Goal: Task Accomplishment & Management: Manage account settings

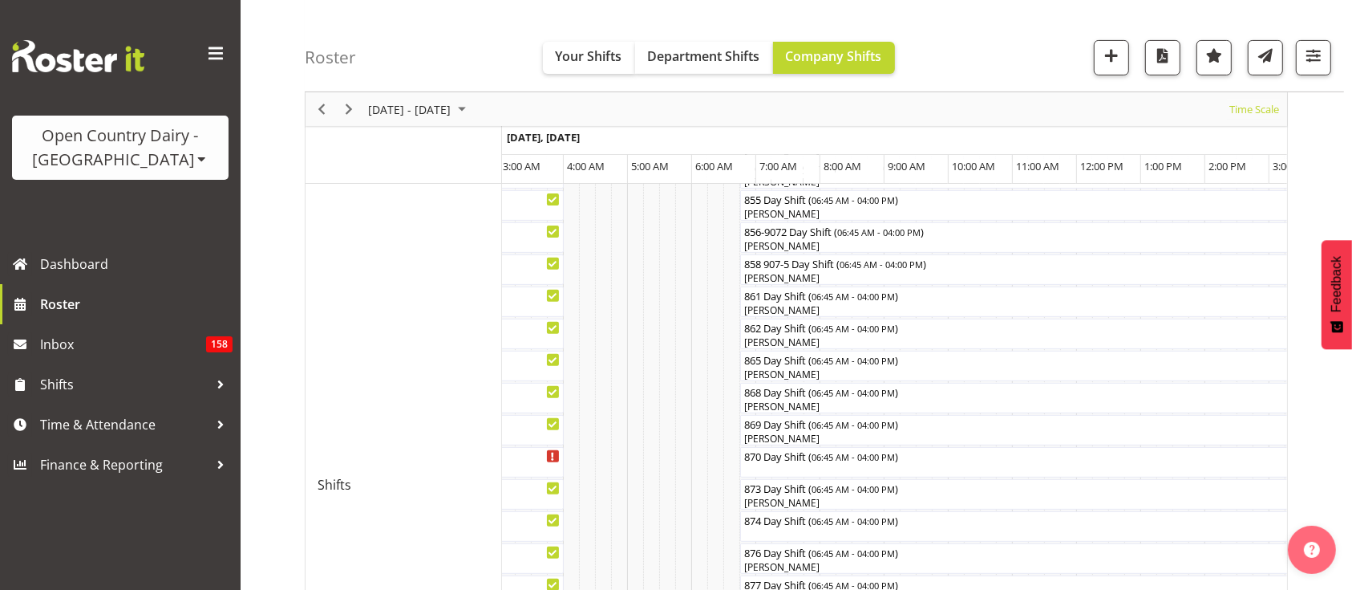
scroll to position [565, 0]
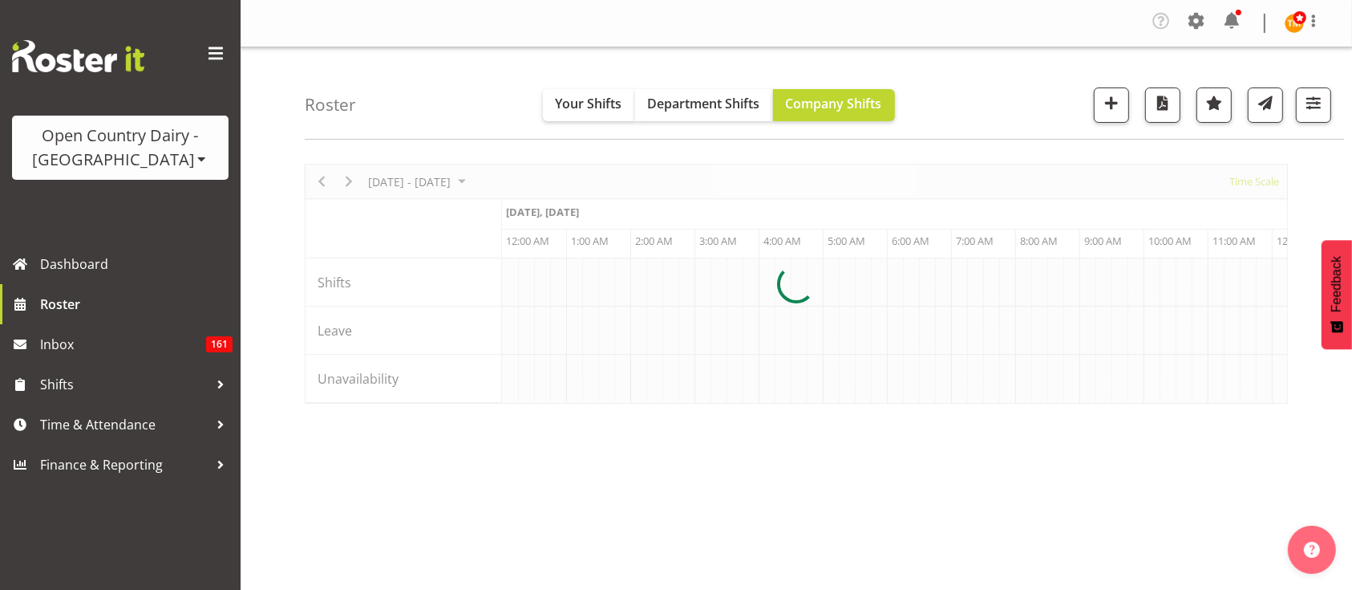
scroll to position [0, 7700]
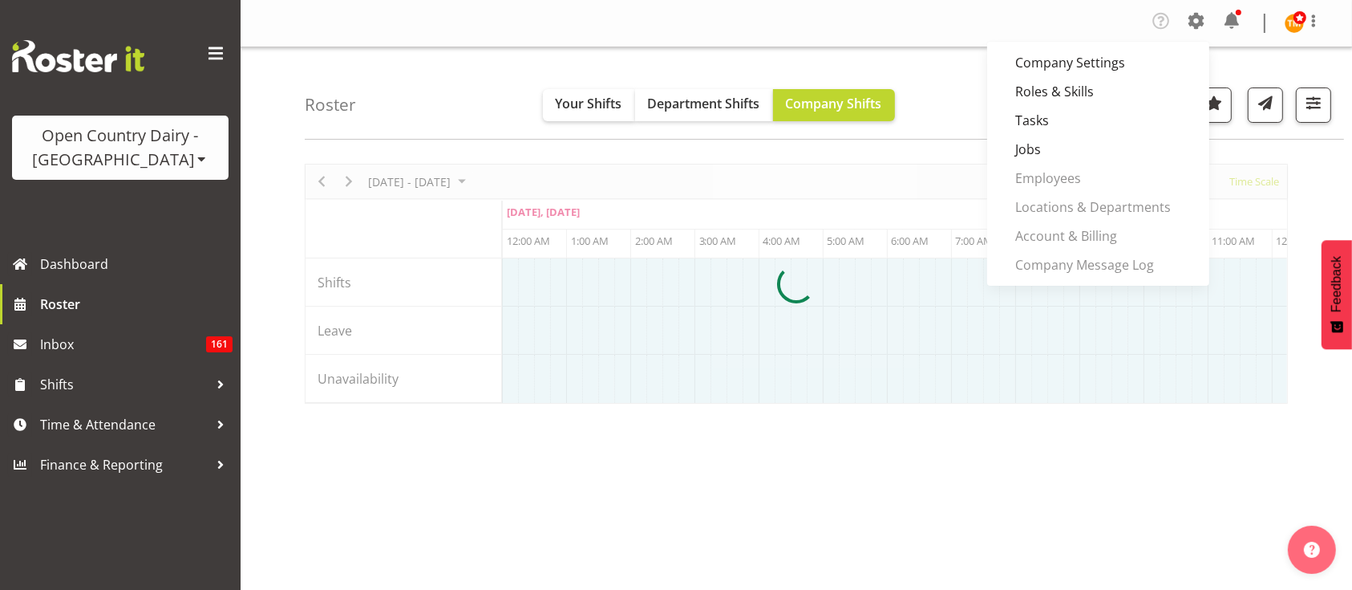
click at [865, 196] on div at bounding box center [796, 284] width 983 height 240
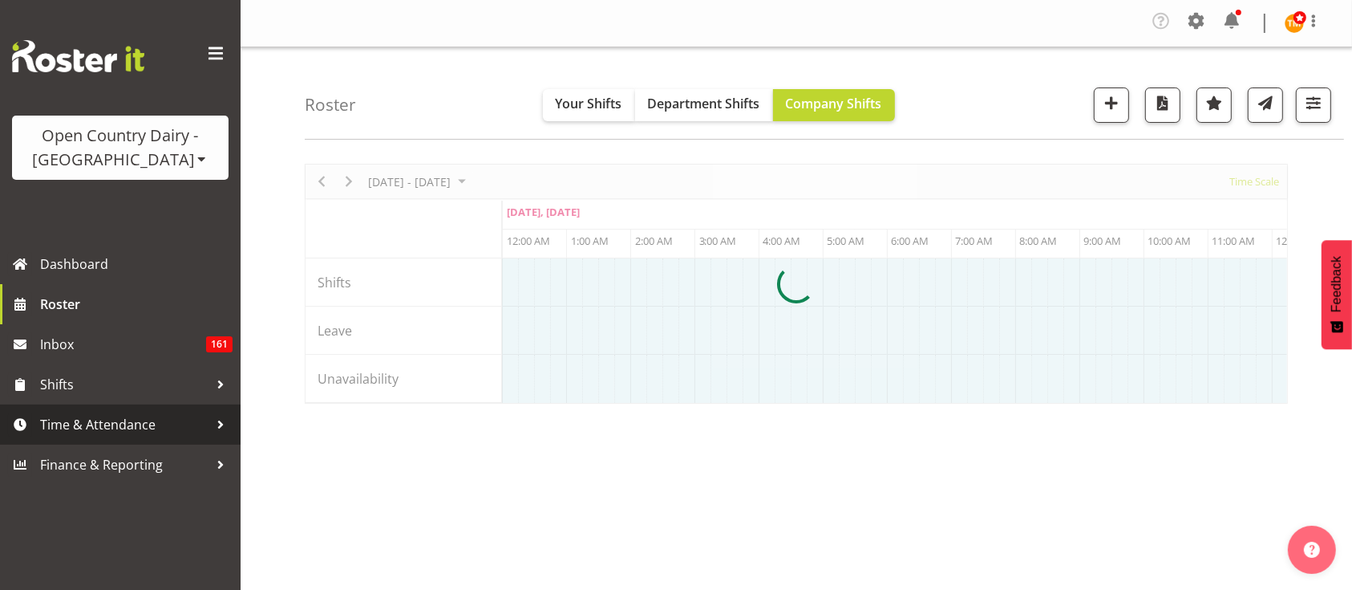
click at [137, 420] on span "Time & Attendance" at bounding box center [124, 424] width 168 height 24
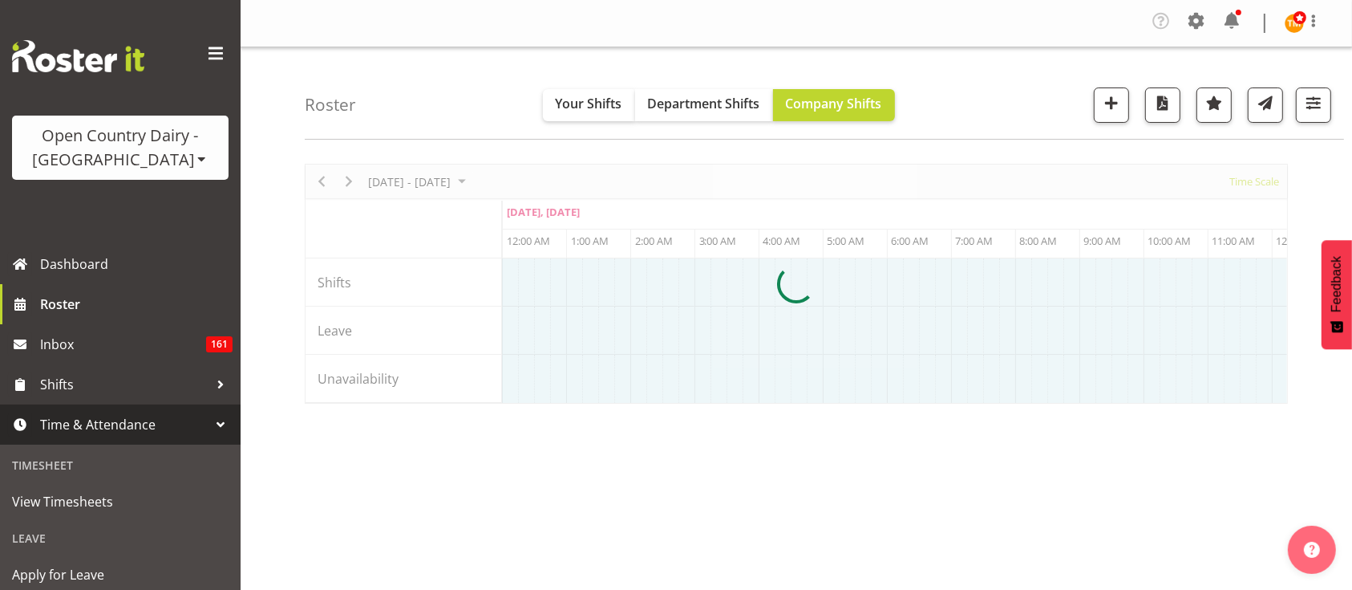
scroll to position [239, 0]
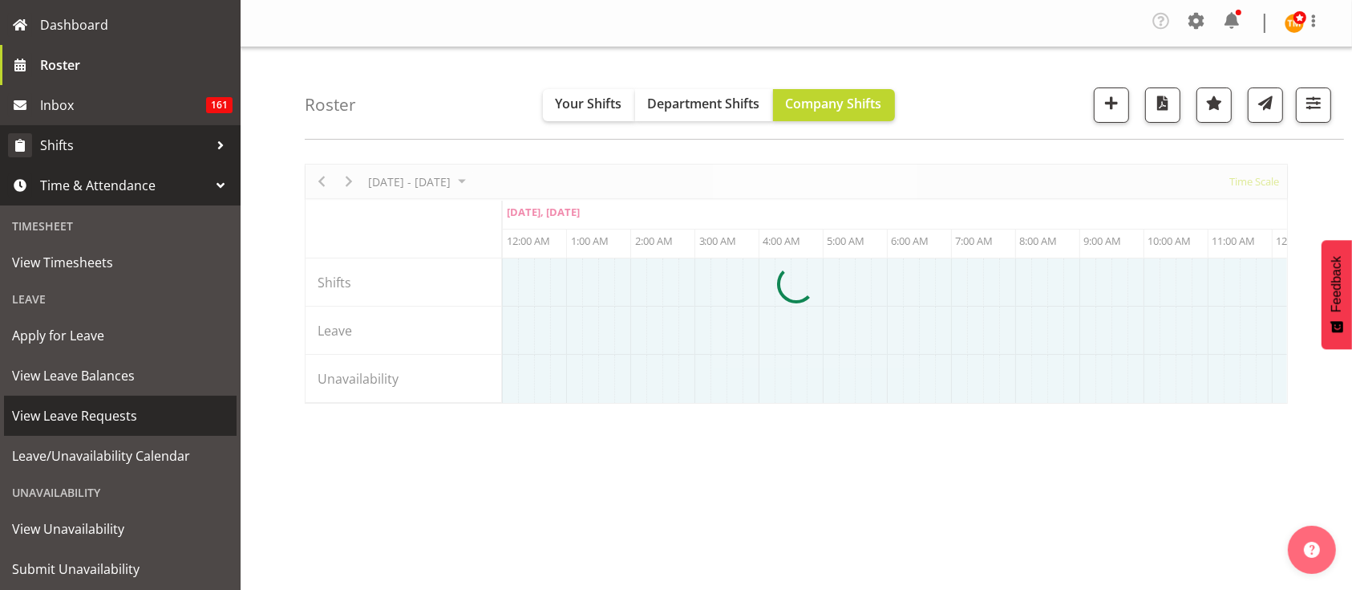
click at [209, 138] on div at bounding box center [221, 145] width 24 height 24
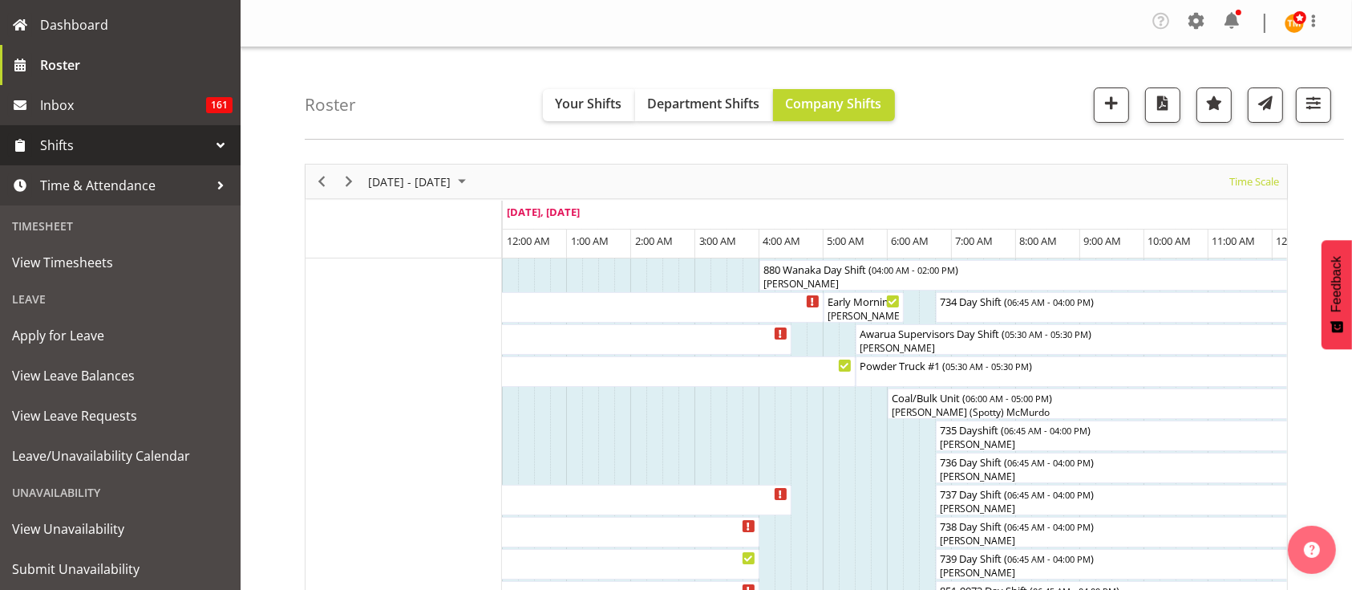
click at [209, 141] on div at bounding box center [221, 145] width 24 height 24
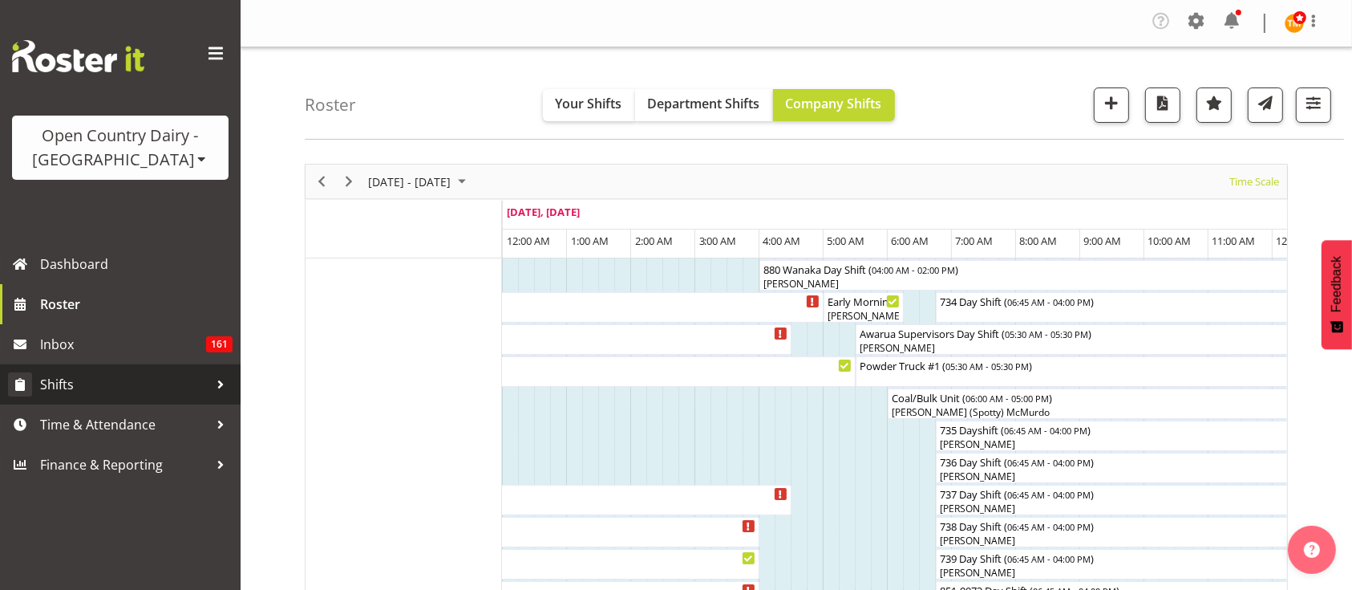
scroll to position [0, 0]
click at [148, 394] on span "Shifts" at bounding box center [124, 384] width 168 height 24
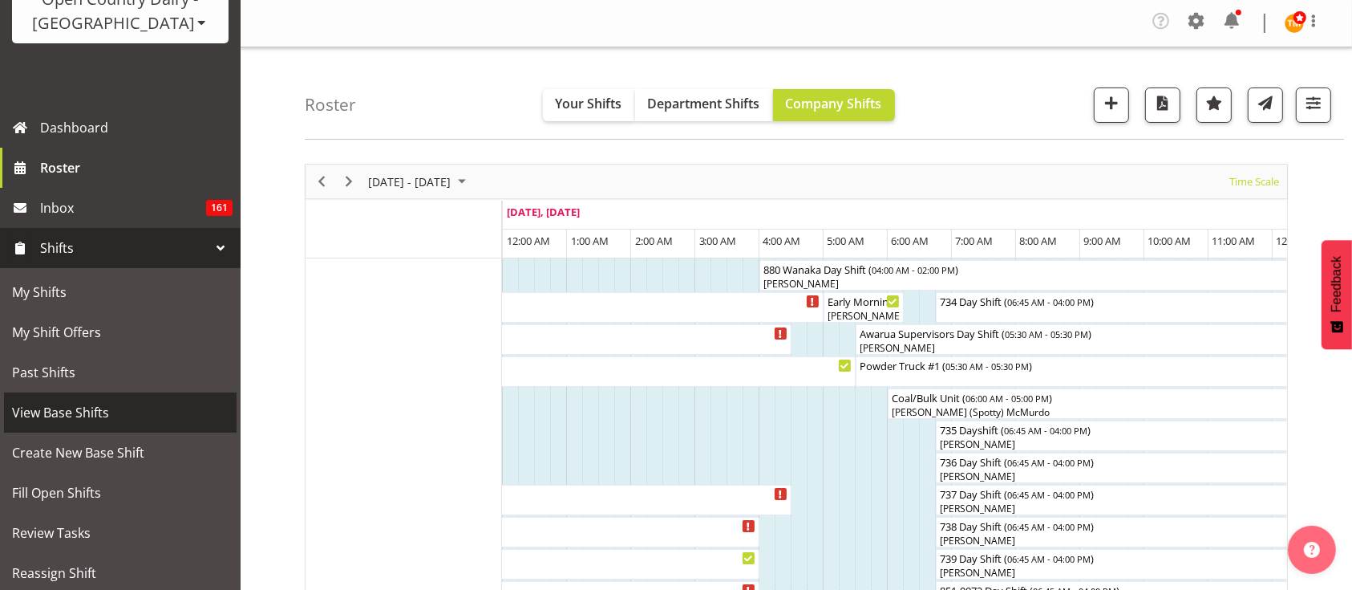
scroll to position [160, 0]
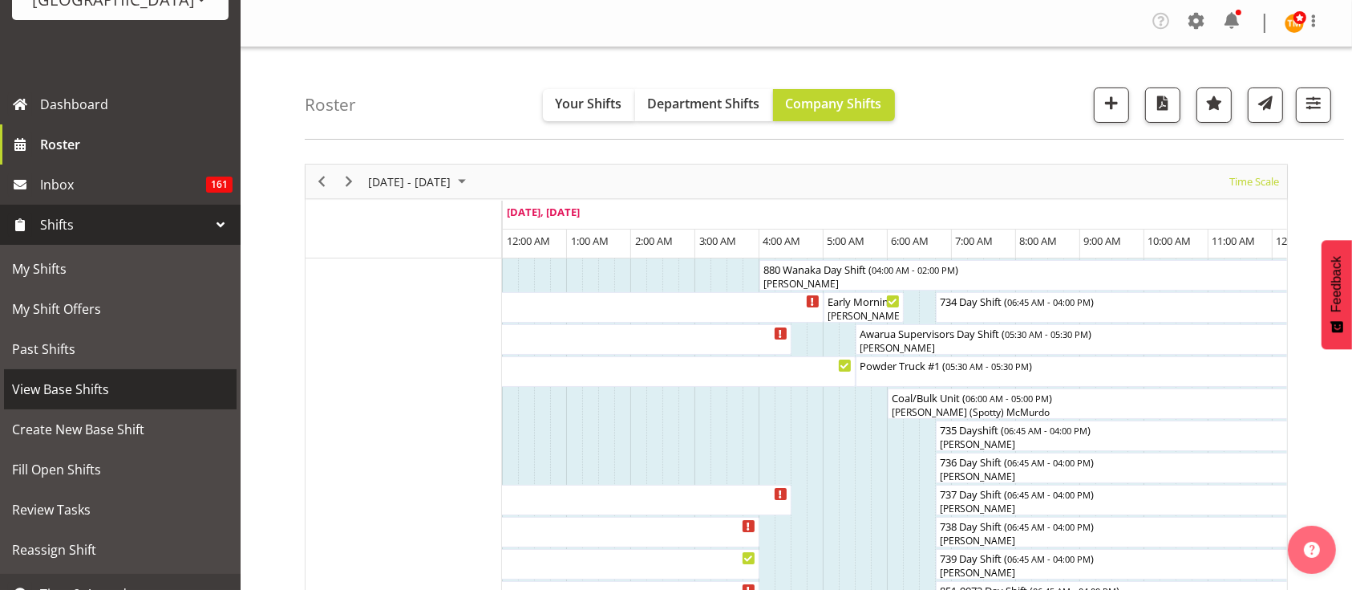
click at [96, 387] on span "View Base Shifts" at bounding box center [120, 389] width 217 height 24
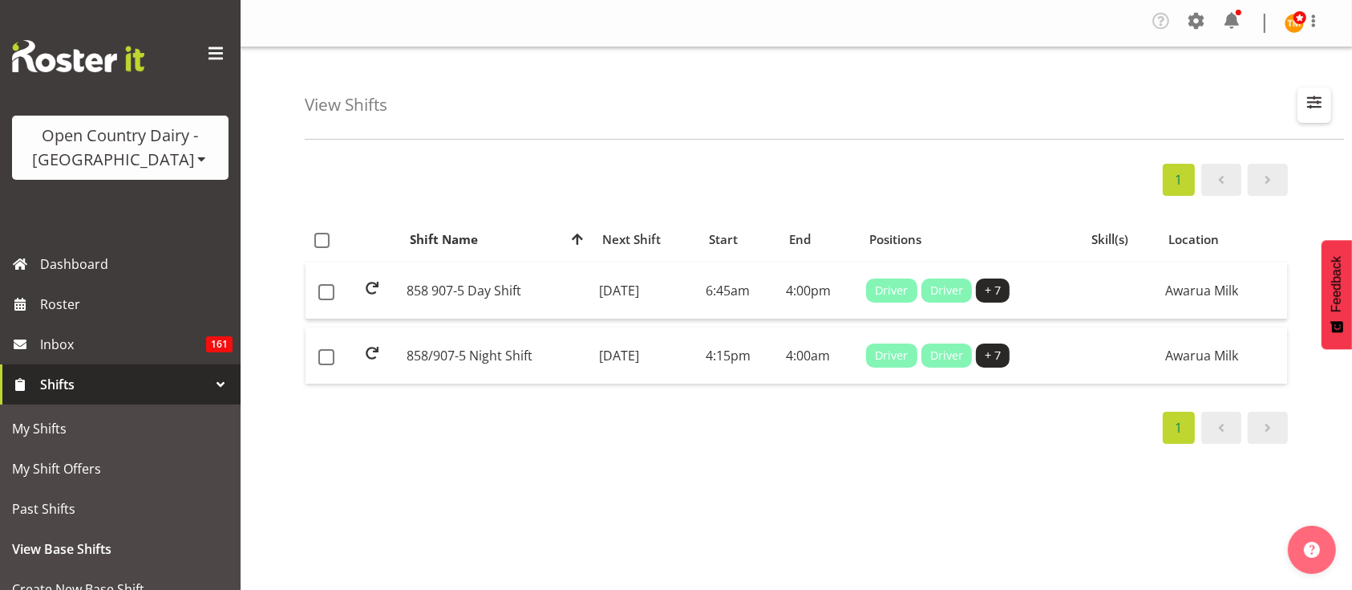
click at [1314, 112] on span "button" at bounding box center [1314, 101] width 21 height 21
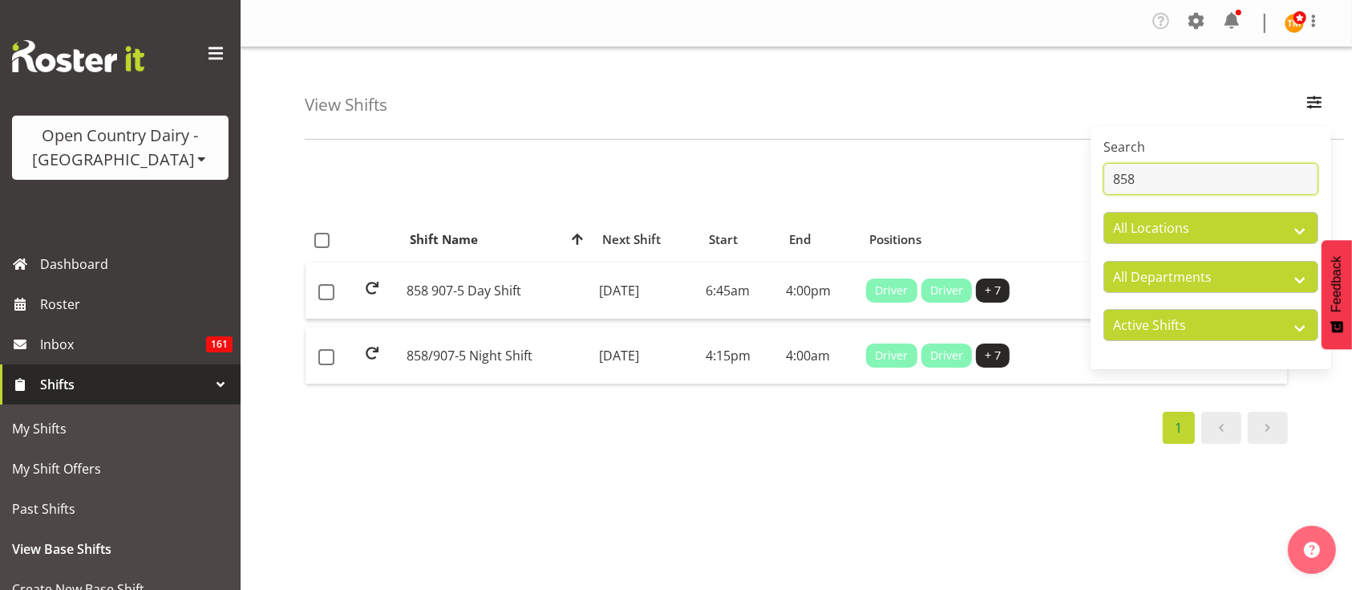
click at [1220, 184] on input "858" at bounding box center [1211, 179] width 215 height 32
click at [602, 297] on td "Monday, 25th Aug 2025" at bounding box center [647, 290] width 107 height 57
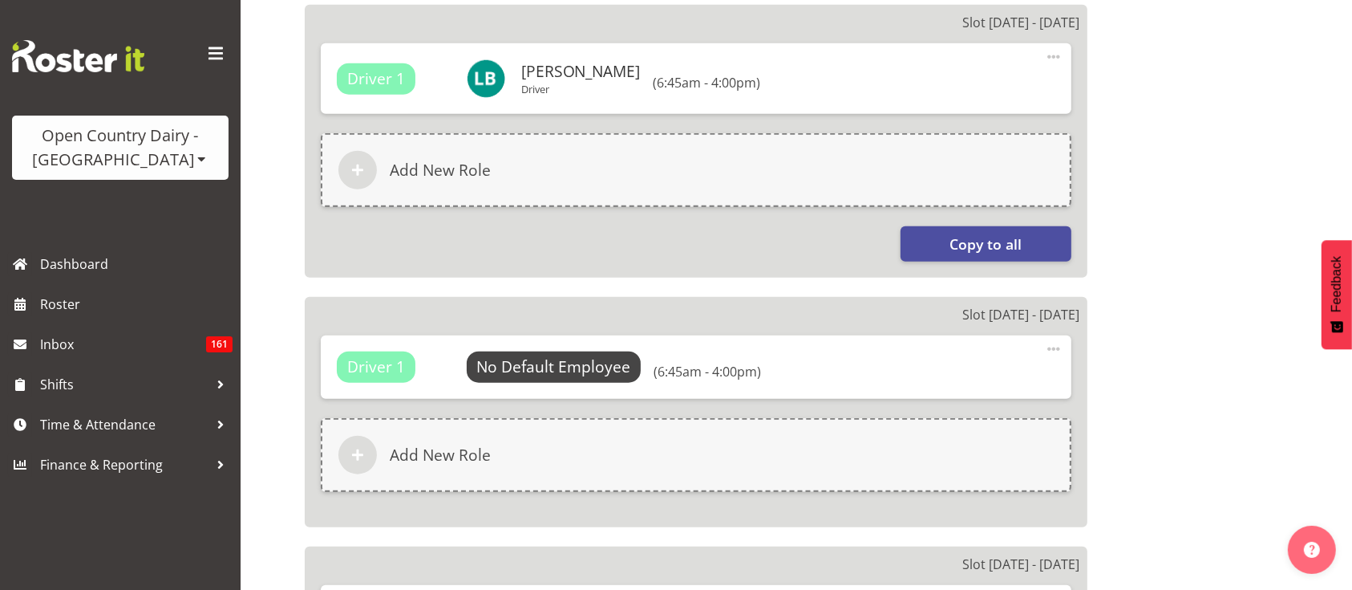
select select
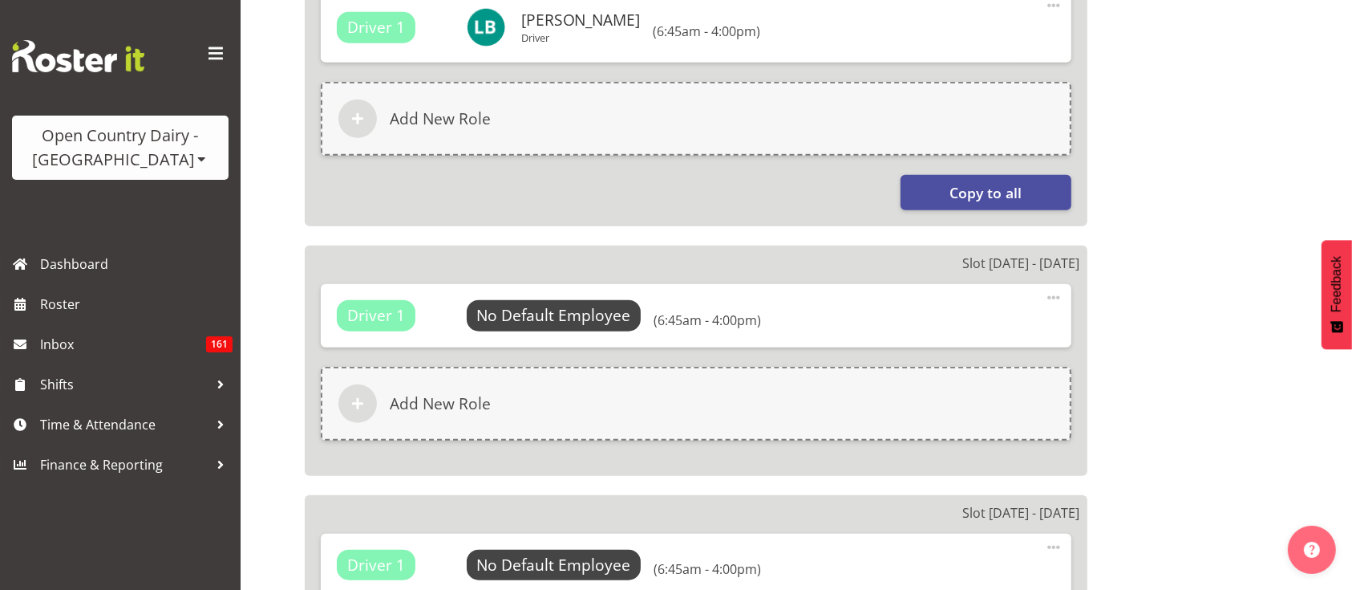
select select
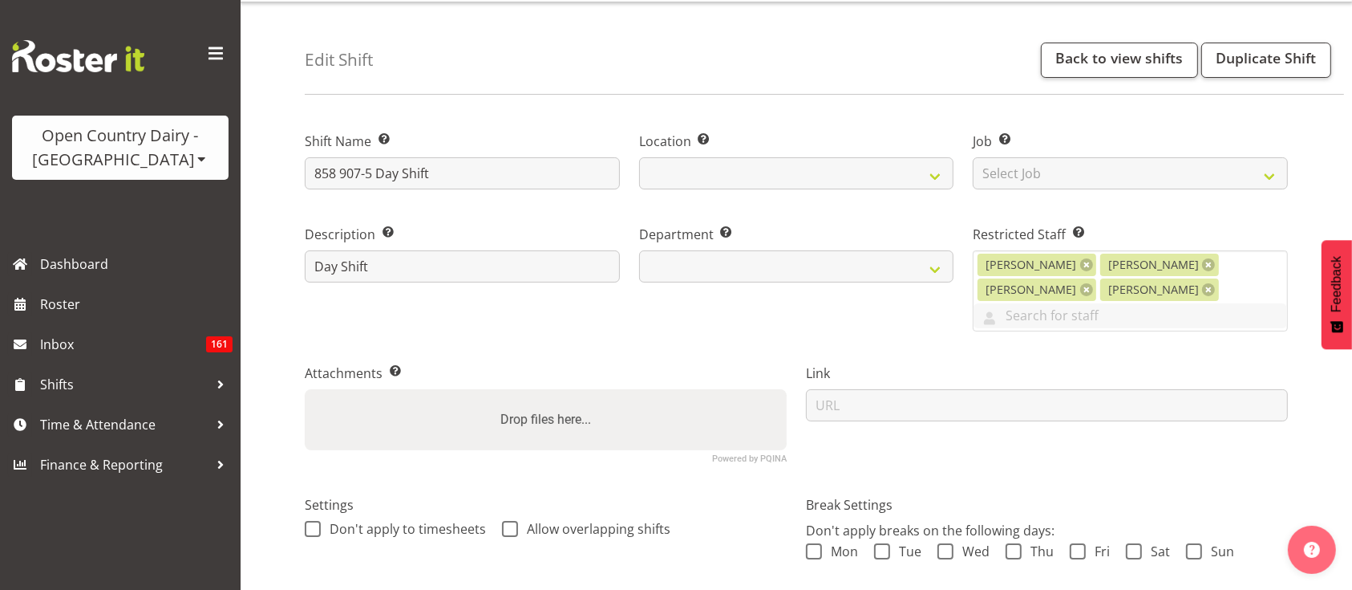
select select
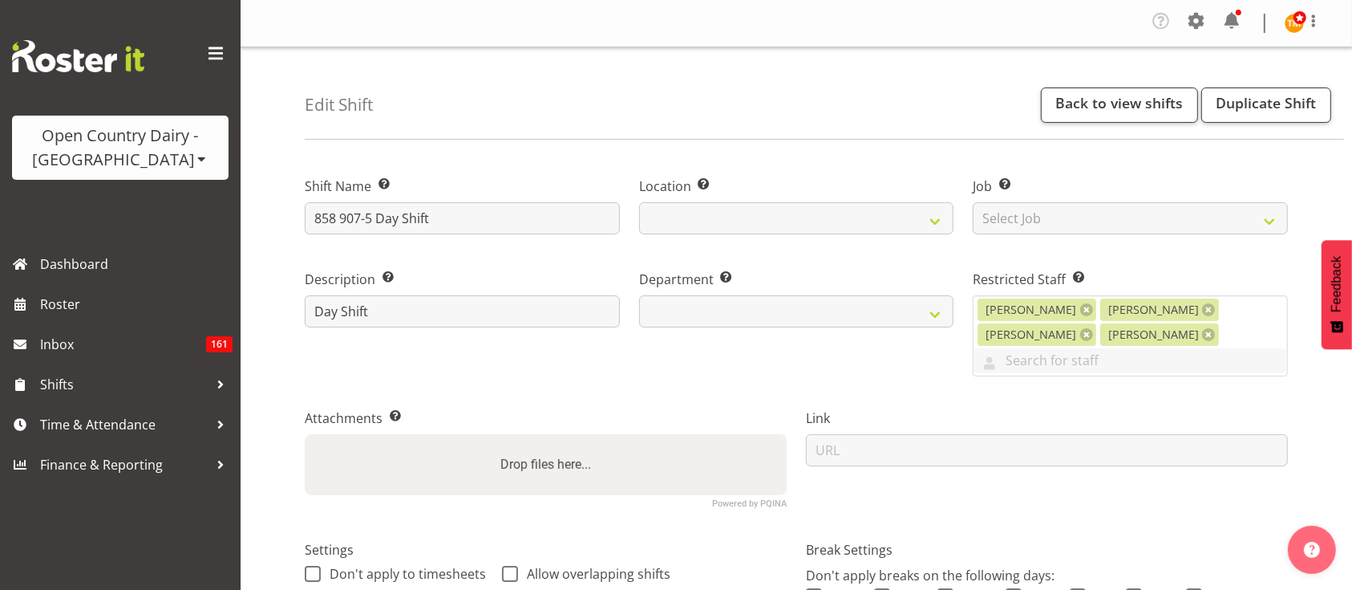
select select
click at [1066, 111] on link "Back to view shifts" at bounding box center [1119, 104] width 157 height 35
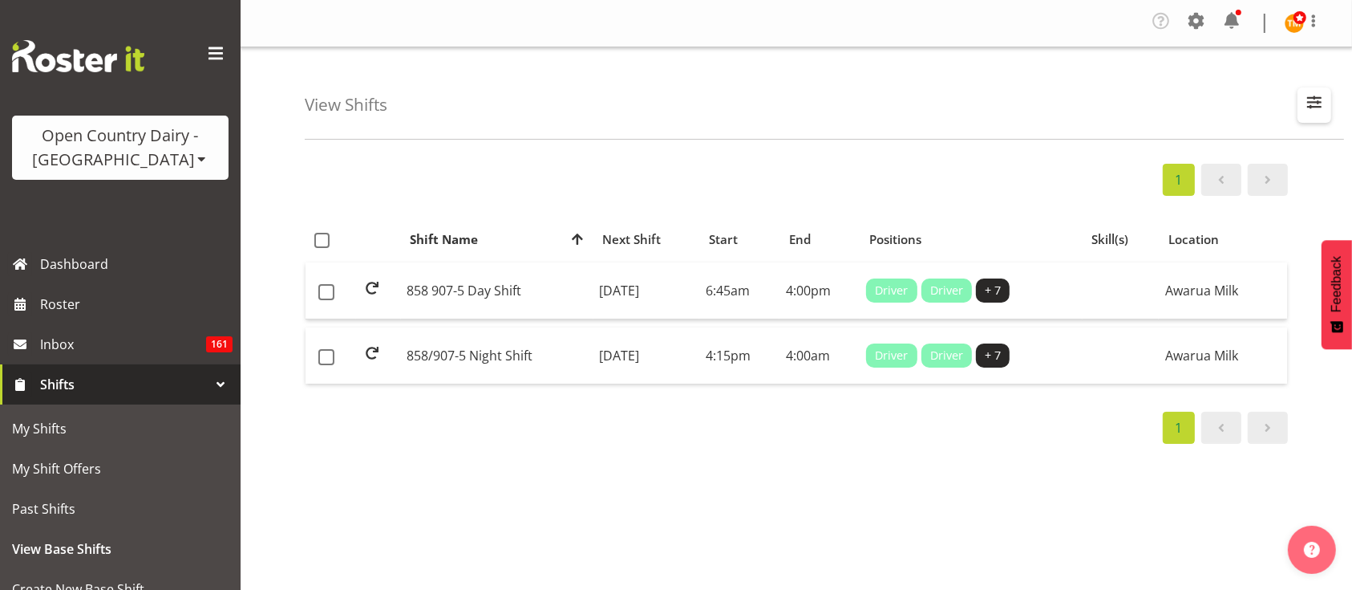
click at [1302, 115] on button "button" at bounding box center [1315, 104] width 34 height 35
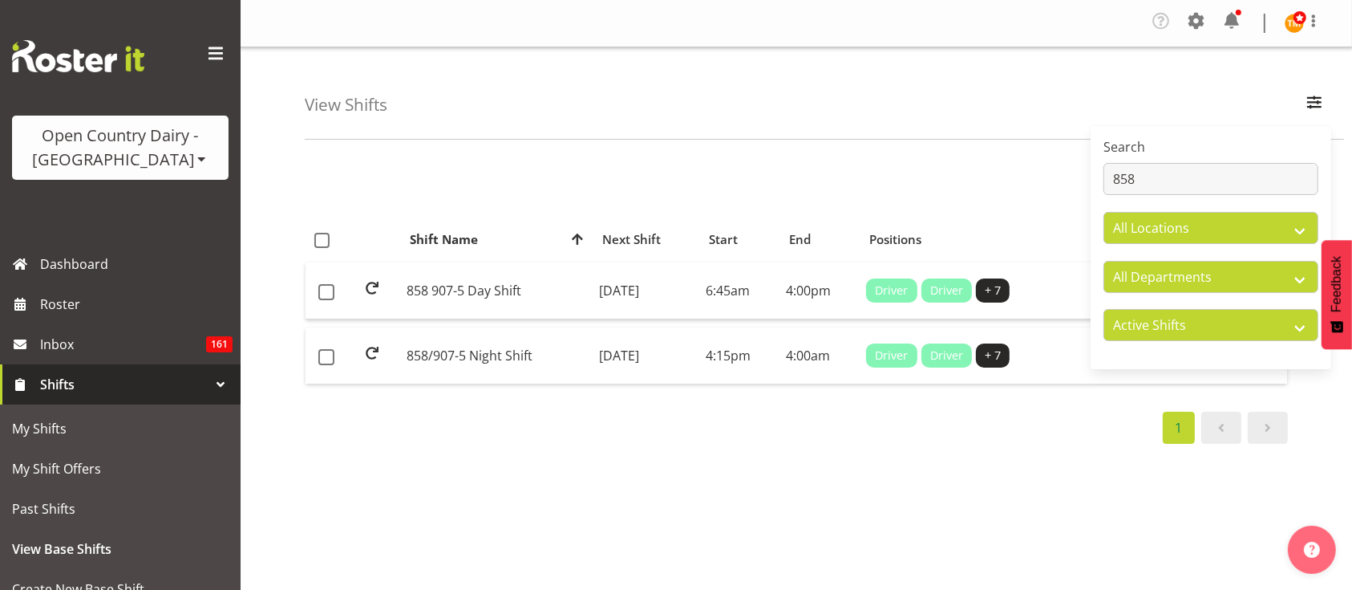
click at [1251, 158] on div "Search 858" at bounding box center [1211, 166] width 215 height 58
click at [1270, 184] on input "858" at bounding box center [1211, 179] width 215 height 32
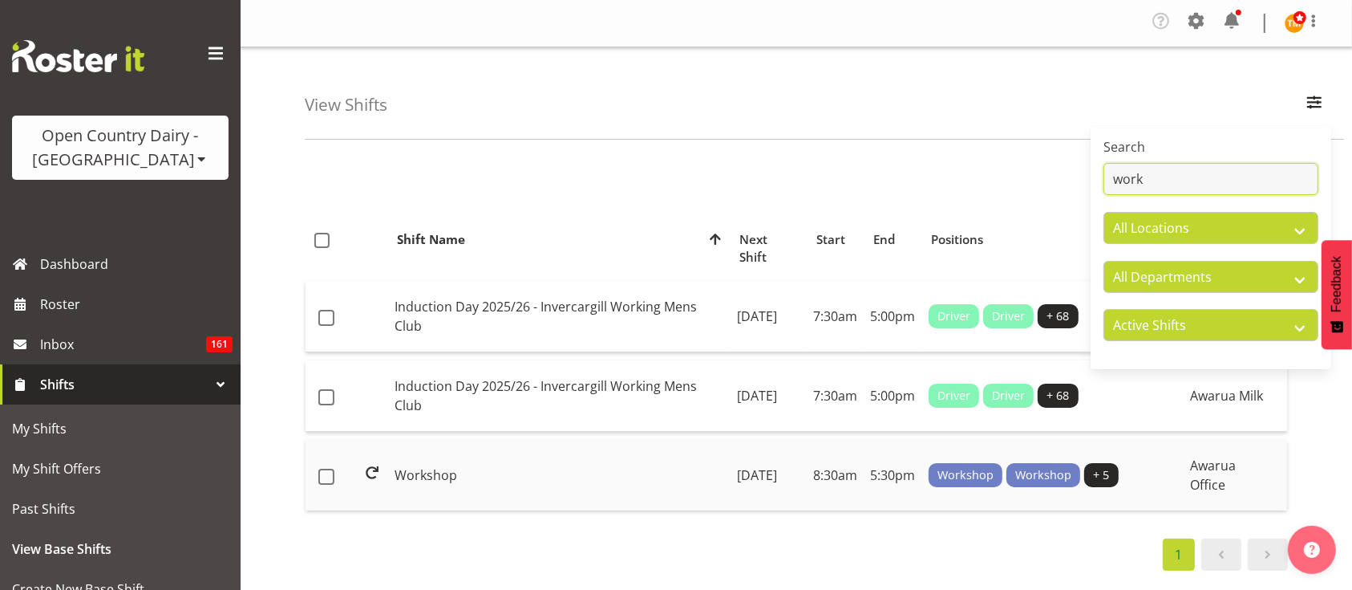
type input "work"
click at [461, 440] on td "Workshop" at bounding box center [559, 475] width 342 height 71
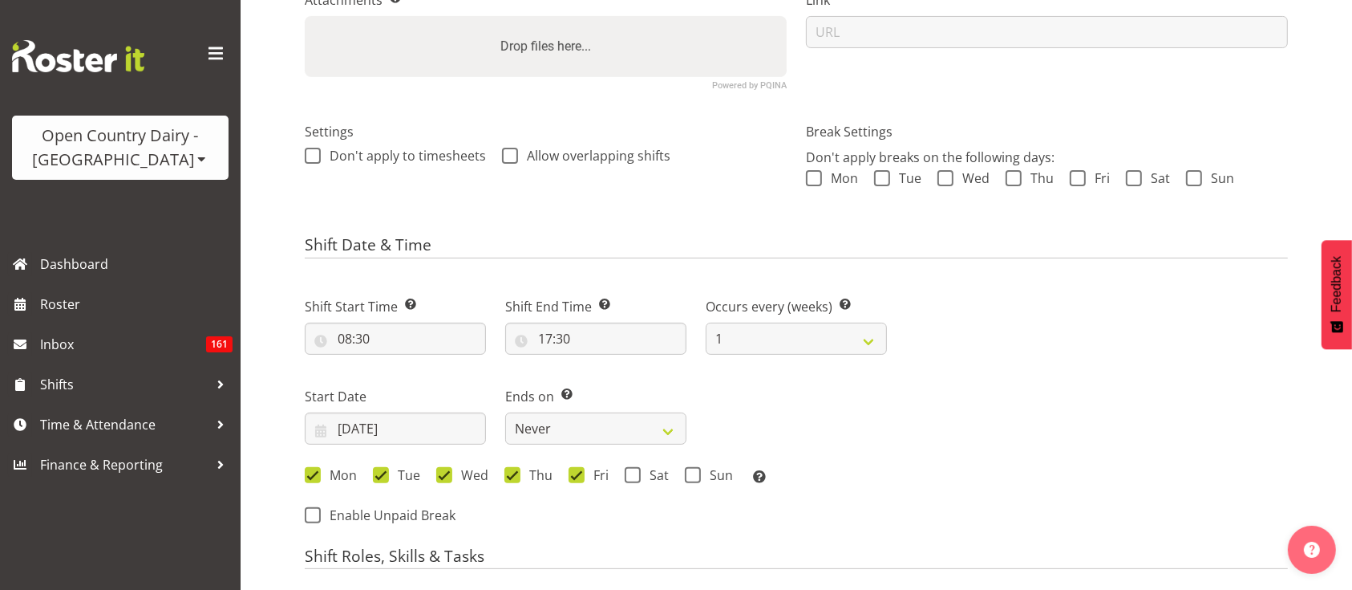
select select
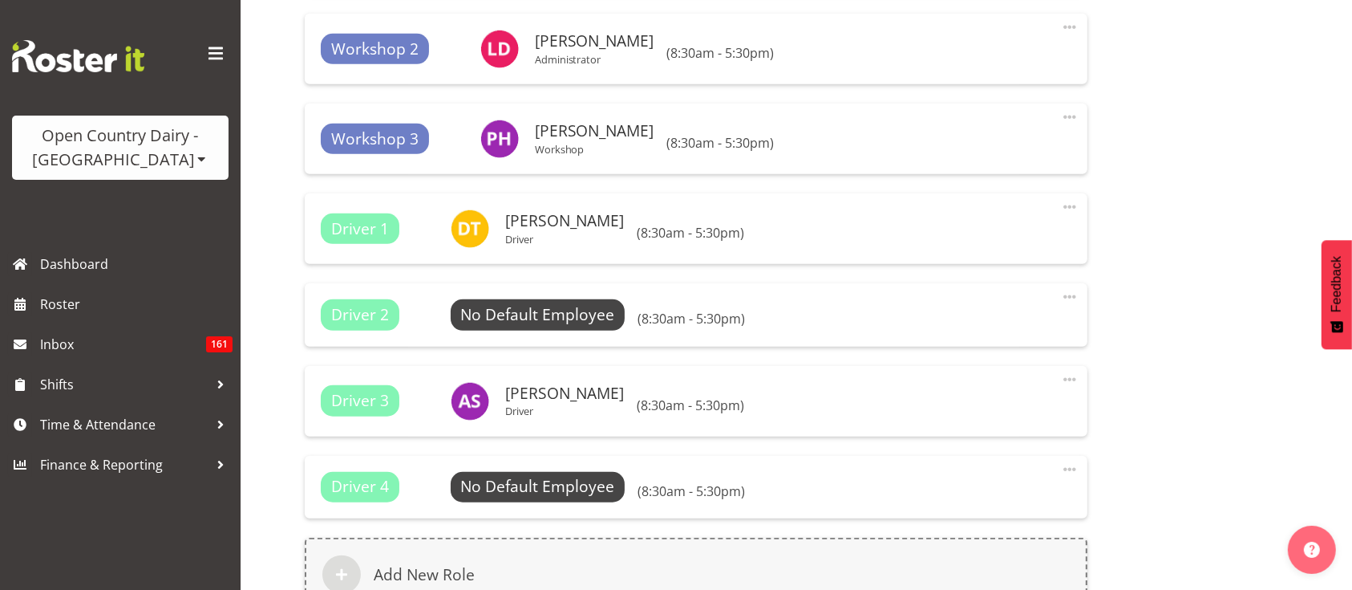
select select
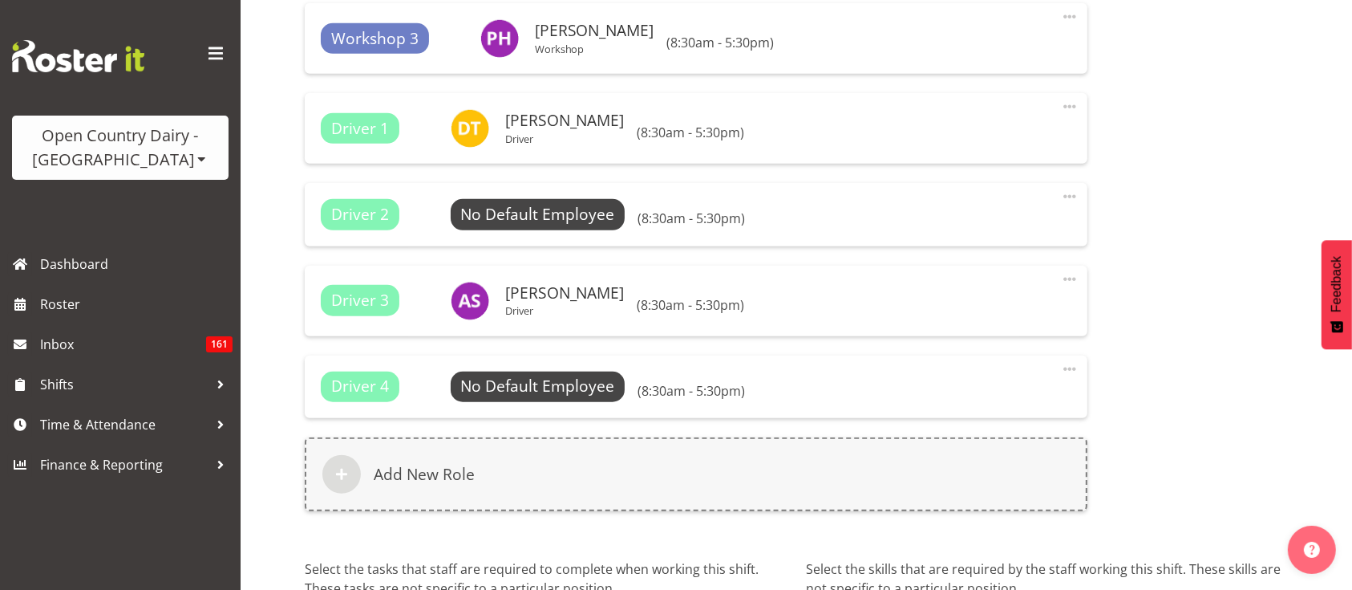
select select
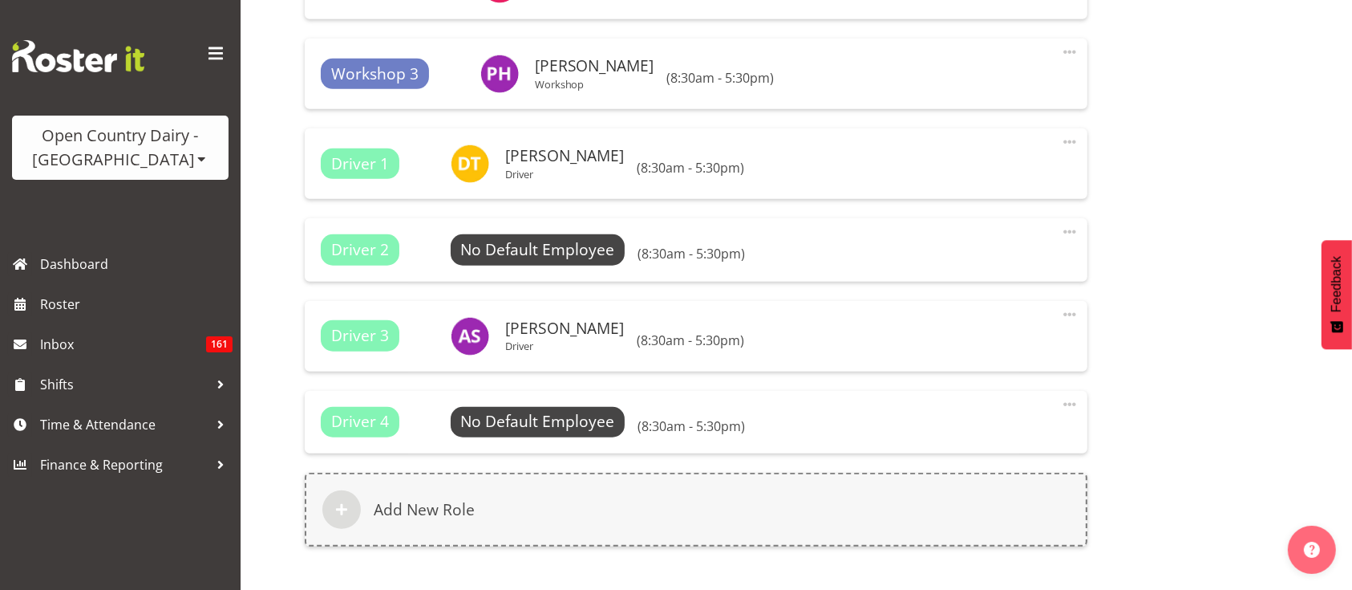
scroll to position [1187, 0]
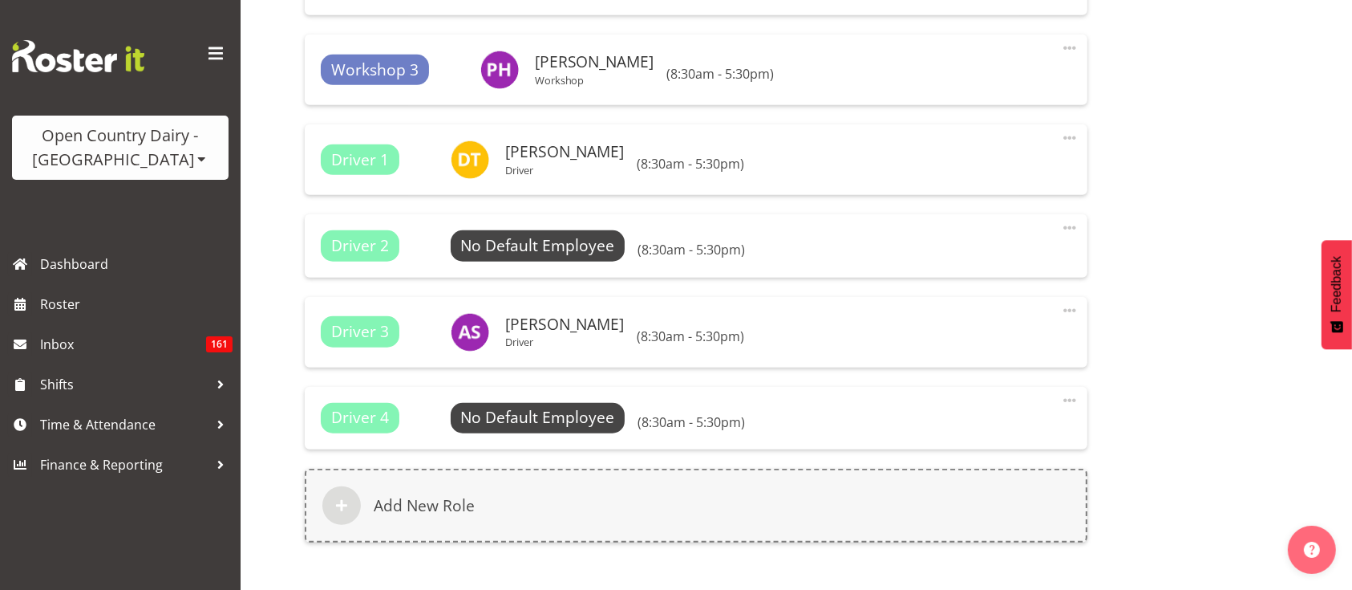
select select
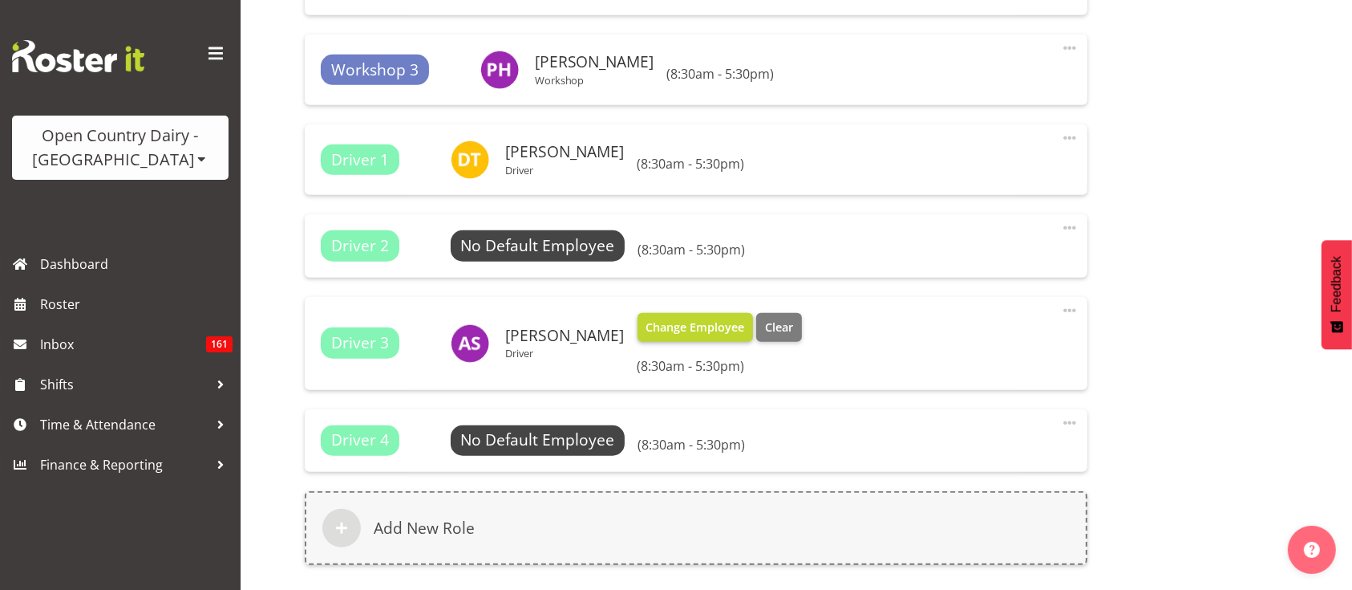
select select
select select "990"
click at [765, 321] on span "Clear" at bounding box center [779, 327] width 28 height 18
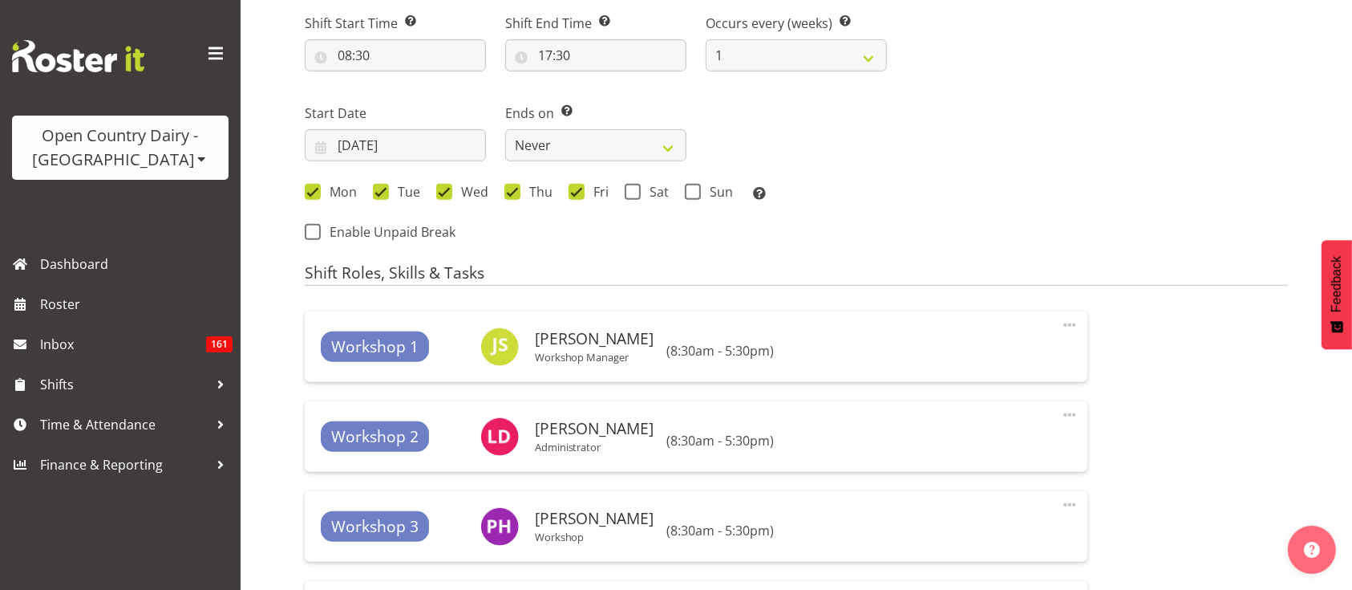
scroll to position [731, 0]
click at [411, 152] on input "20/08/2025" at bounding box center [395, 144] width 181 height 32
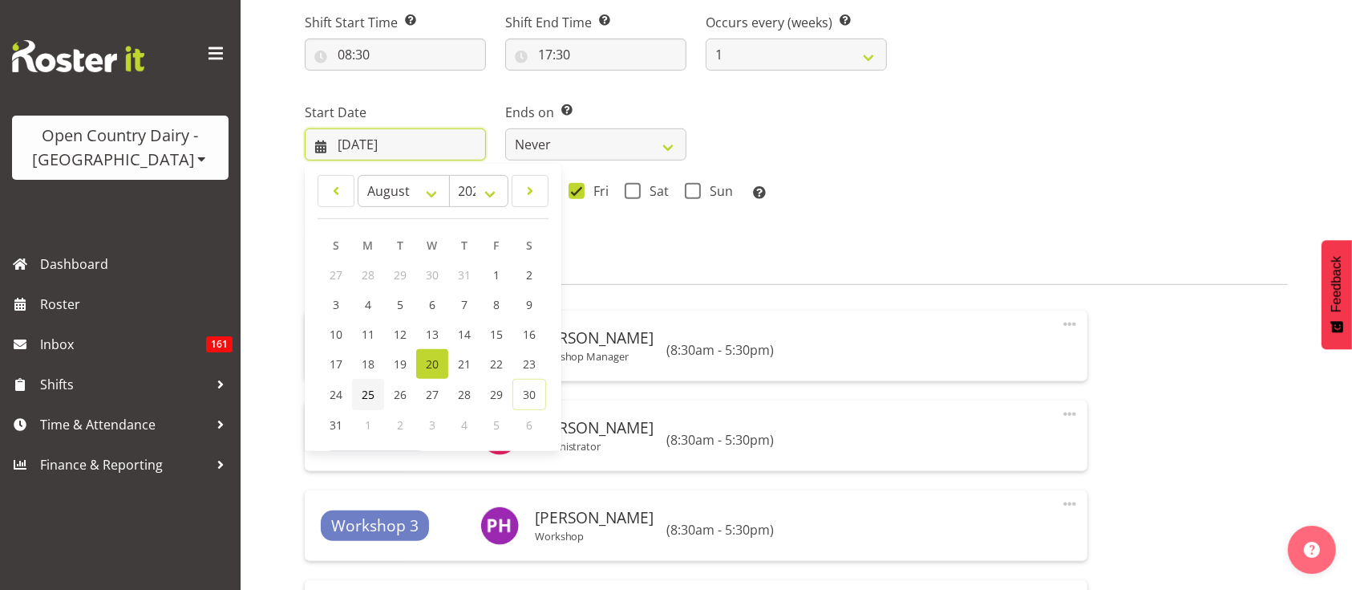
select select "701"
click at [355, 398] on link "25" at bounding box center [368, 394] width 32 height 31
type input "[DATE]"
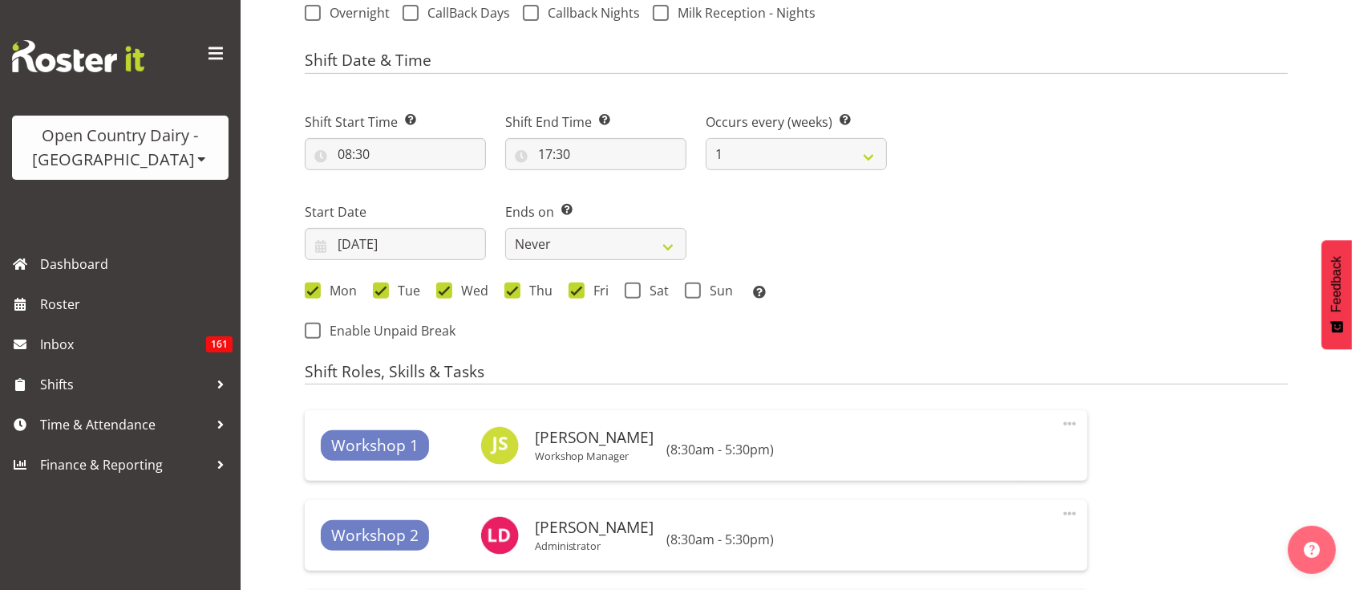
scroll to position [624, 0]
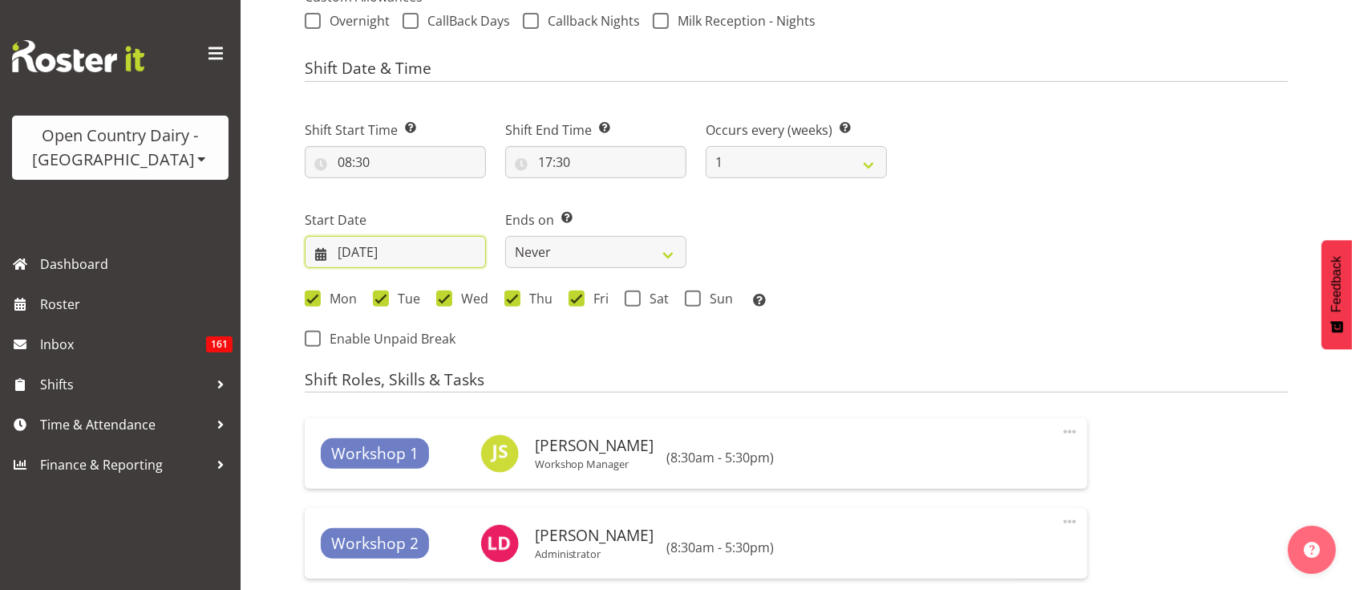
click at [376, 249] on input "[DATE]" at bounding box center [395, 252] width 181 height 32
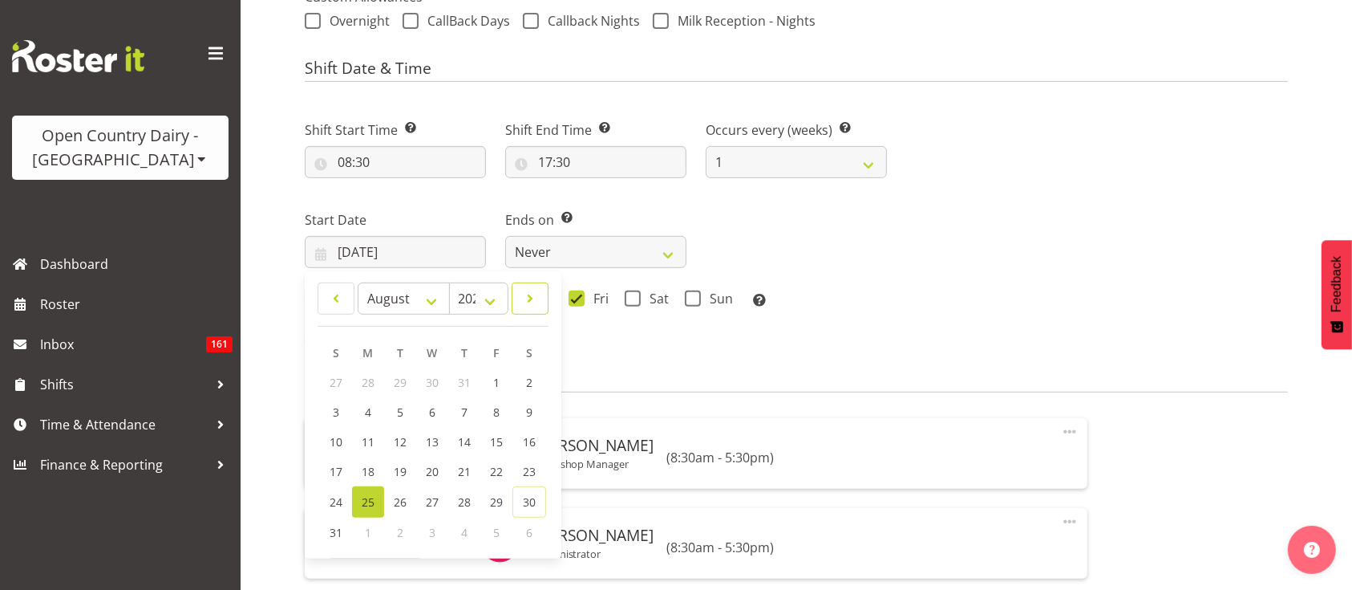
click at [525, 294] on span at bounding box center [530, 298] width 16 height 19
select select "8"
click at [366, 383] on span "1" at bounding box center [369, 382] width 6 height 15
type input "01/09/2025"
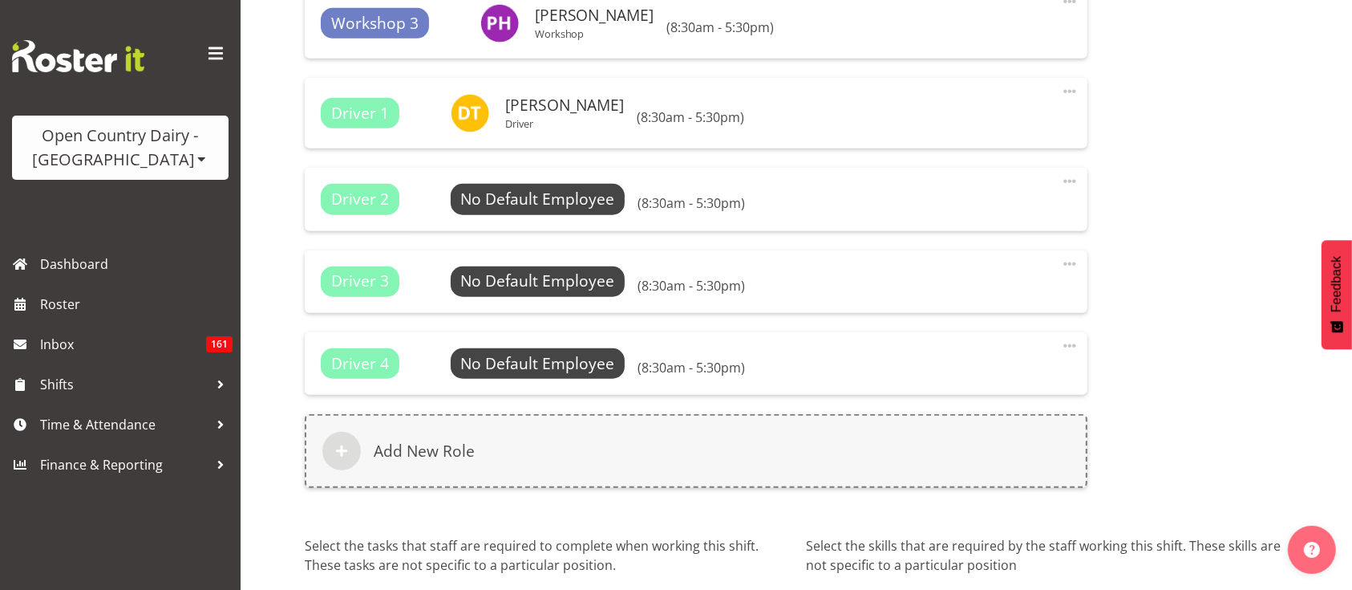
scroll to position [1376, 0]
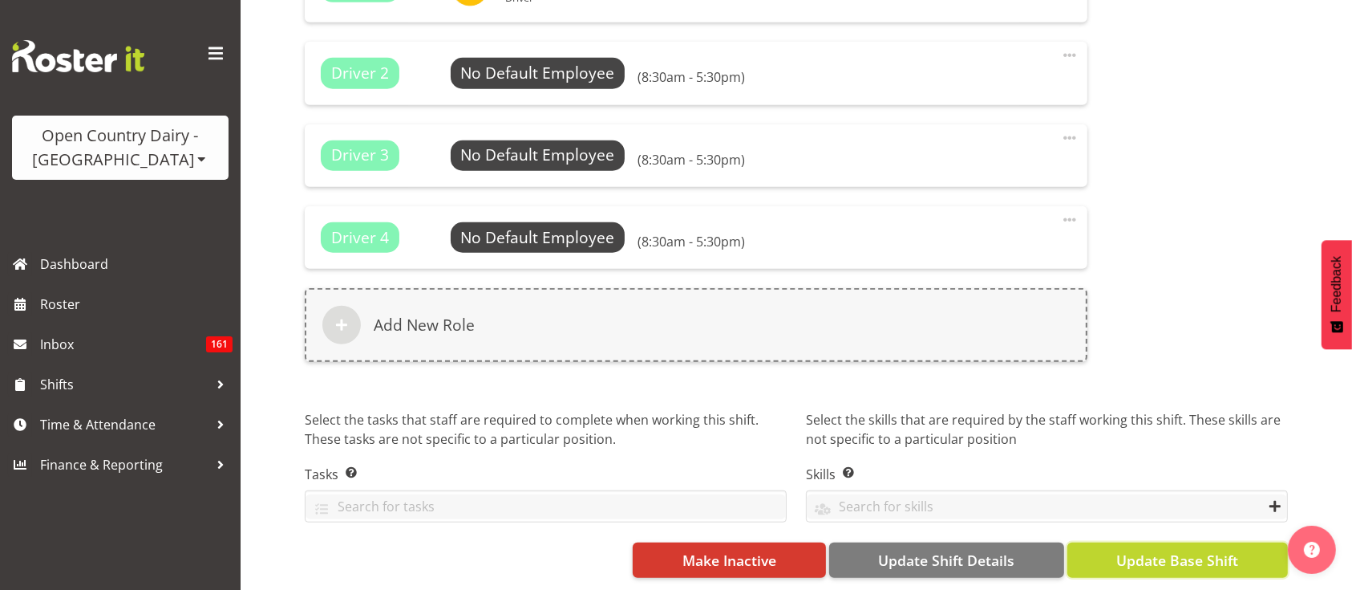
click at [1148, 549] on span "Update Base Shift" at bounding box center [1177, 559] width 122 height 21
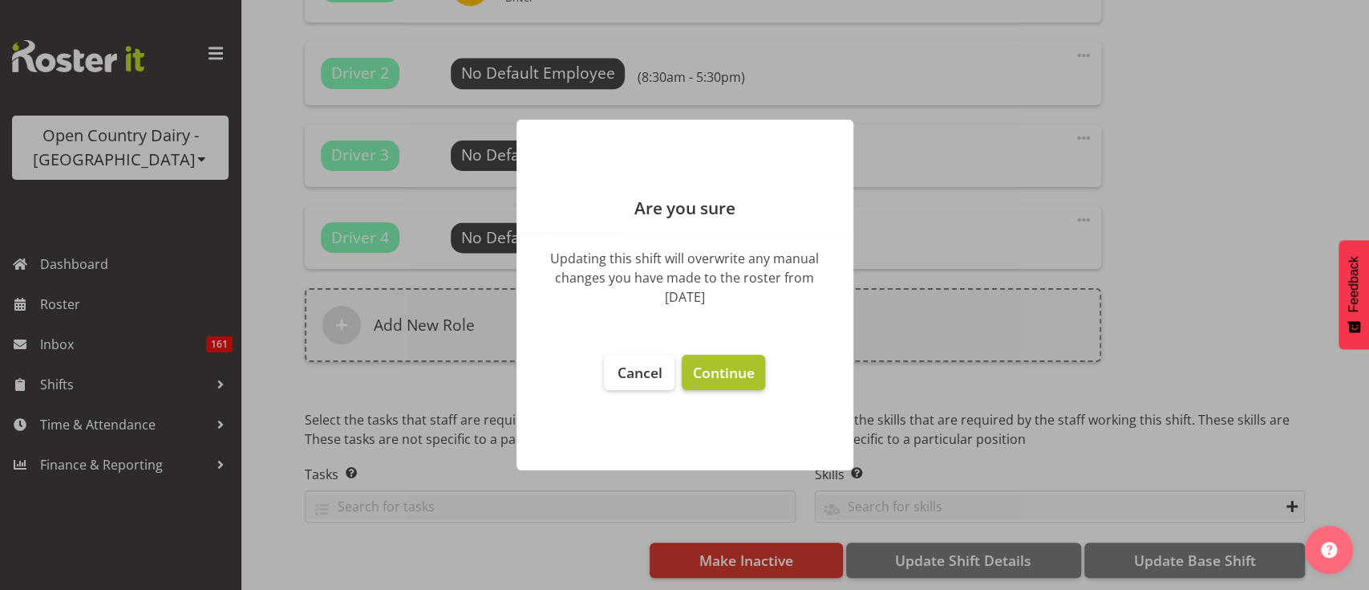
click at [718, 381] on span "Continue" at bounding box center [723, 372] width 62 height 19
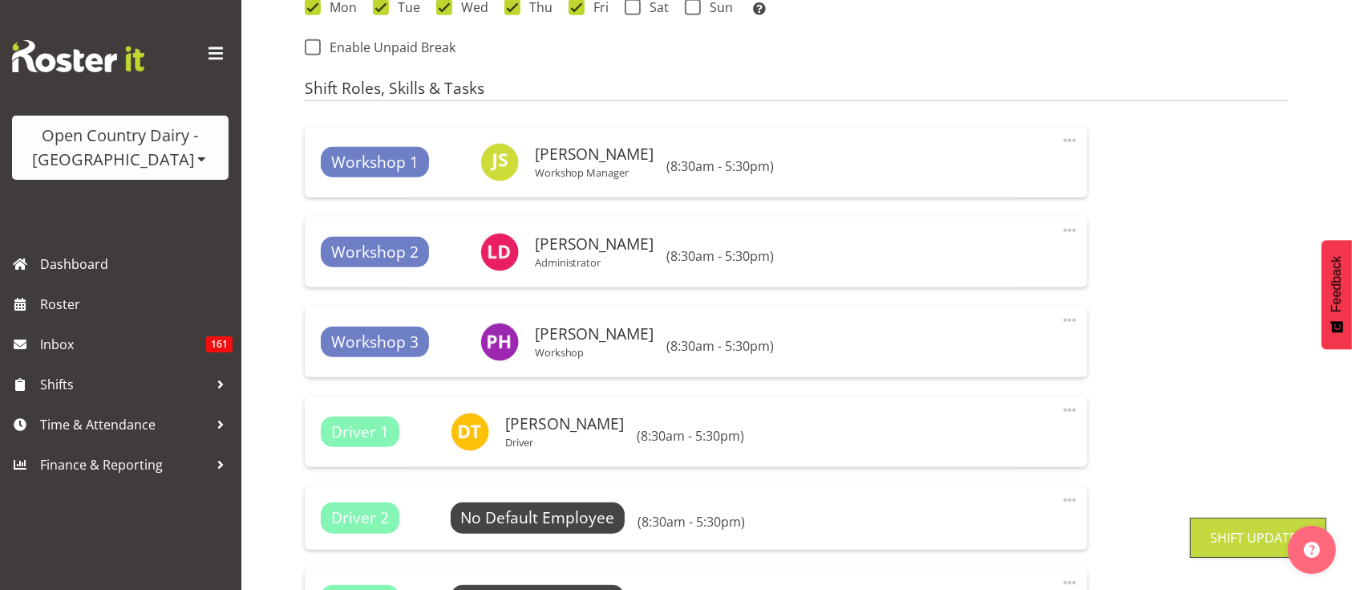
scroll to position [918, 0]
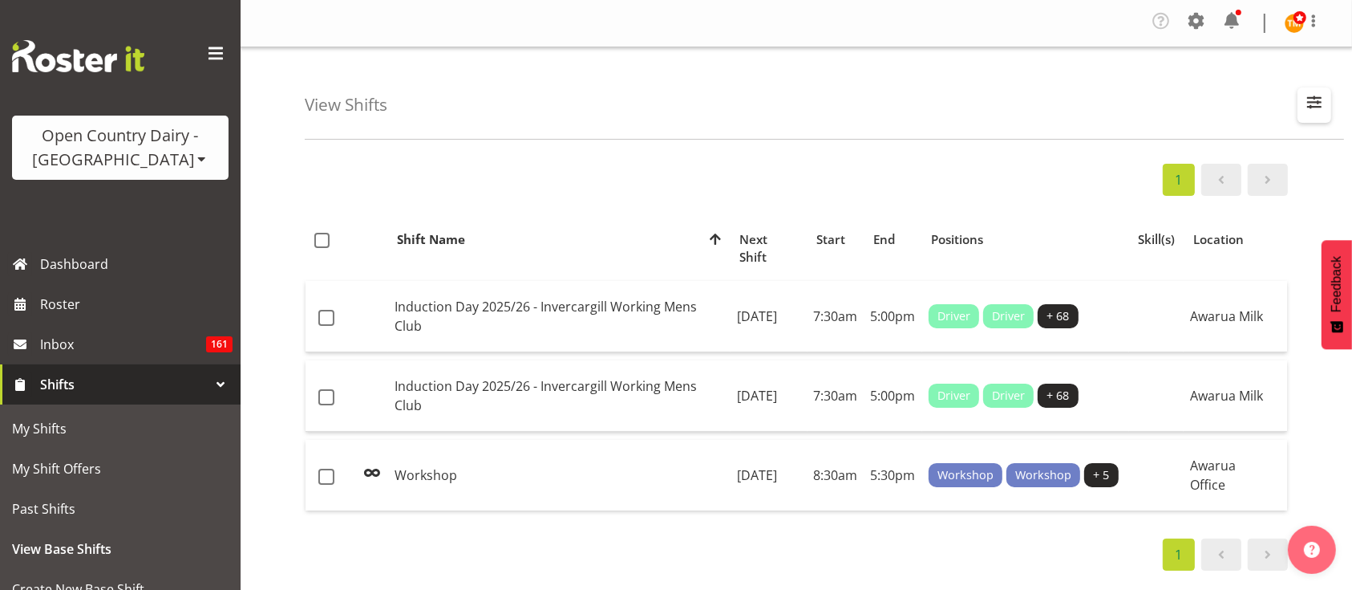
click at [1319, 106] on span "button" at bounding box center [1314, 101] width 21 height 21
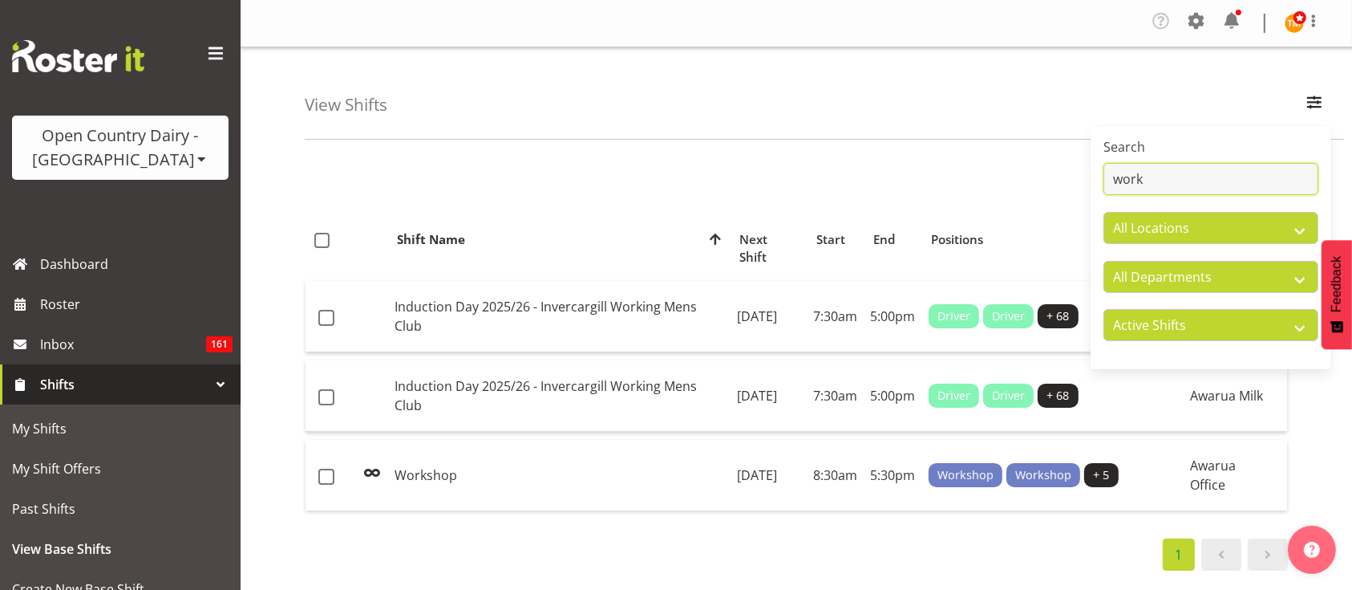
click at [1216, 176] on input "work" at bounding box center [1211, 179] width 215 height 32
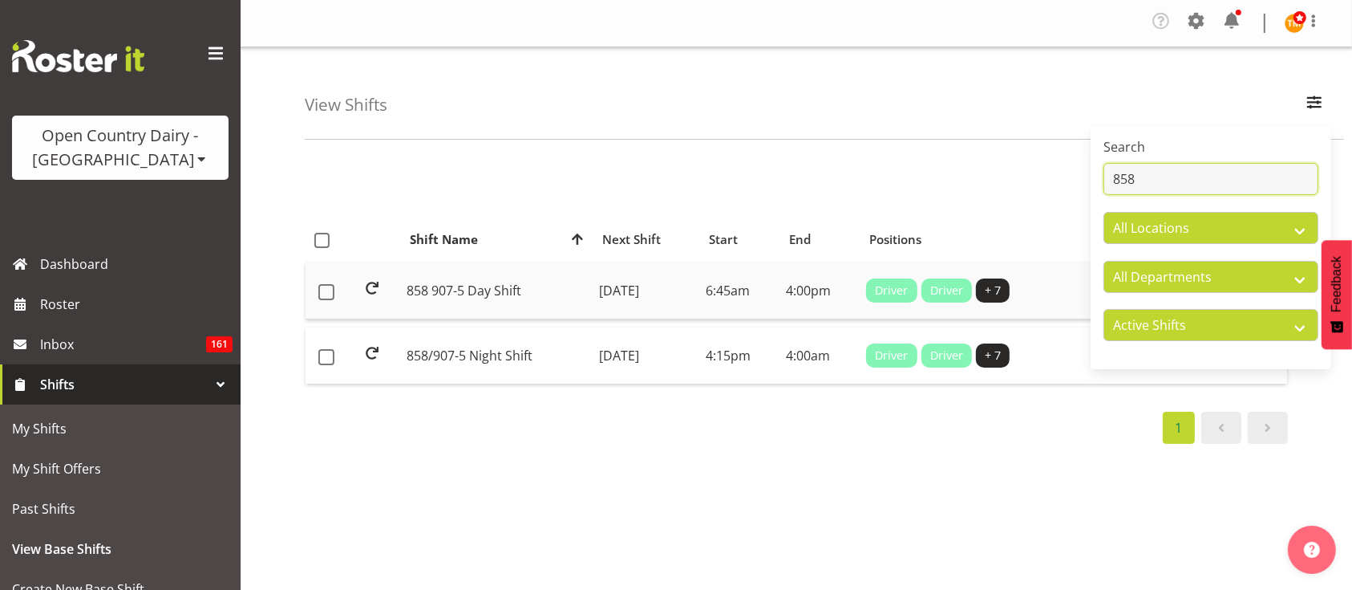
type input "858"
click at [430, 281] on td "858 907-5 Day Shift" at bounding box center [497, 290] width 192 height 57
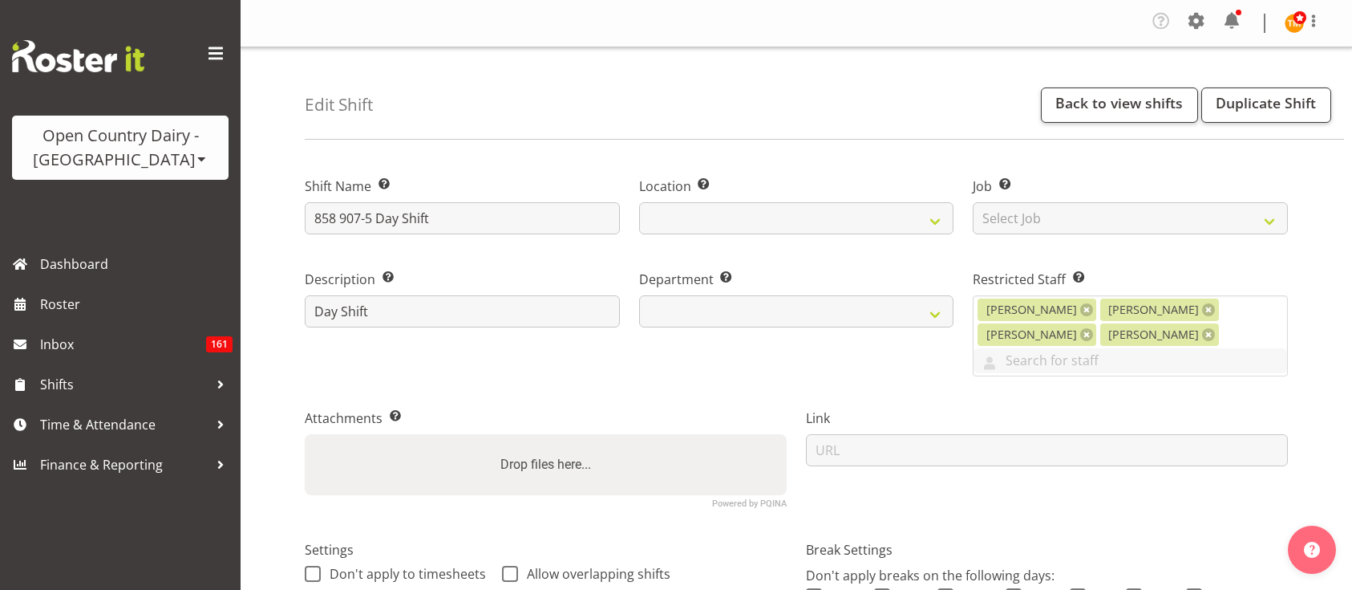
select select
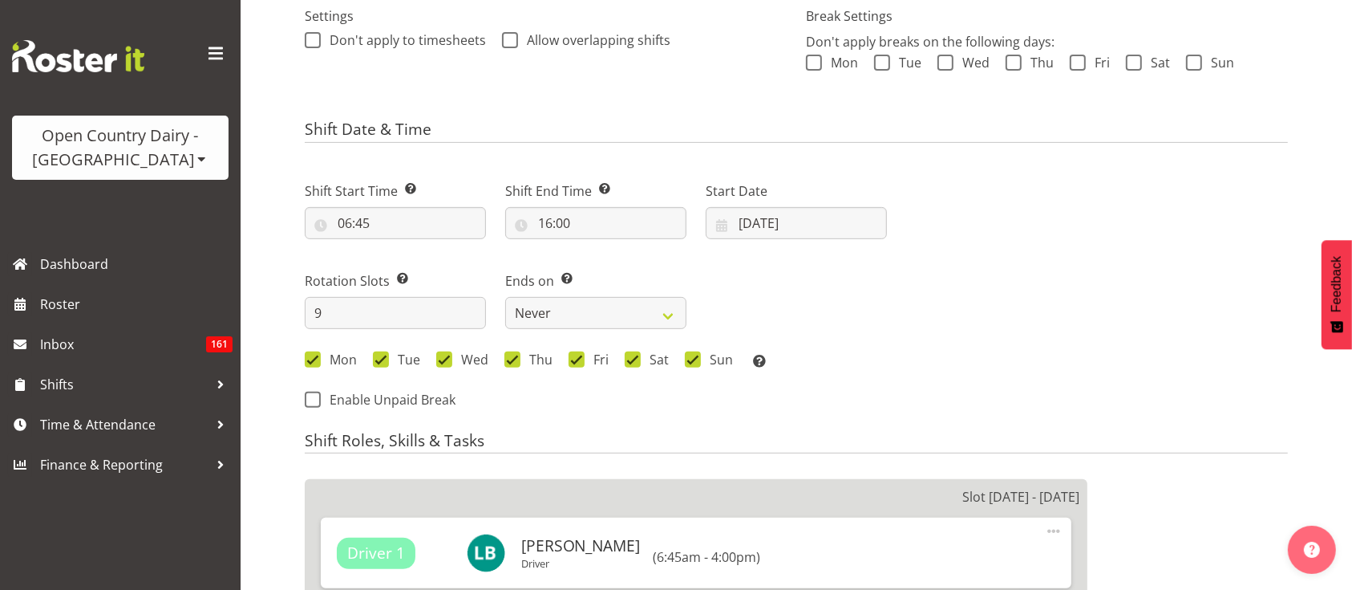
select select
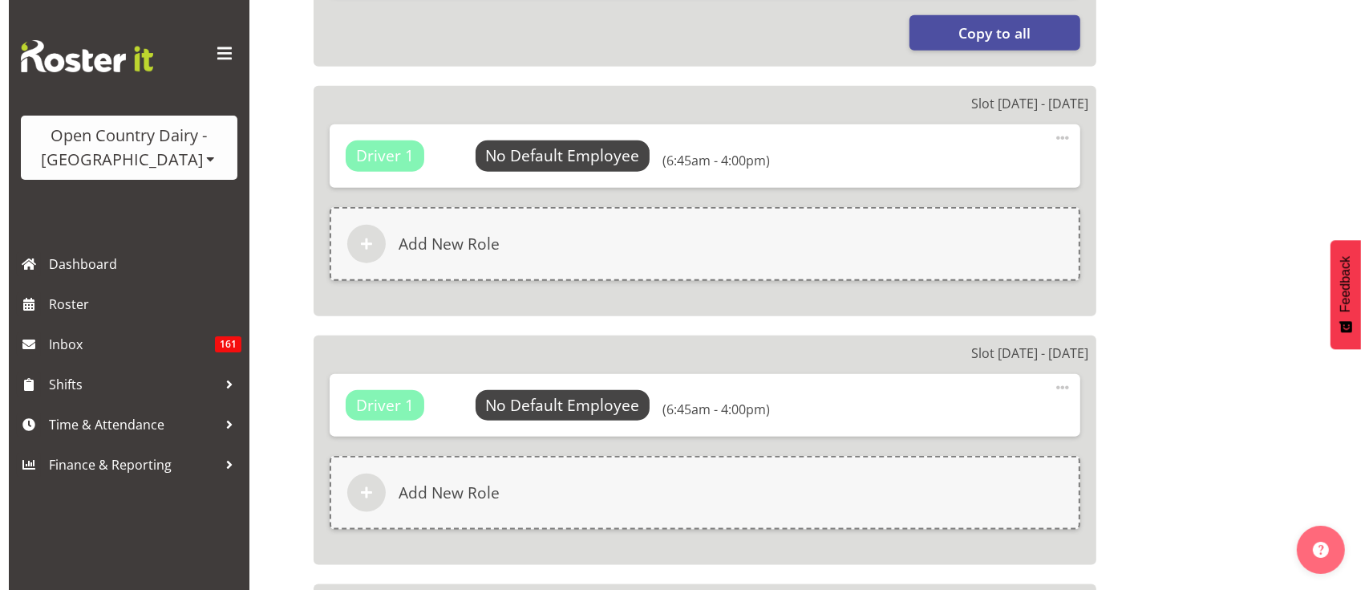
scroll to position [1806, 0]
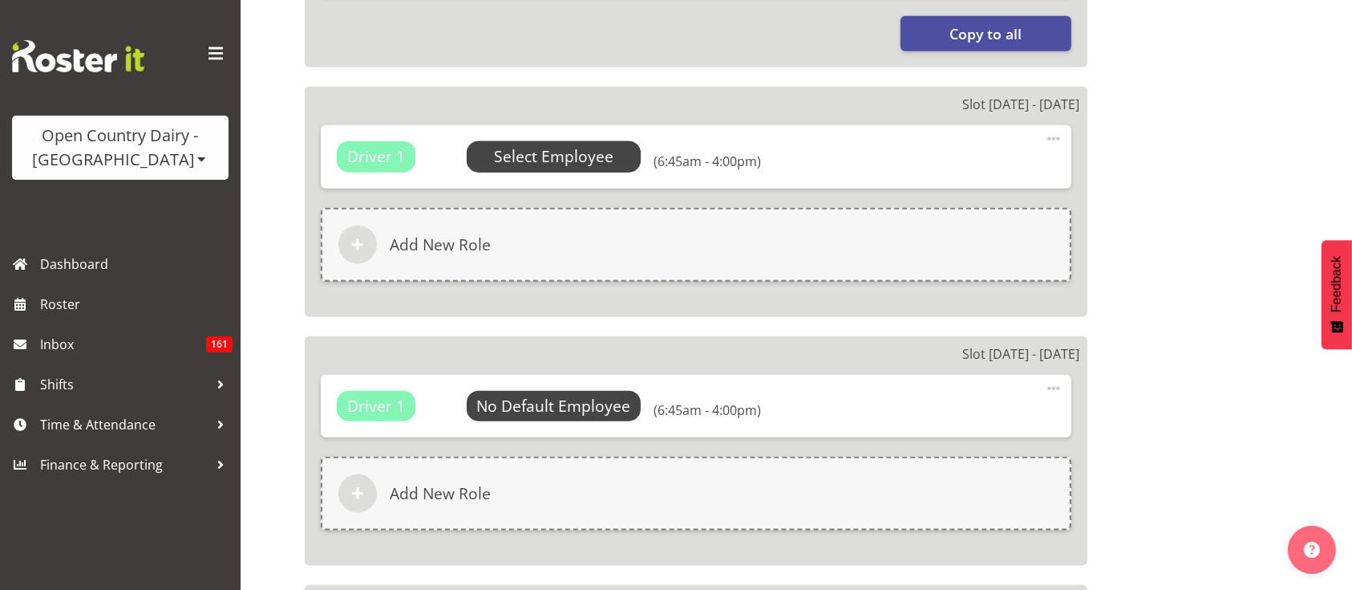
click at [581, 141] on span "Select Employee" at bounding box center [554, 156] width 175 height 30
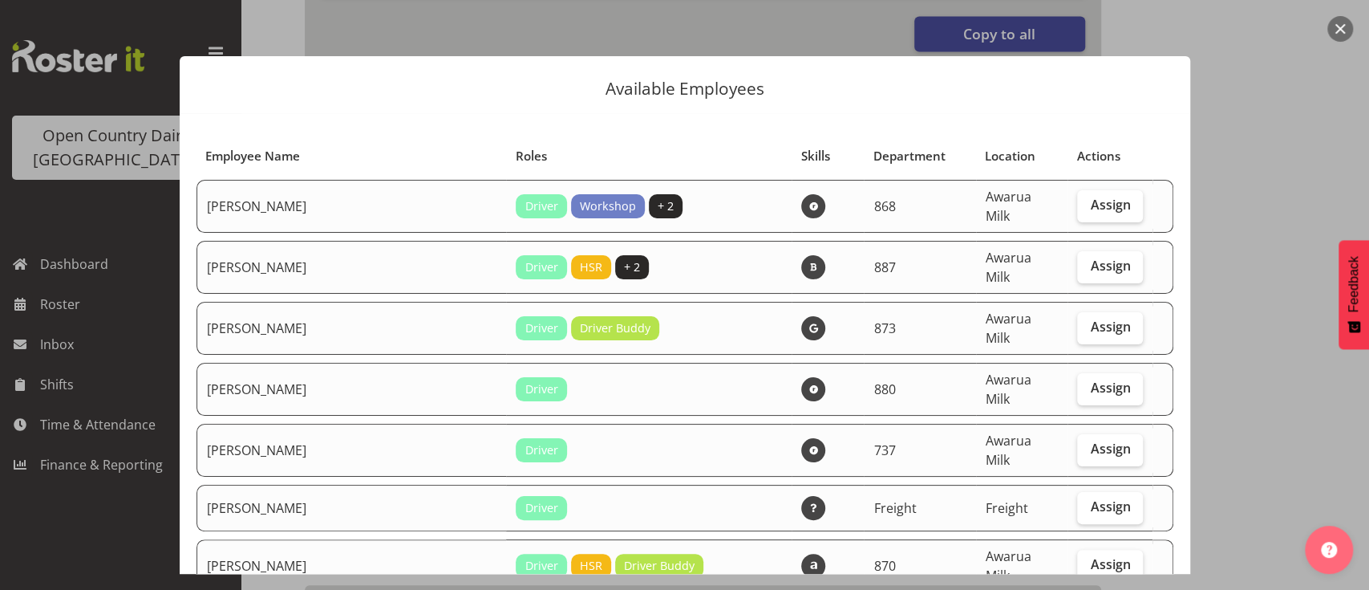
select select "783"
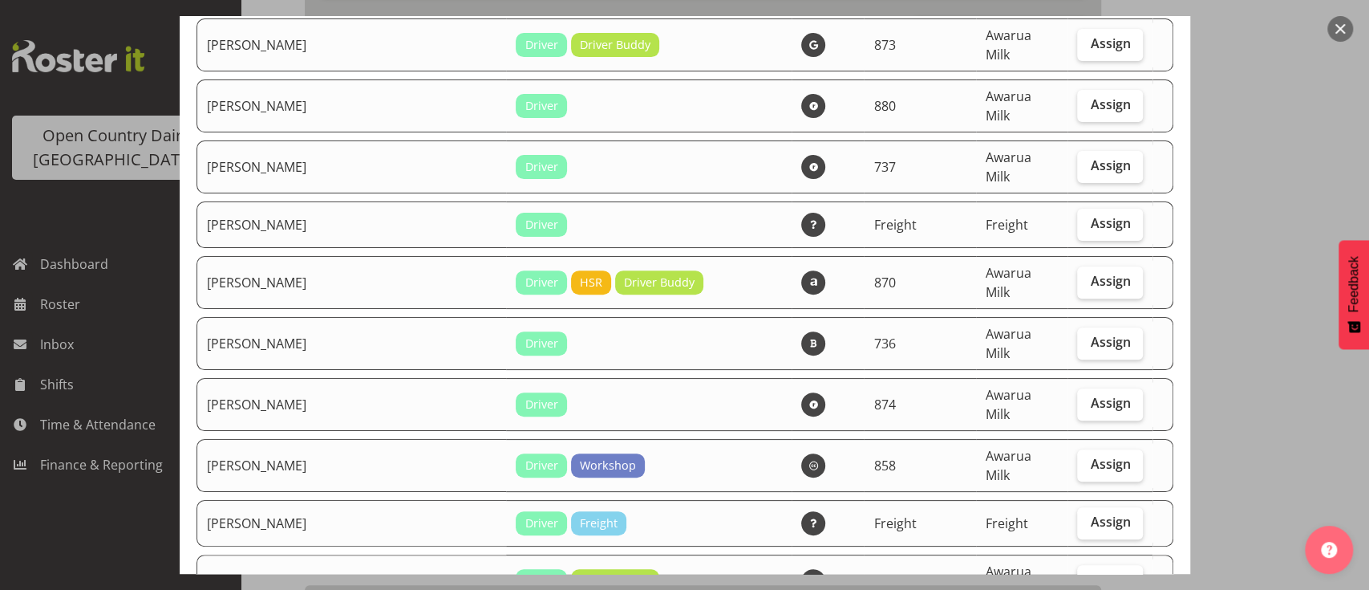
scroll to position [282, 0]
click at [1099, 450] on label "Assign" at bounding box center [1110, 466] width 66 height 32
click at [1088, 460] on input "Assign" at bounding box center [1082, 465] width 10 height 10
checkbox input "true"
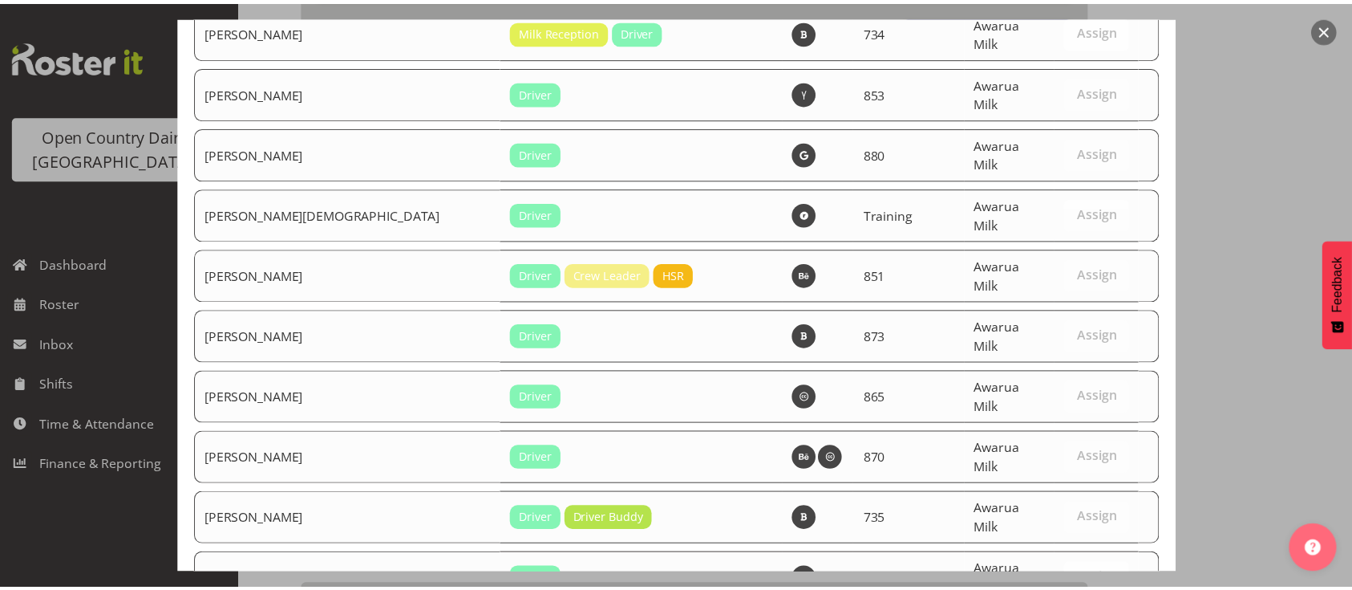
scroll to position [6001, 0]
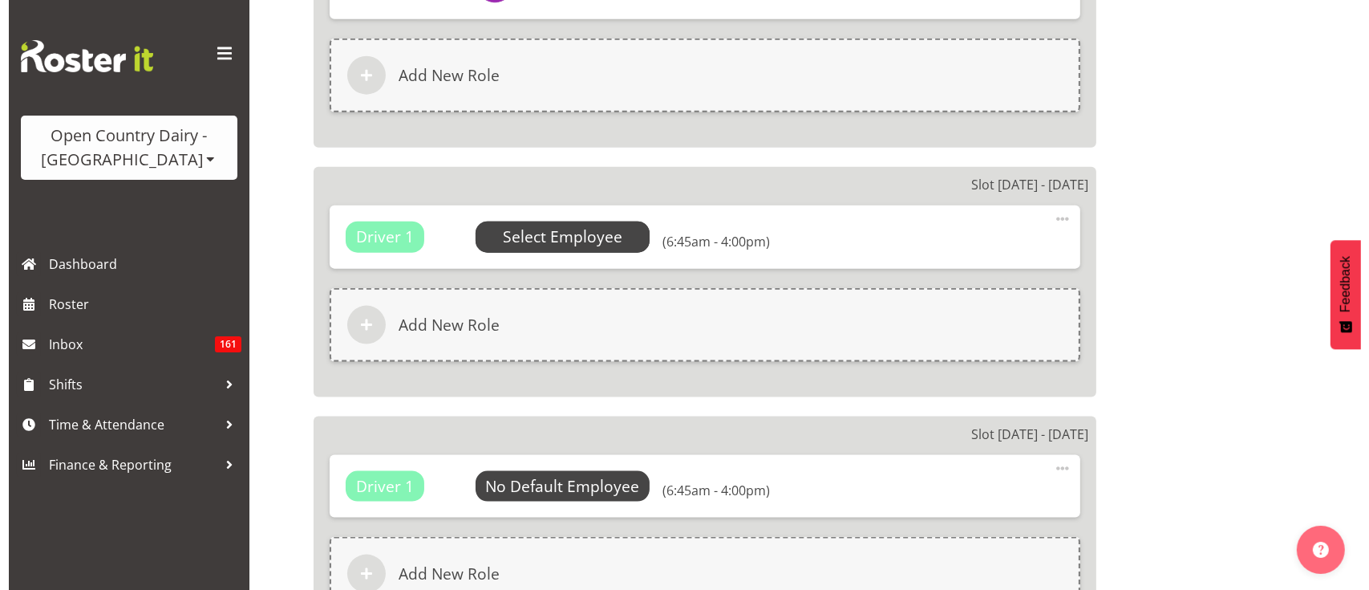
scroll to position [1977, 0]
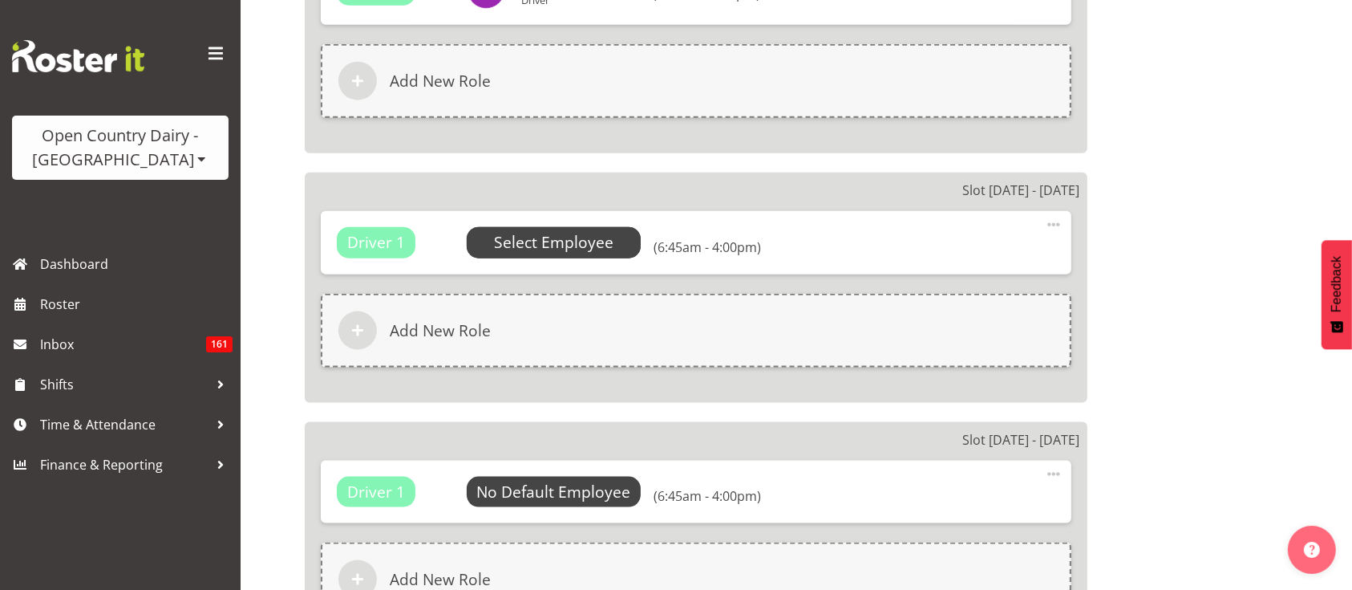
click at [552, 229] on span "Select Employee" at bounding box center [554, 242] width 175 height 30
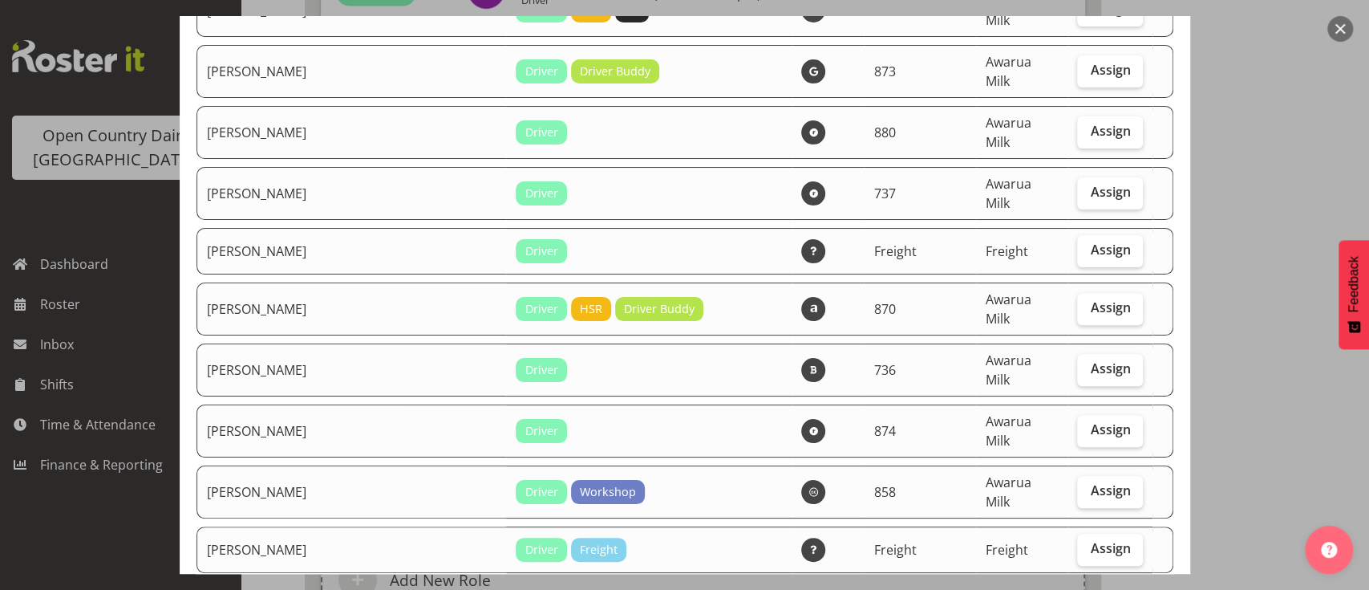
scroll to position [273, 0]
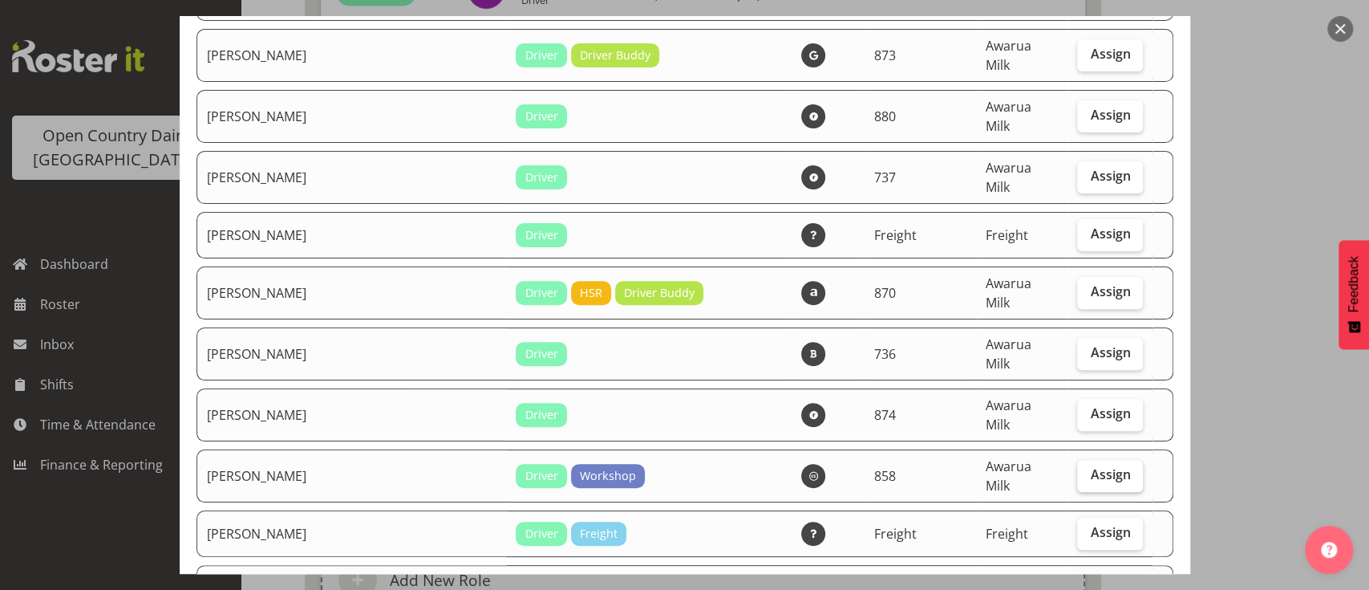
click at [1090, 466] on span "Assign" at bounding box center [1110, 474] width 40 height 16
click at [1077, 469] on input "Assign" at bounding box center [1082, 474] width 10 height 10
checkbox input "true"
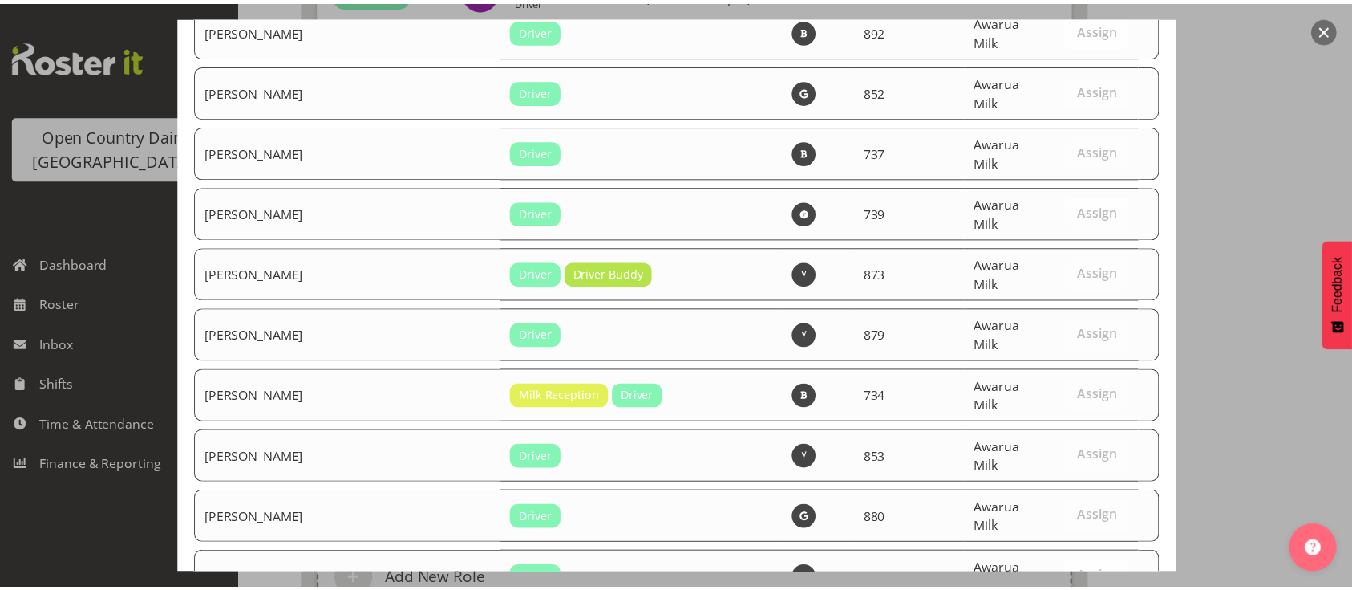
scroll to position [6001, 0]
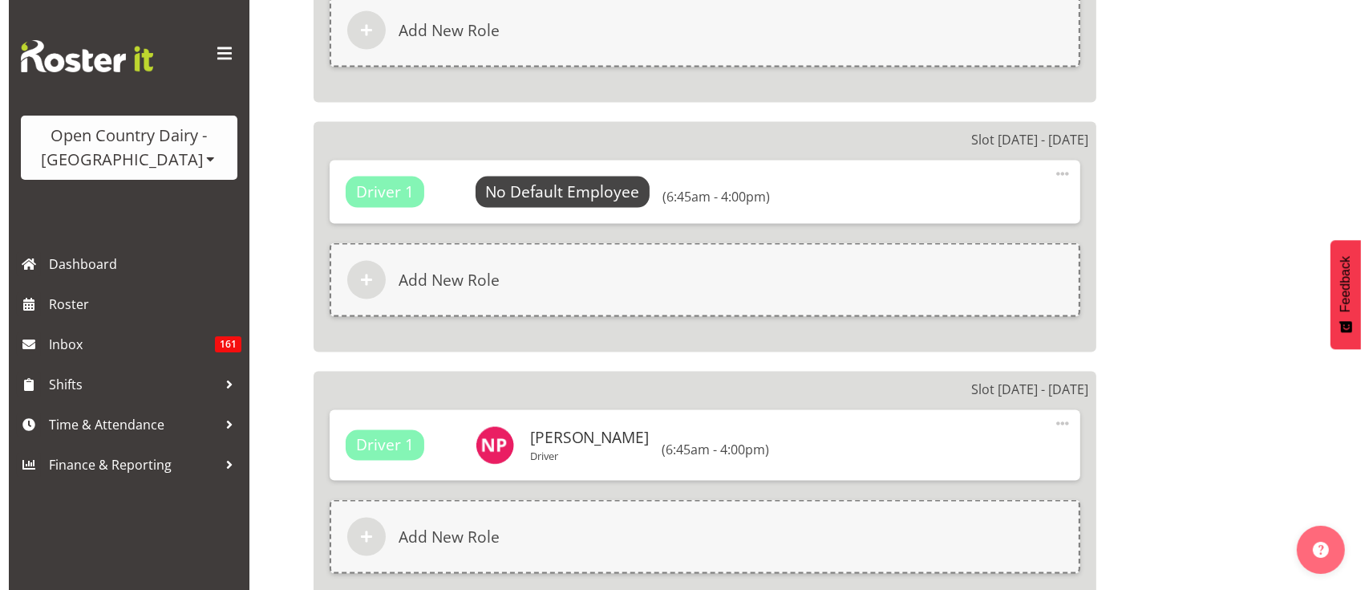
scroll to position [2285, 0]
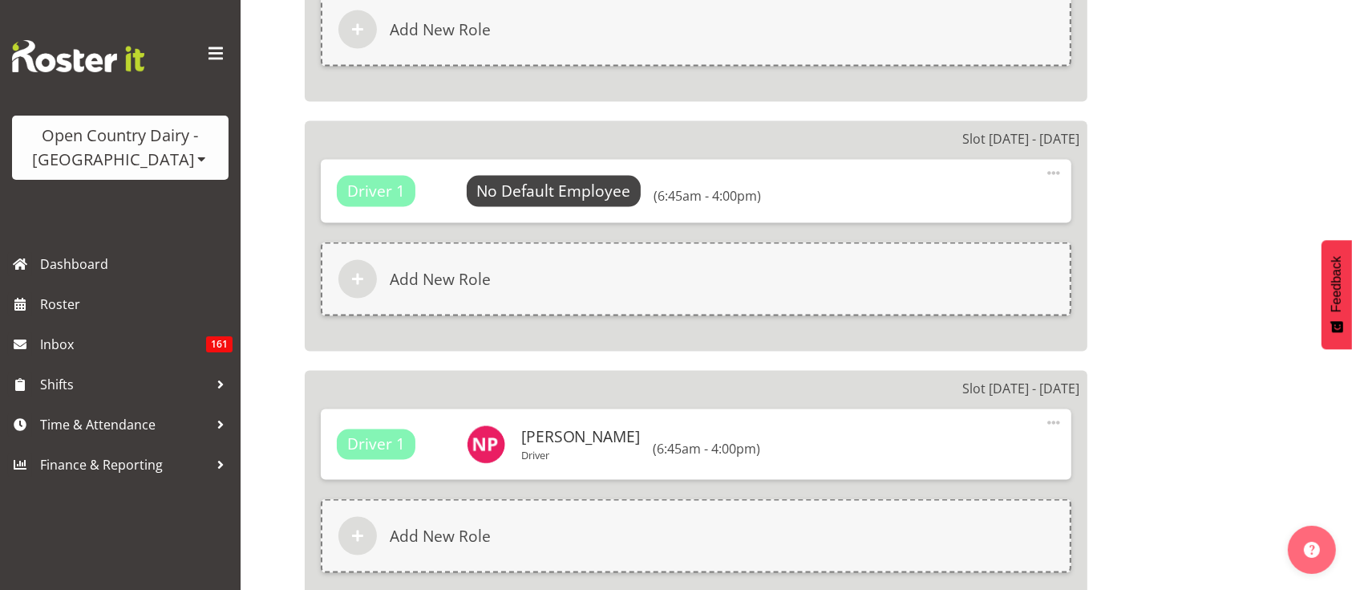
click at [582, 185] on div "Driver 1 No Default Employee Select Employee (6:45am - 4:00pm) Edit Delete" at bounding box center [696, 191] width 751 height 63
click at [564, 180] on span "Select Employee" at bounding box center [554, 191] width 120 height 23
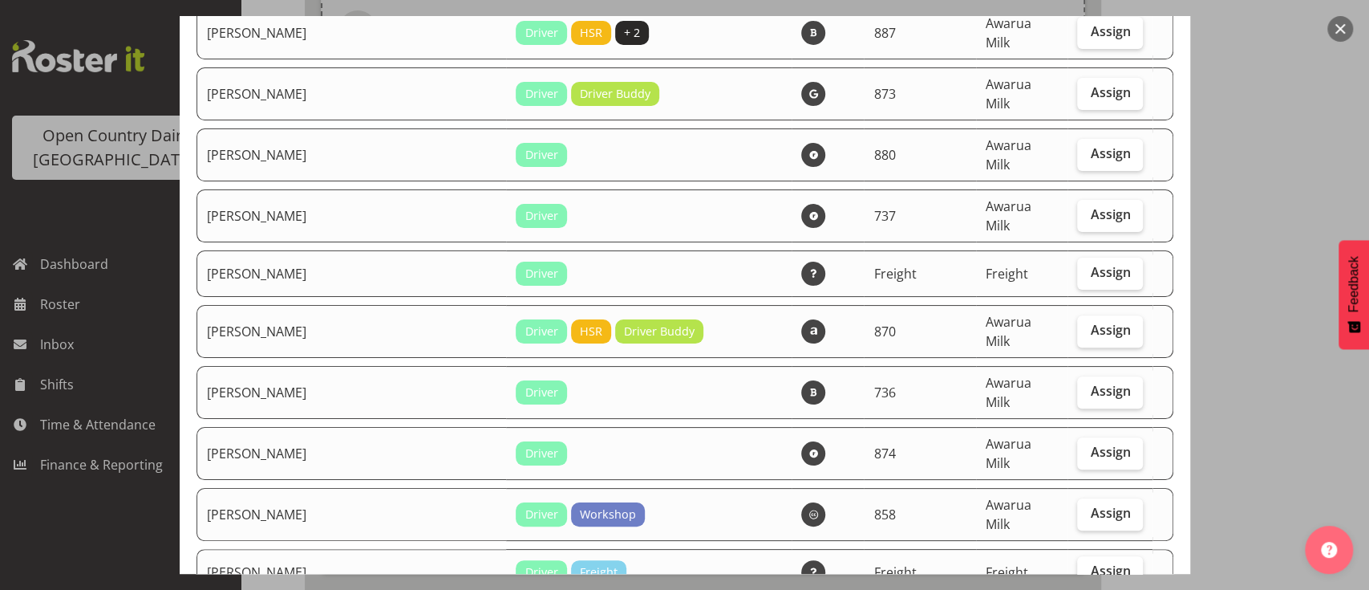
scroll to position [235, 0]
click at [1090, 504] on span "Assign" at bounding box center [1110, 512] width 40 height 16
click at [1077, 507] on input "Assign" at bounding box center [1082, 512] width 10 height 10
checkbox input "true"
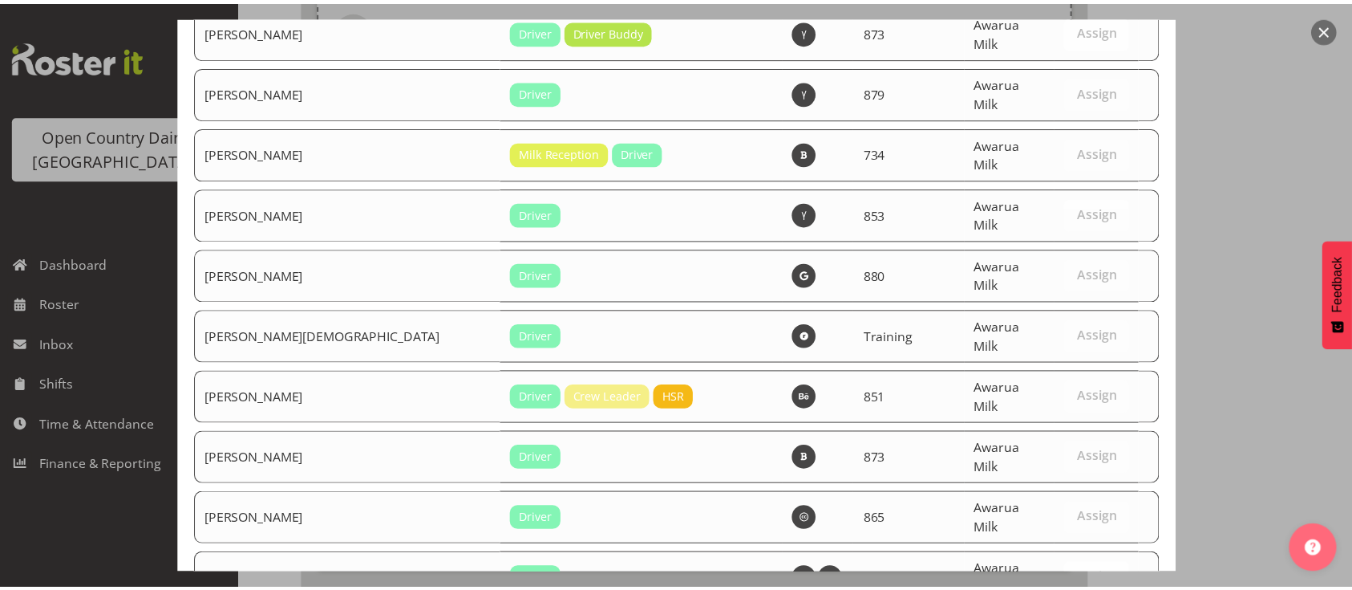
scroll to position [6001, 0]
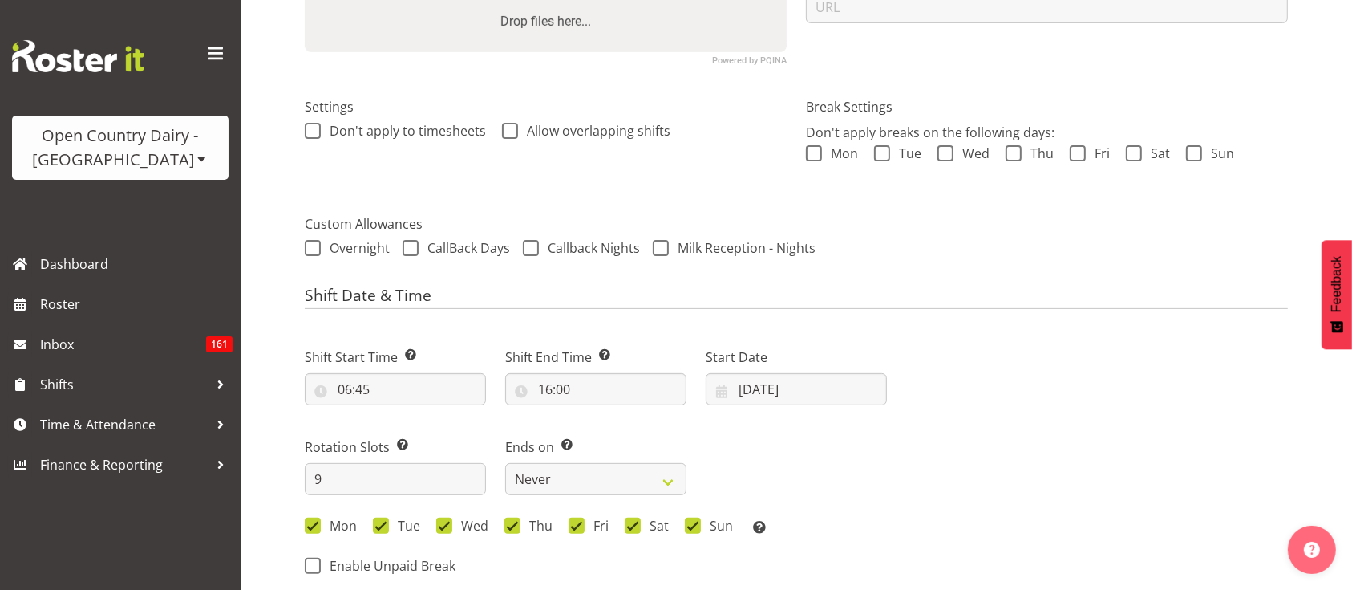
scroll to position [444, 0]
click at [838, 372] on input "25/08/2025" at bounding box center [796, 388] width 181 height 32
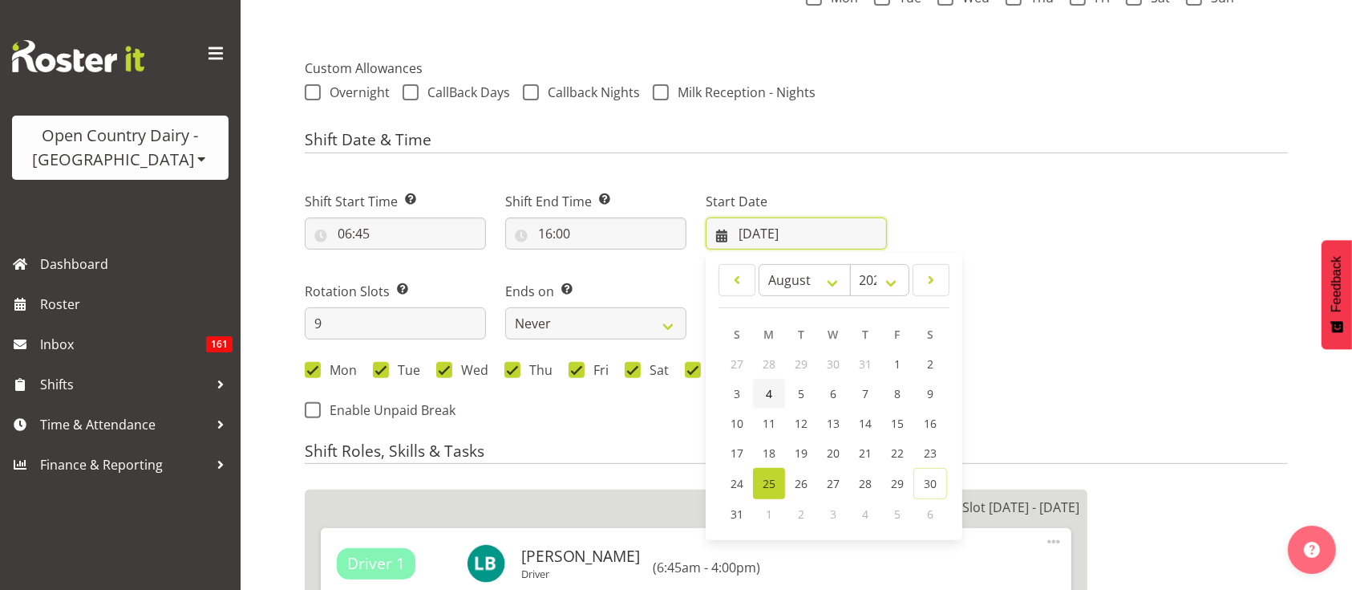
scroll to position [605, 0]
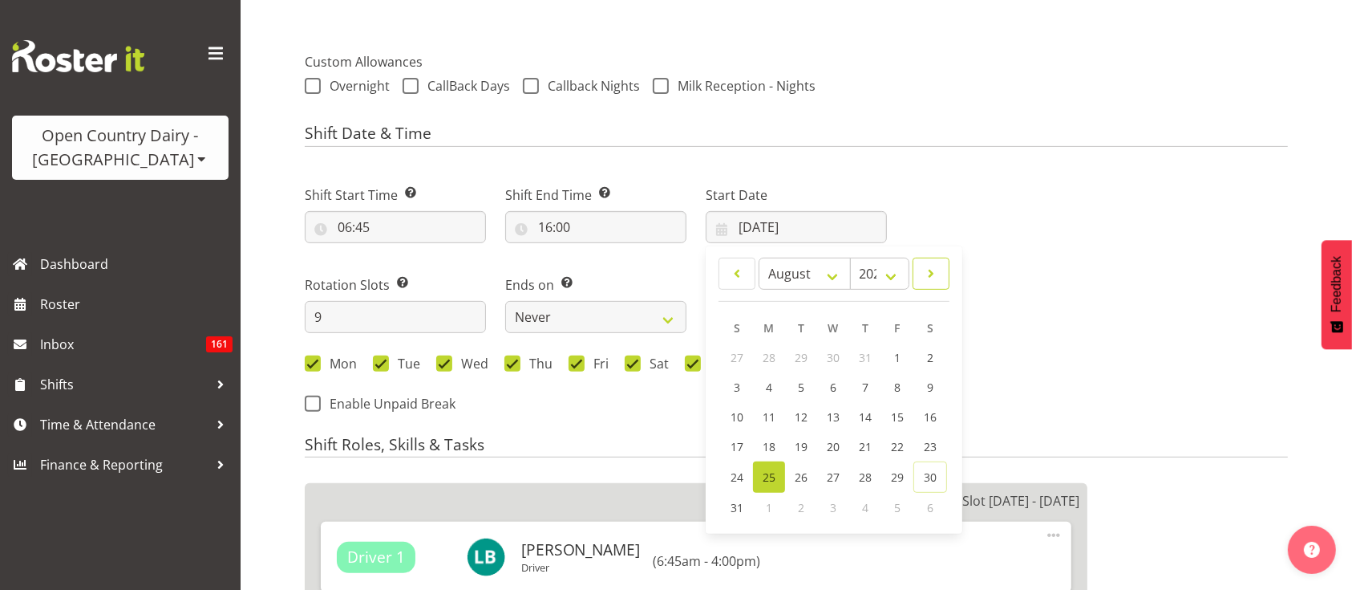
click at [918, 257] on link at bounding box center [931, 273] width 37 height 32
select select "8"
click at [825, 342] on link "3" at bounding box center [834, 357] width 32 height 30
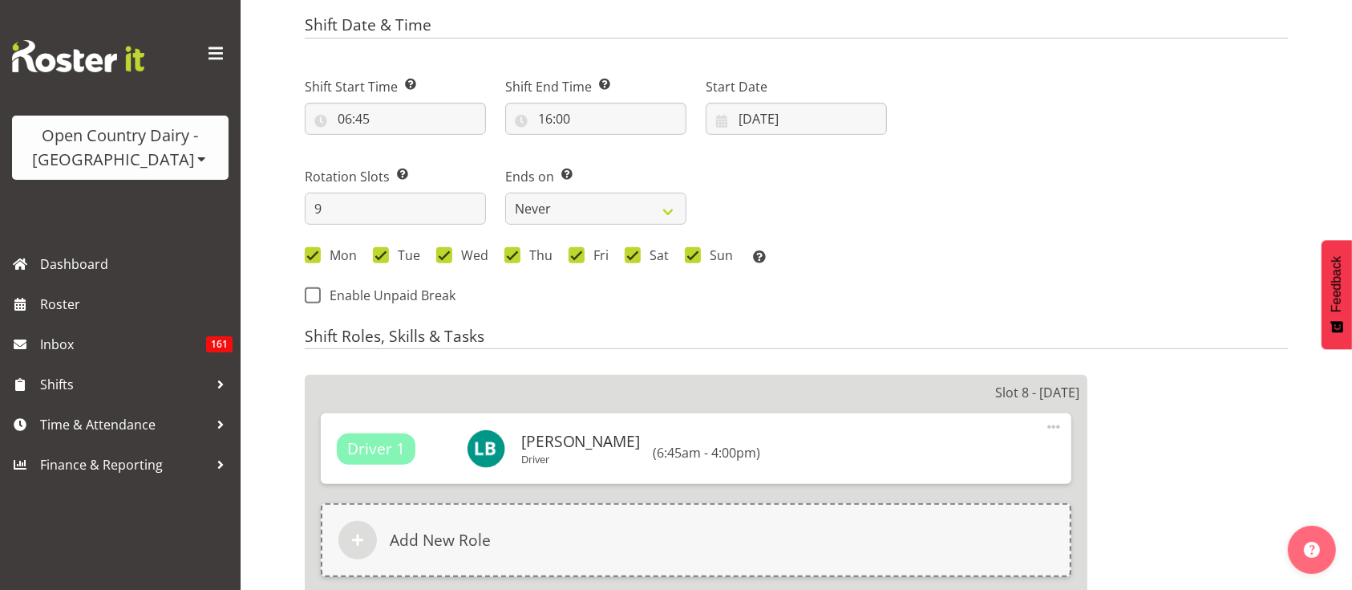
scroll to position [558, 0]
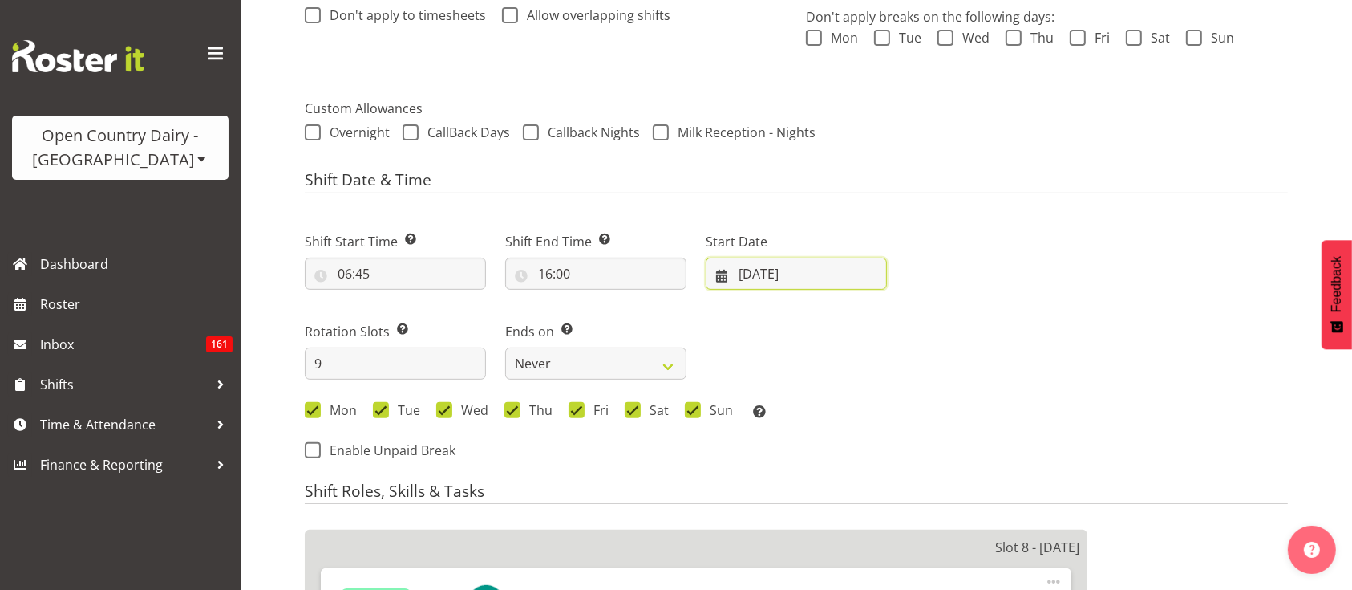
click at [779, 257] on input "03/09/2025" at bounding box center [796, 273] width 181 height 32
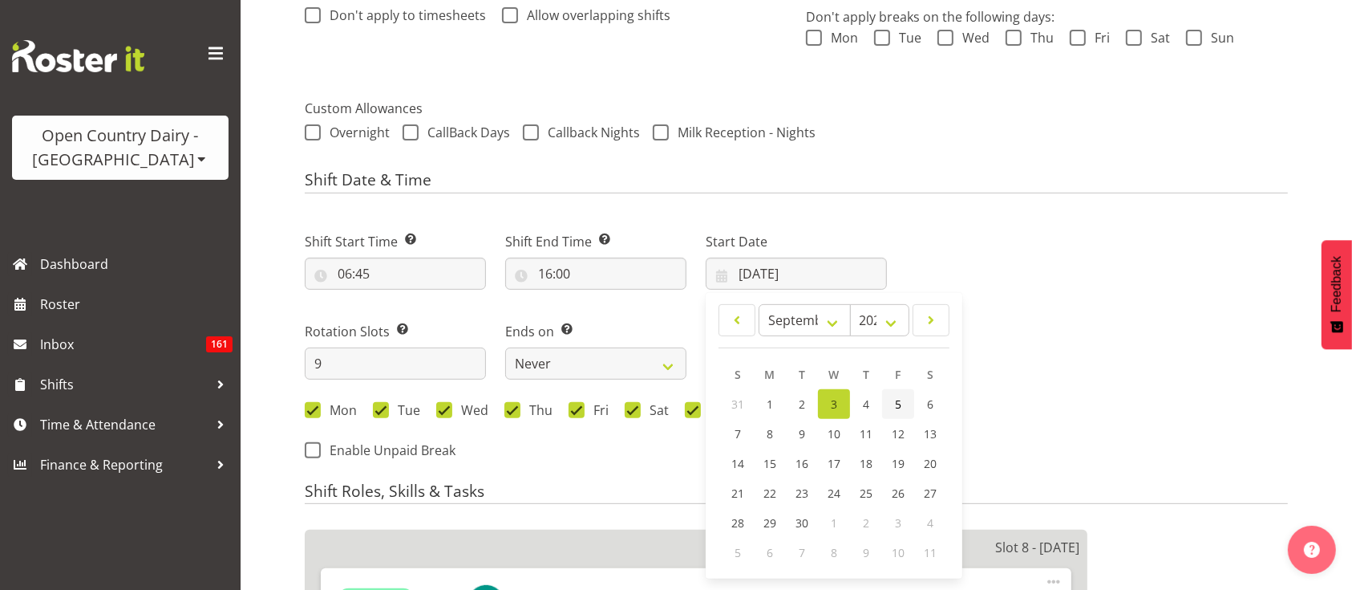
click at [898, 396] on span "5" at bounding box center [898, 403] width 6 height 15
type input "05/09/2025"
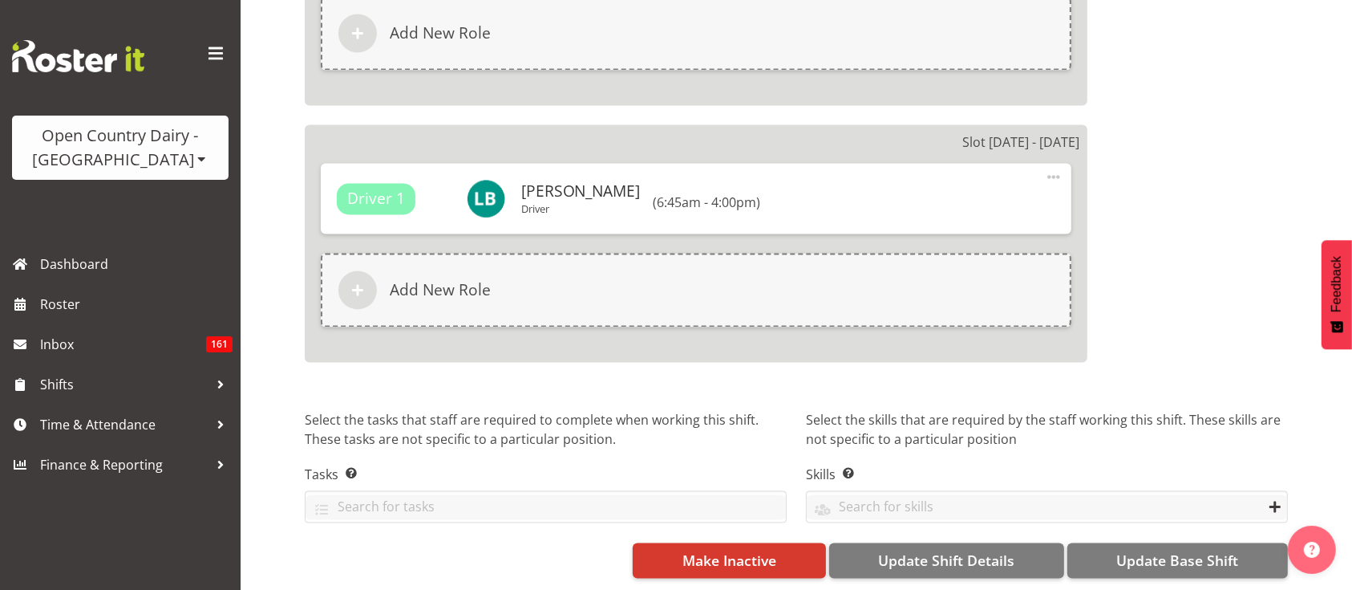
scroll to position [3041, 0]
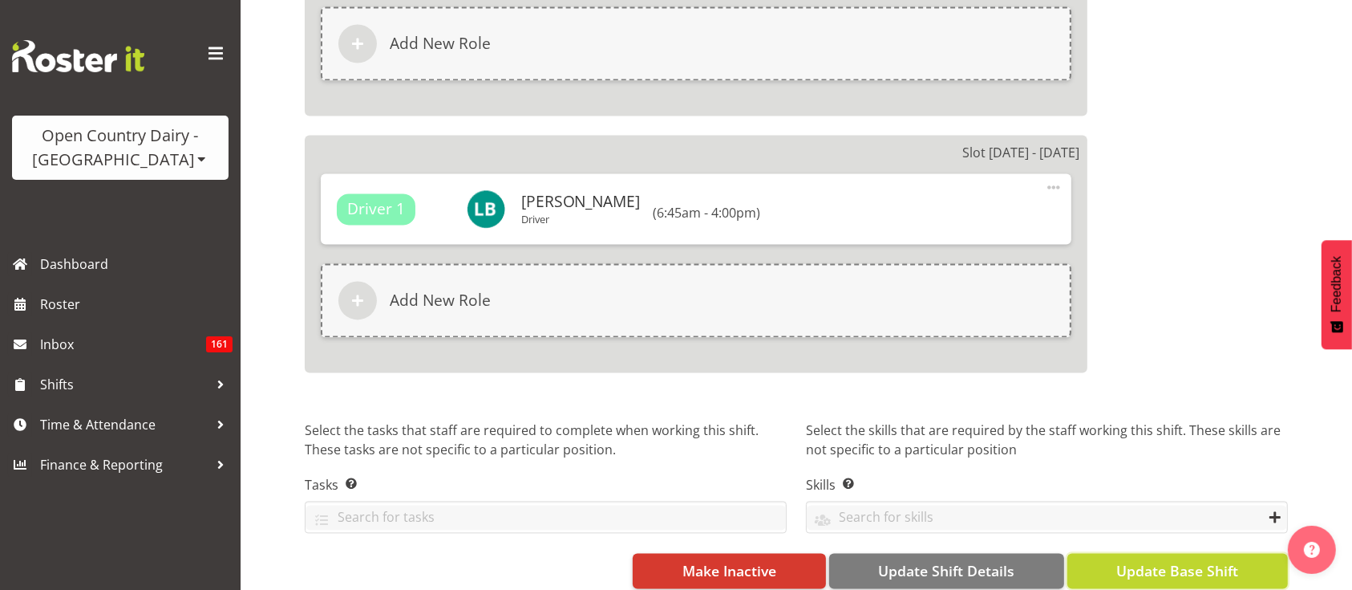
click at [1097, 553] on button "Update Base Shift" at bounding box center [1178, 570] width 221 height 35
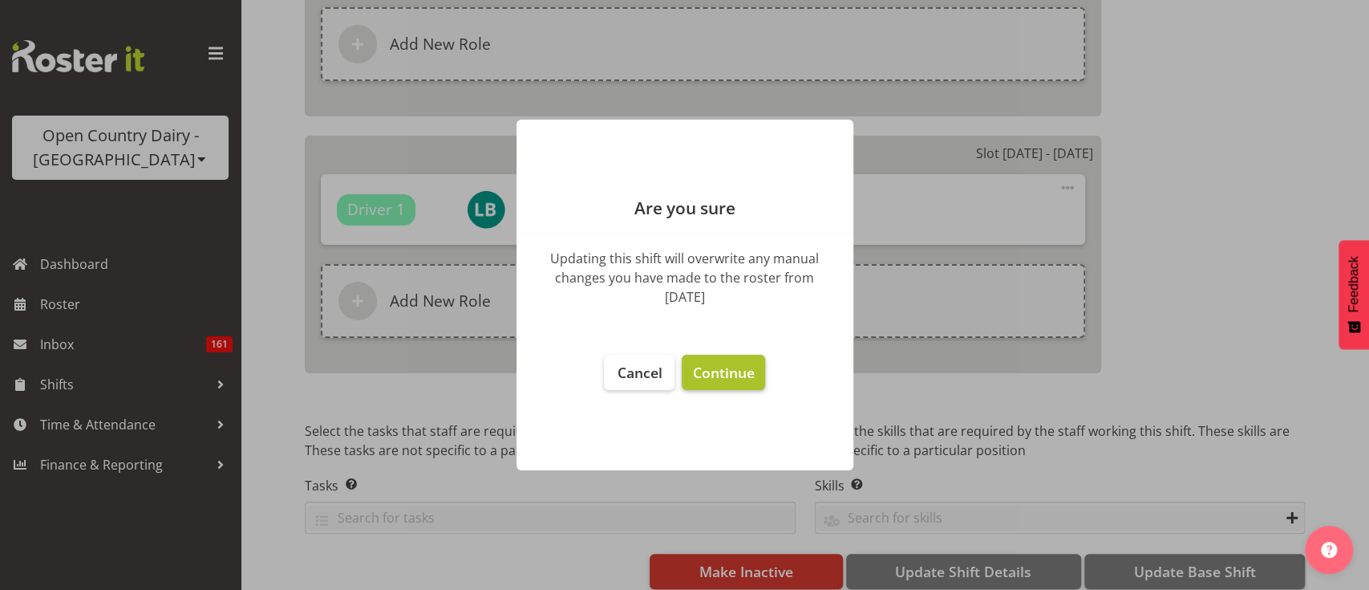
click at [730, 375] on span "Continue" at bounding box center [723, 372] width 62 height 19
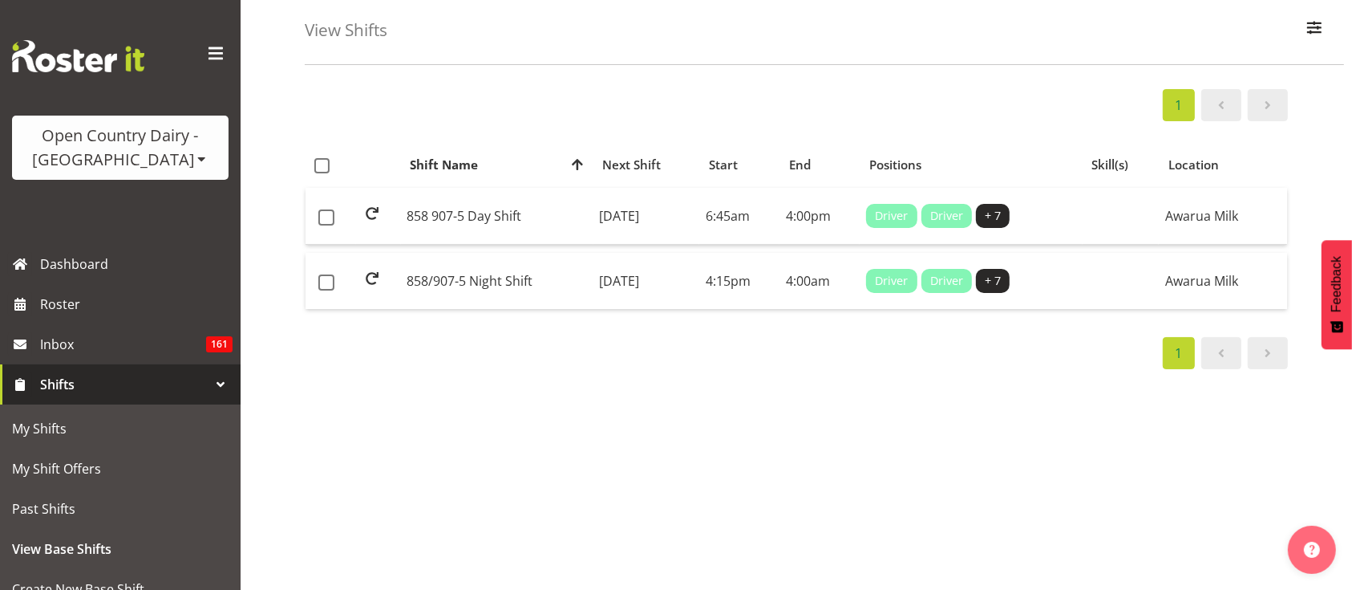
scroll to position [77, 0]
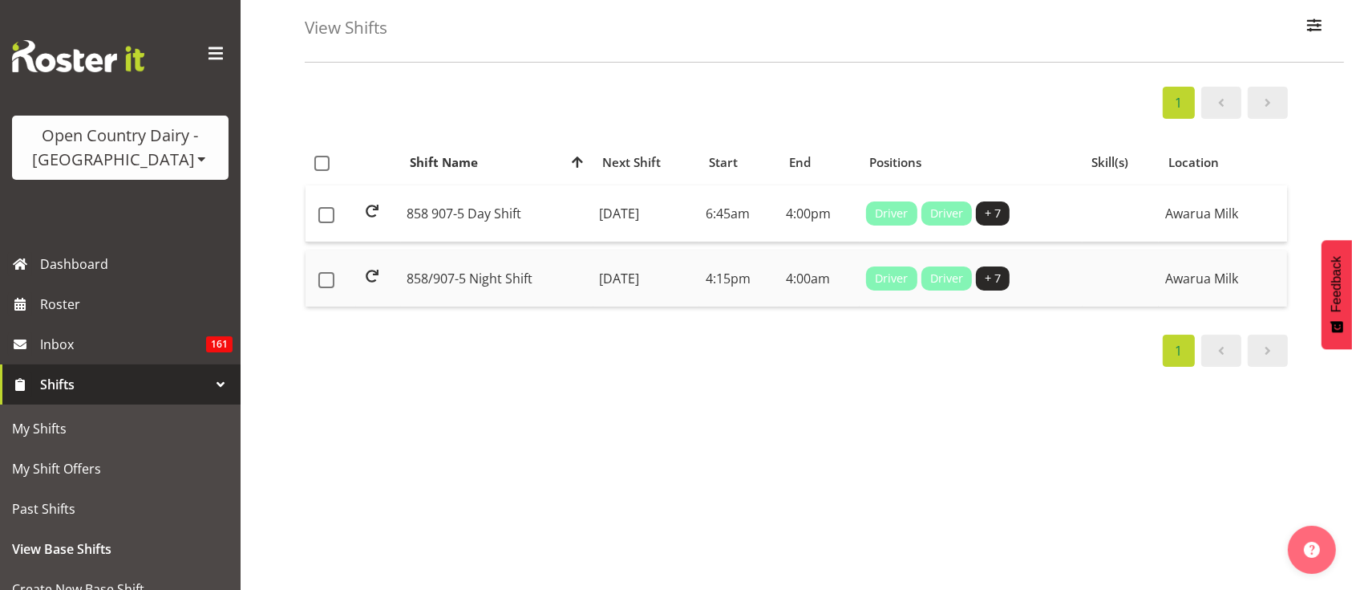
click at [472, 273] on td "858/907-5 Night Shift" at bounding box center [497, 278] width 192 height 56
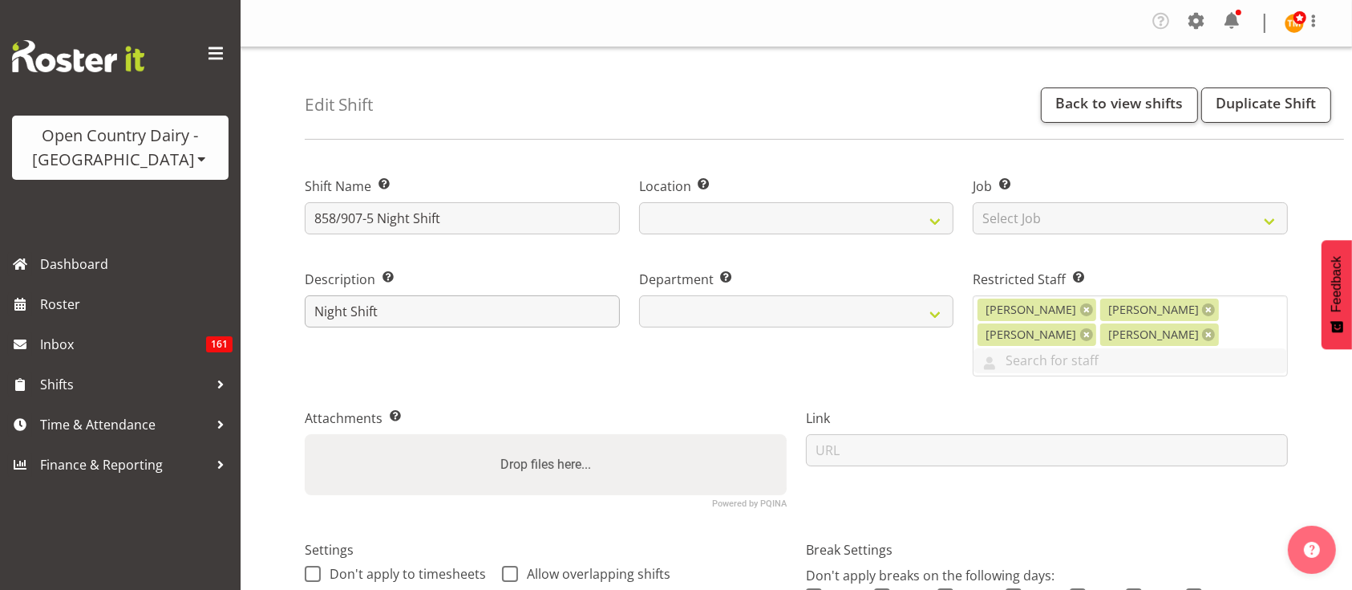
select select
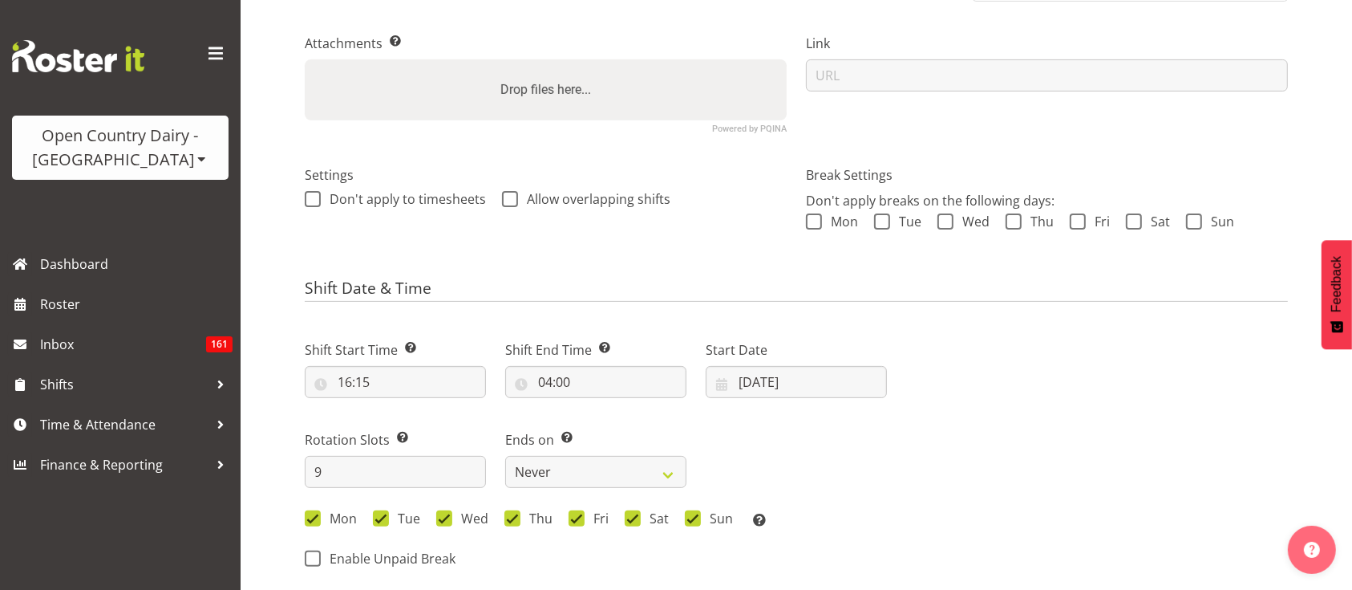
select select
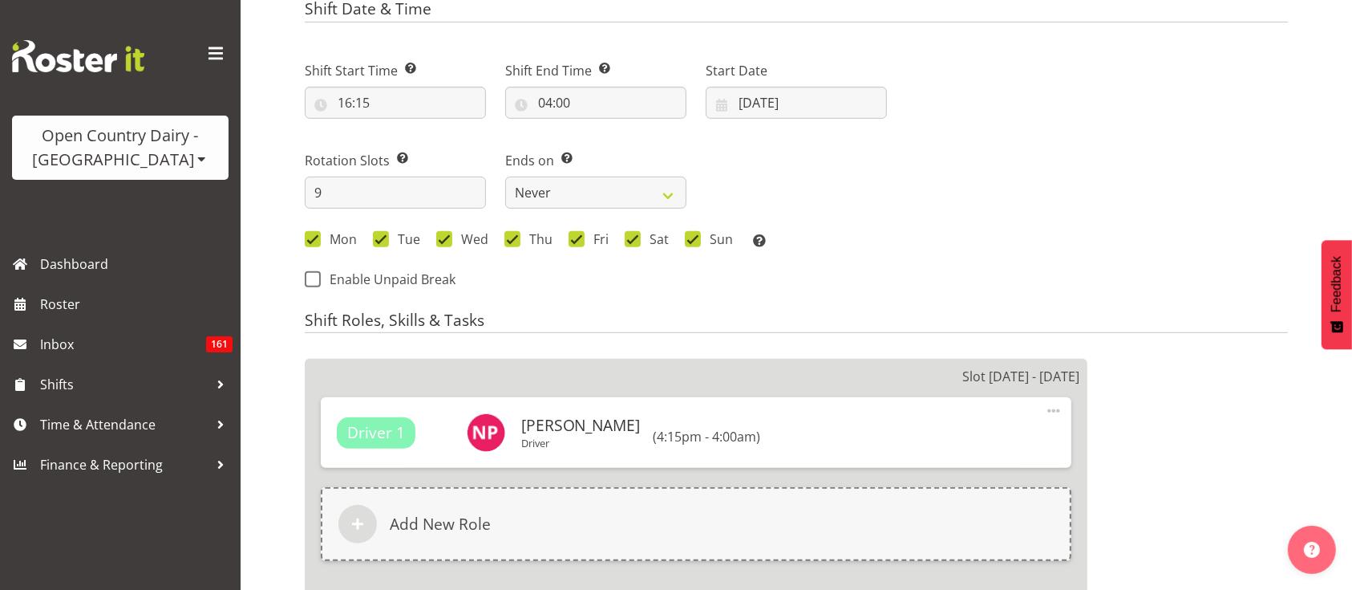
select select
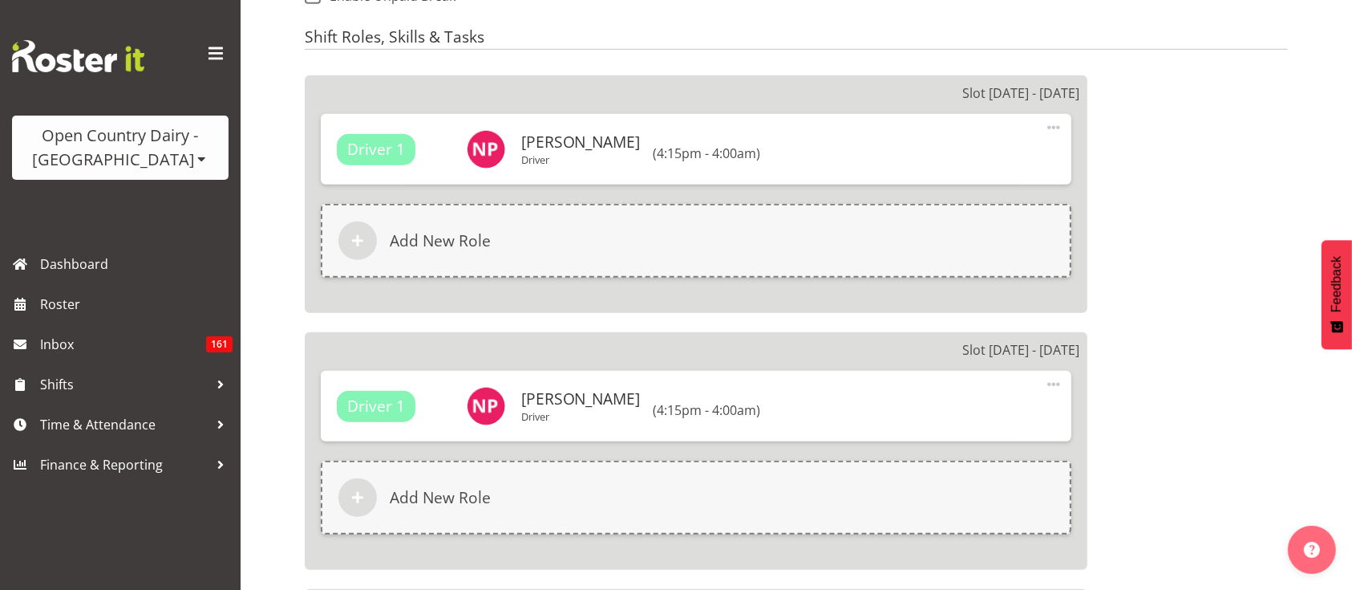
select select
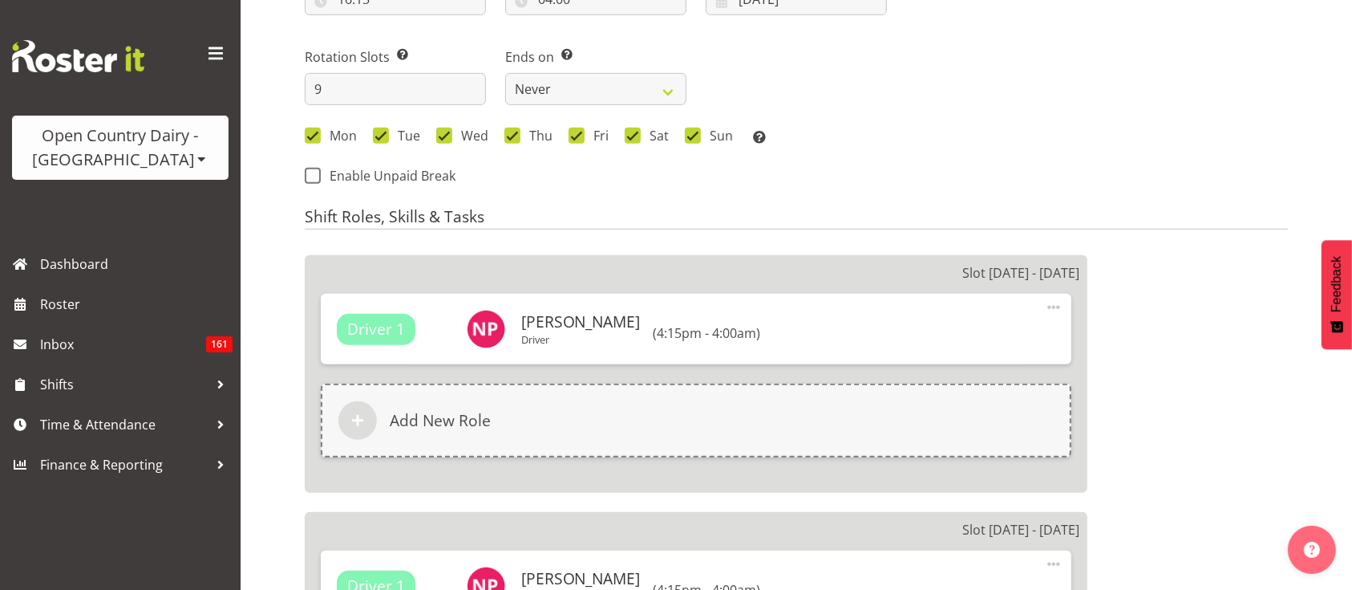
scroll to position [788, 0]
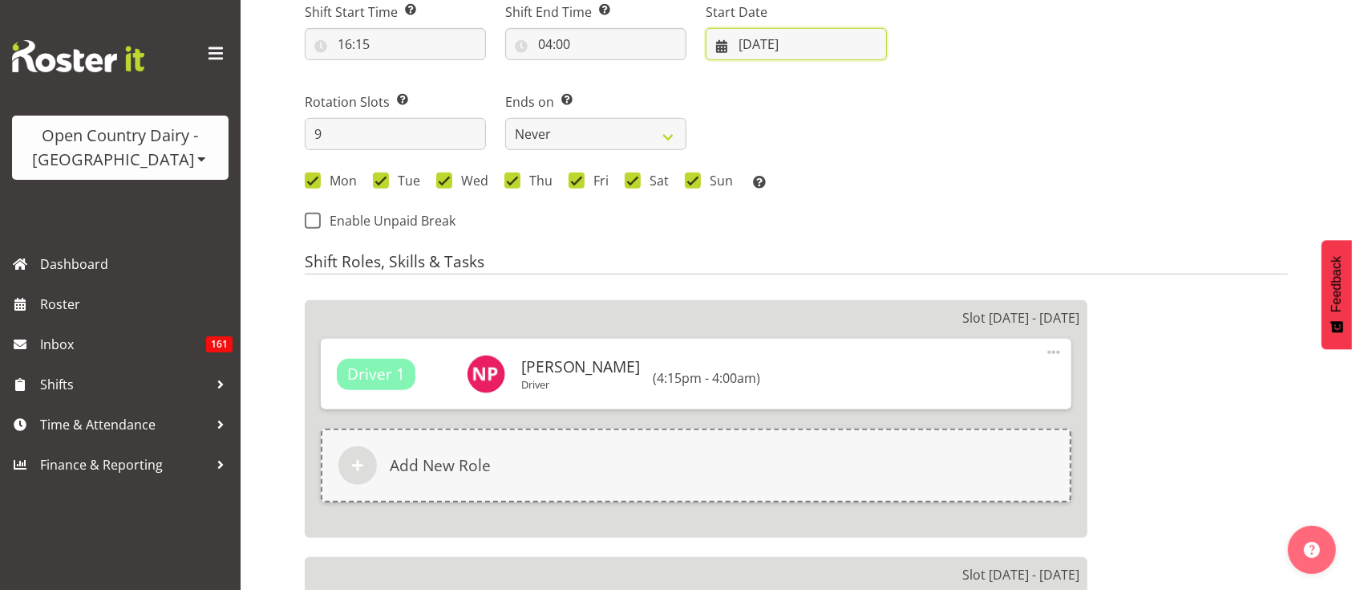
click at [752, 36] on input "[DATE]" at bounding box center [796, 44] width 181 height 32
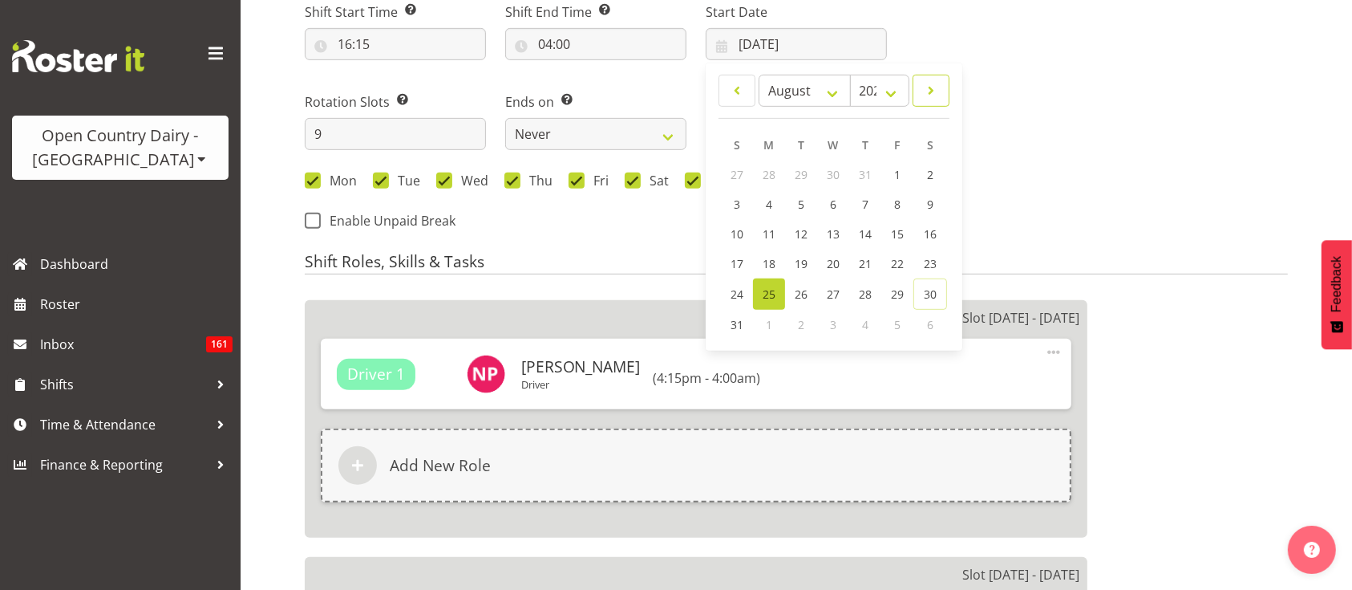
click at [934, 99] on link at bounding box center [931, 91] width 37 height 32
select select "8"
click at [907, 173] on link "5" at bounding box center [898, 175] width 32 height 30
select select
type input "05/09/2025"
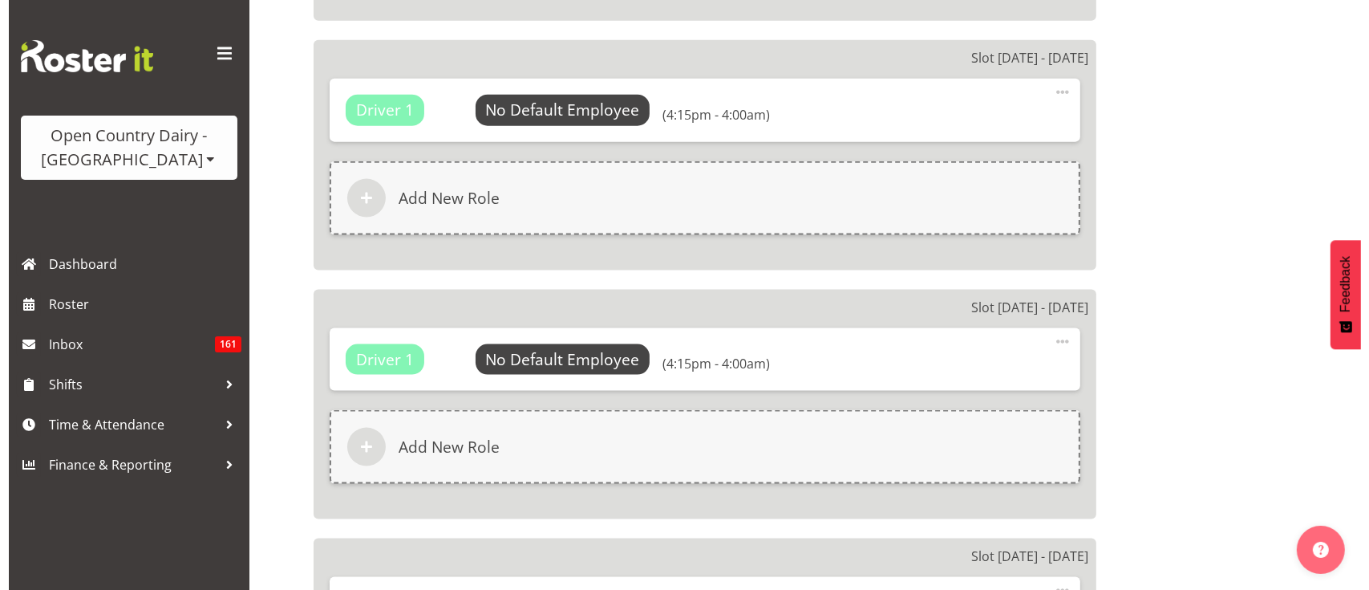
scroll to position [2124, 0]
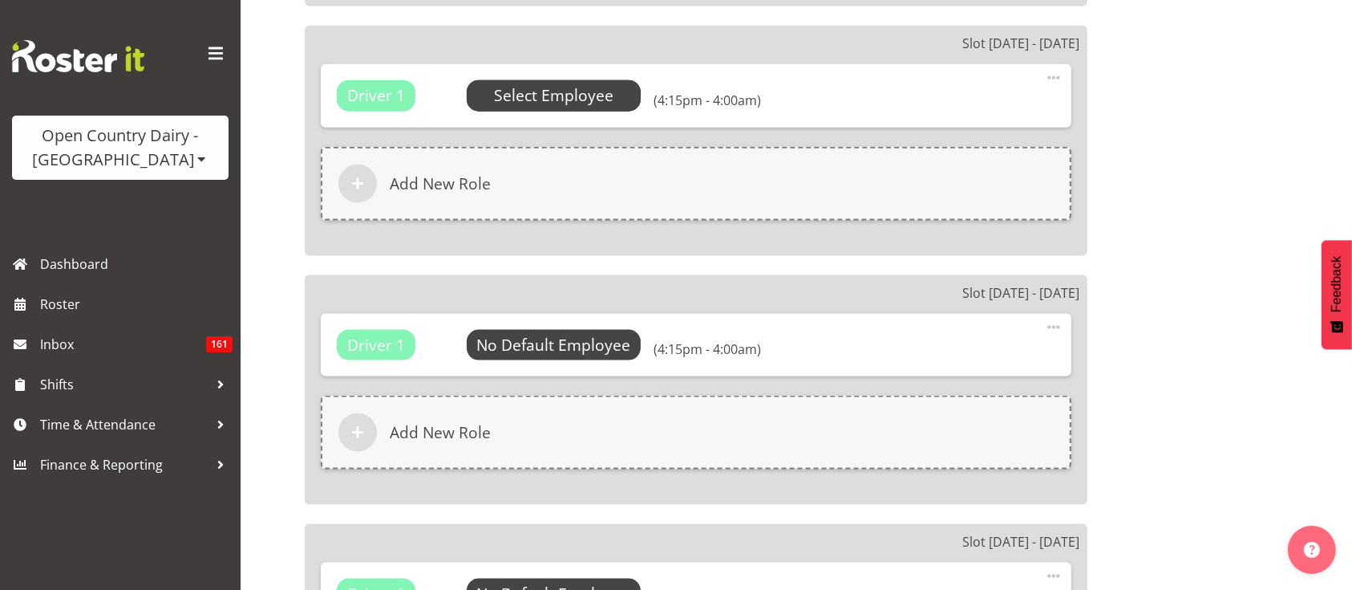
click at [589, 102] on span "Select Employee" at bounding box center [554, 95] width 120 height 23
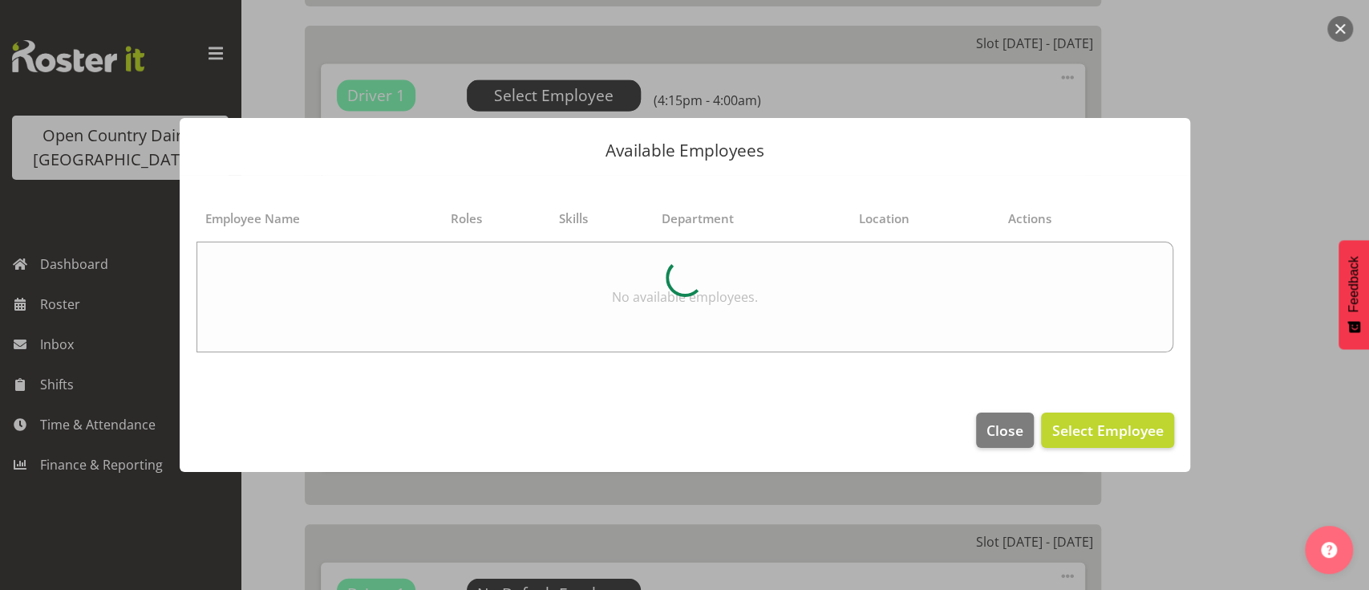
select select "783"
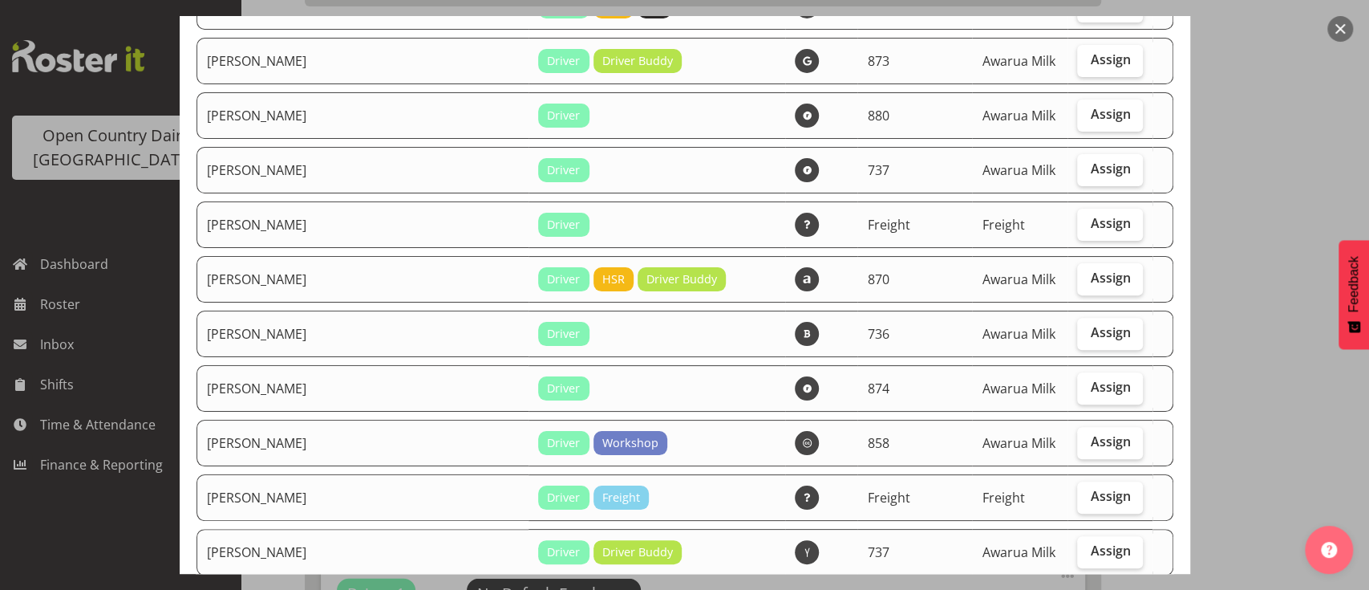
scroll to position [250, 0]
click at [1108, 435] on label "Assign" at bounding box center [1110, 444] width 66 height 32
click at [1088, 437] on input "Assign" at bounding box center [1082, 442] width 10 height 10
checkbox input "true"
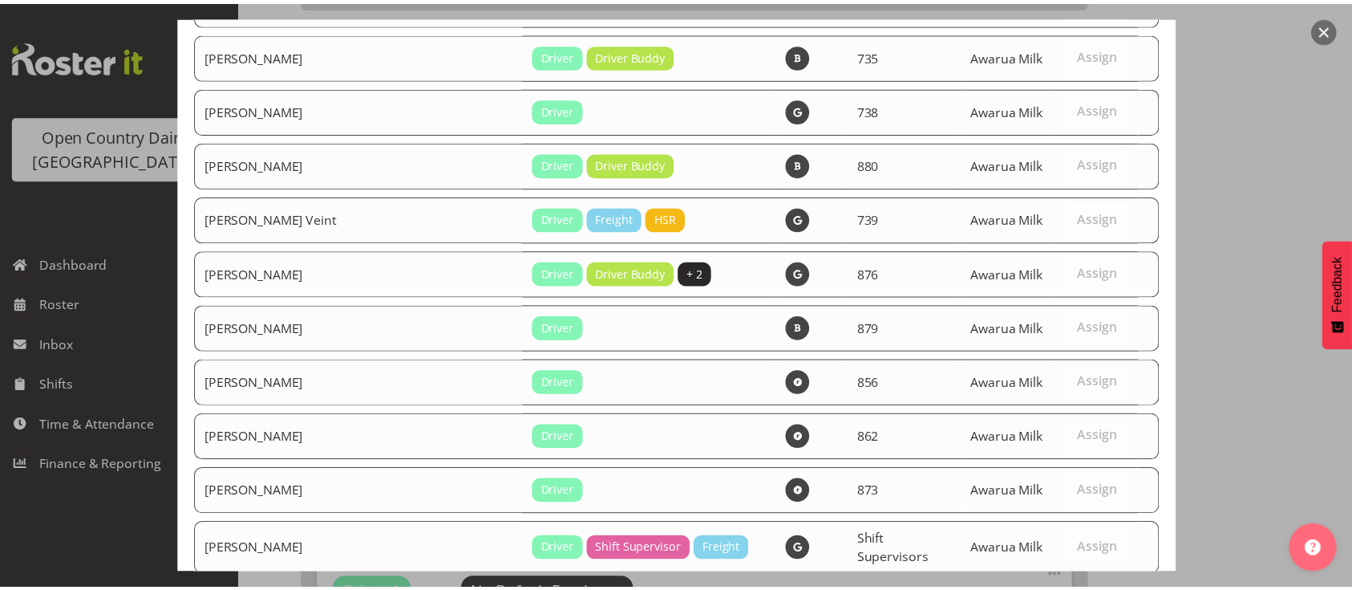
scroll to position [6001, 0]
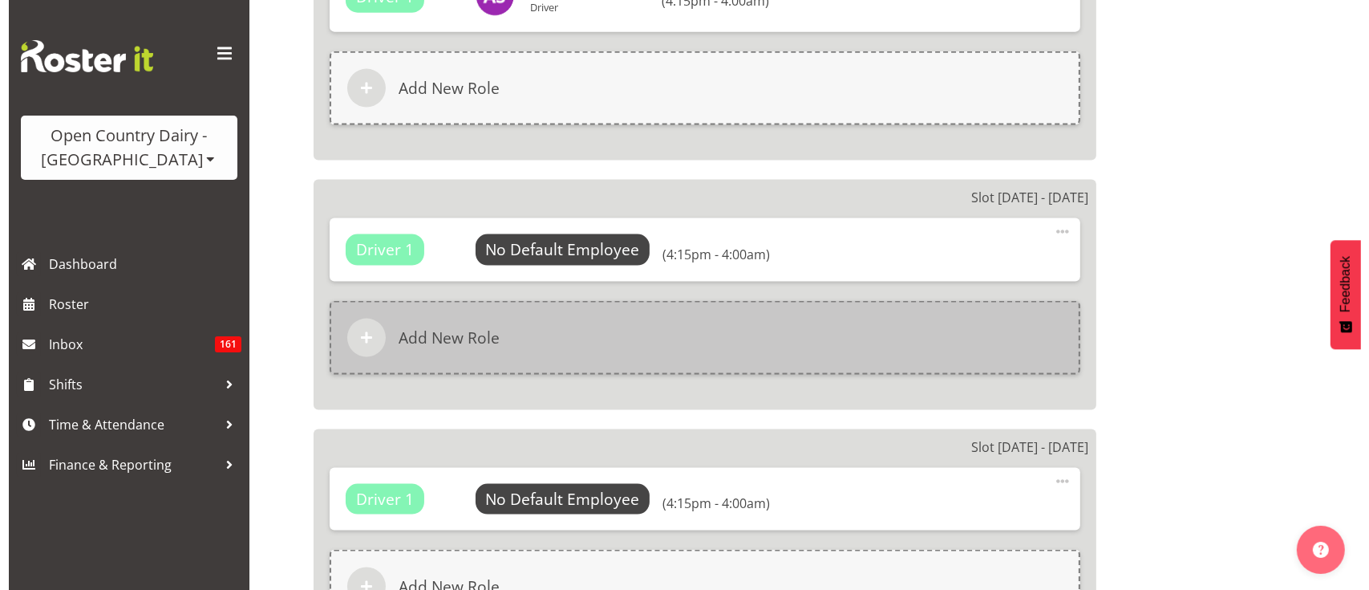
scroll to position [2132, 0]
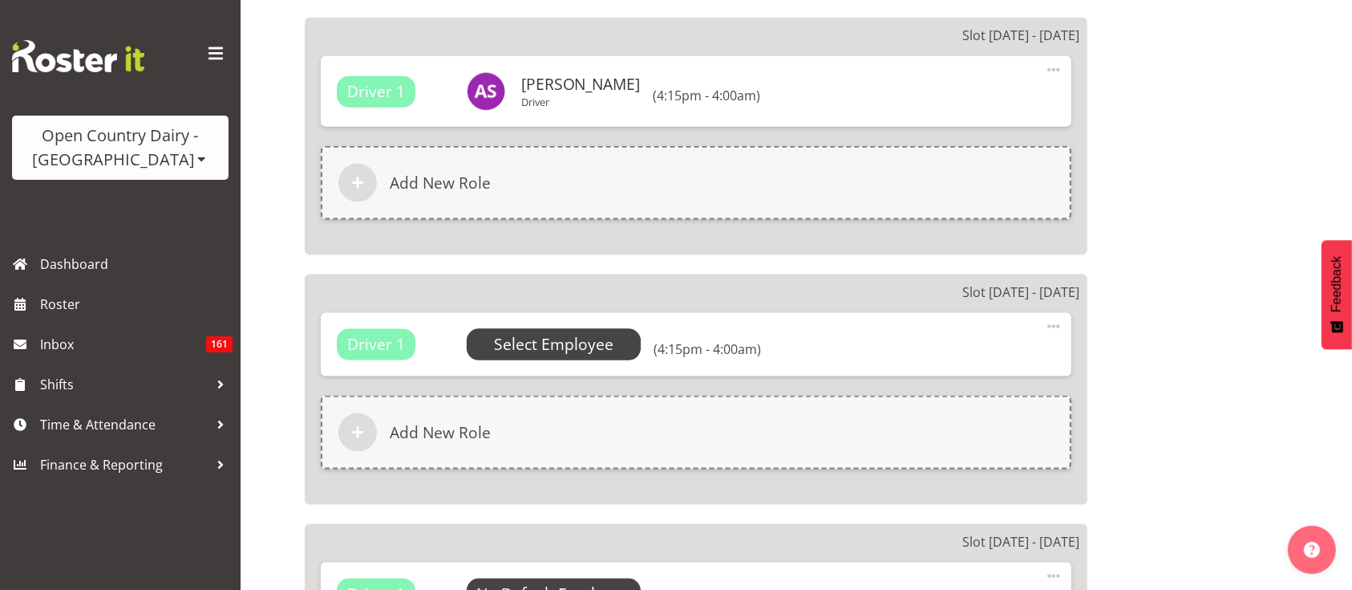
click at [566, 333] on span "Select Employee" at bounding box center [554, 344] width 120 height 23
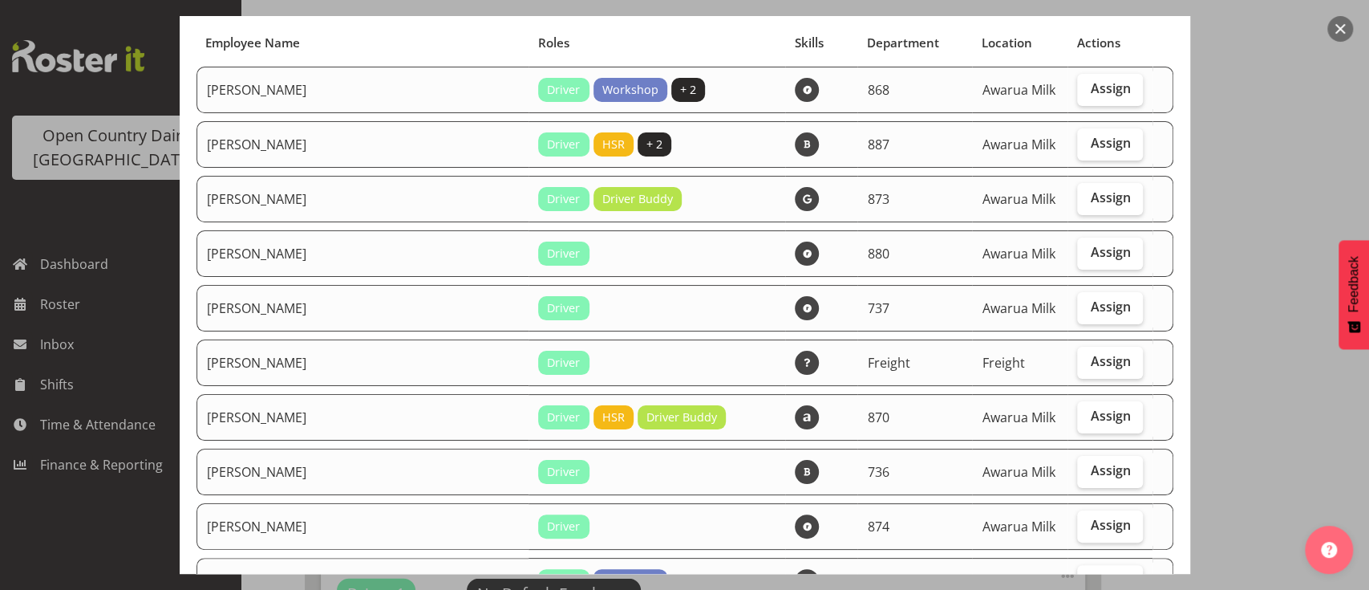
scroll to position [225, 0]
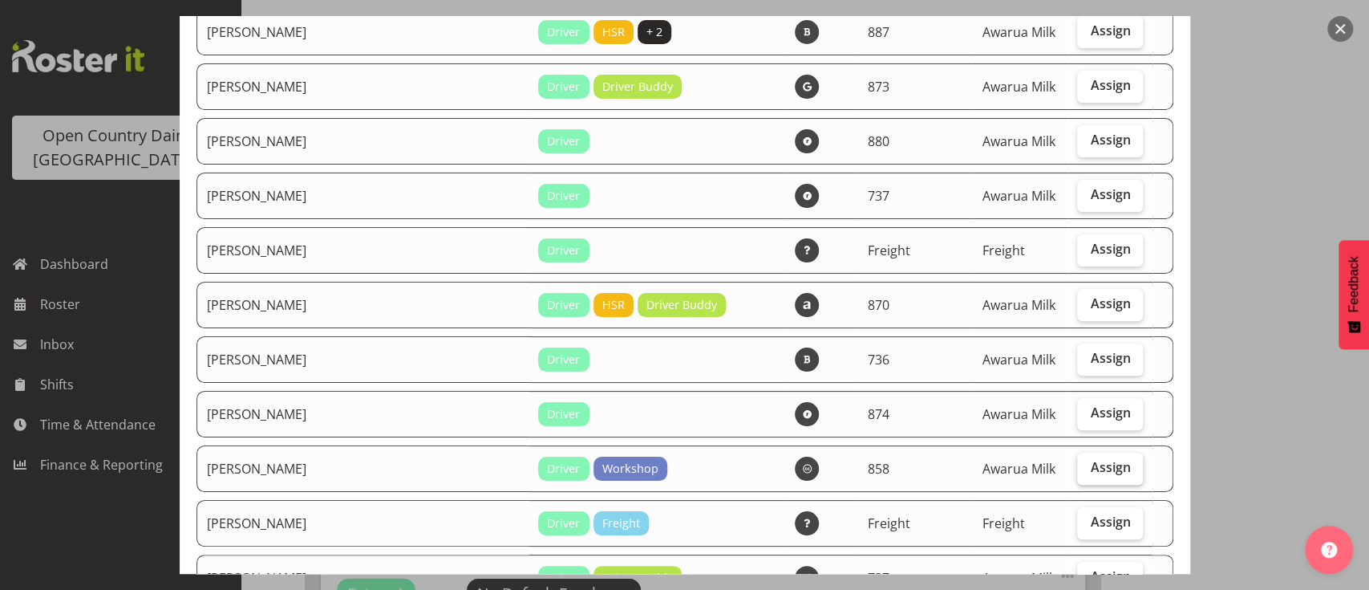
click at [1077, 468] on label "Assign" at bounding box center [1110, 468] width 66 height 32
click at [1077, 468] on input "Assign" at bounding box center [1082, 467] width 10 height 10
checkbox input "true"
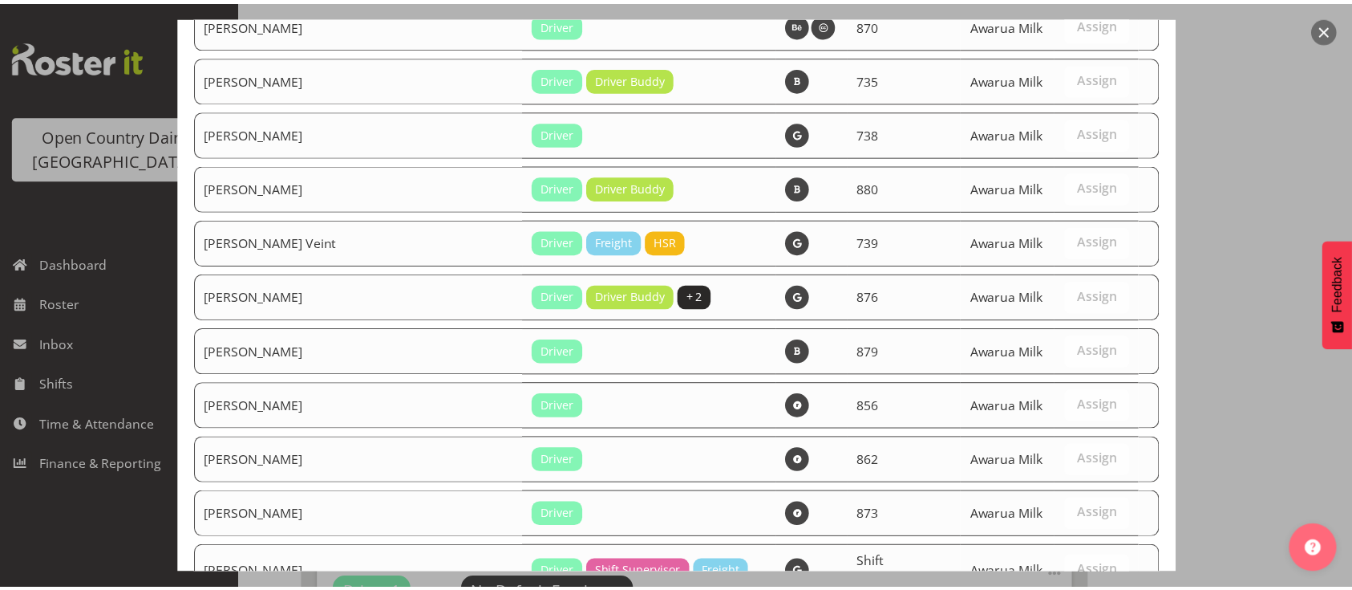
scroll to position [6001, 0]
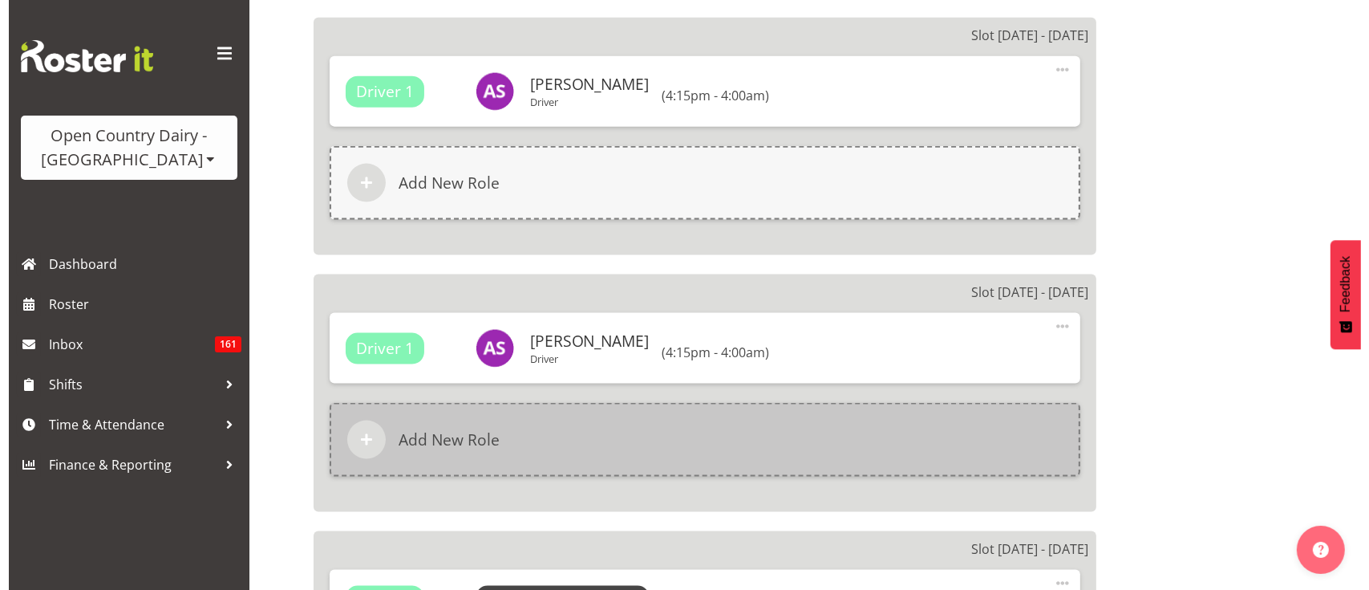
scroll to position [2381, 0]
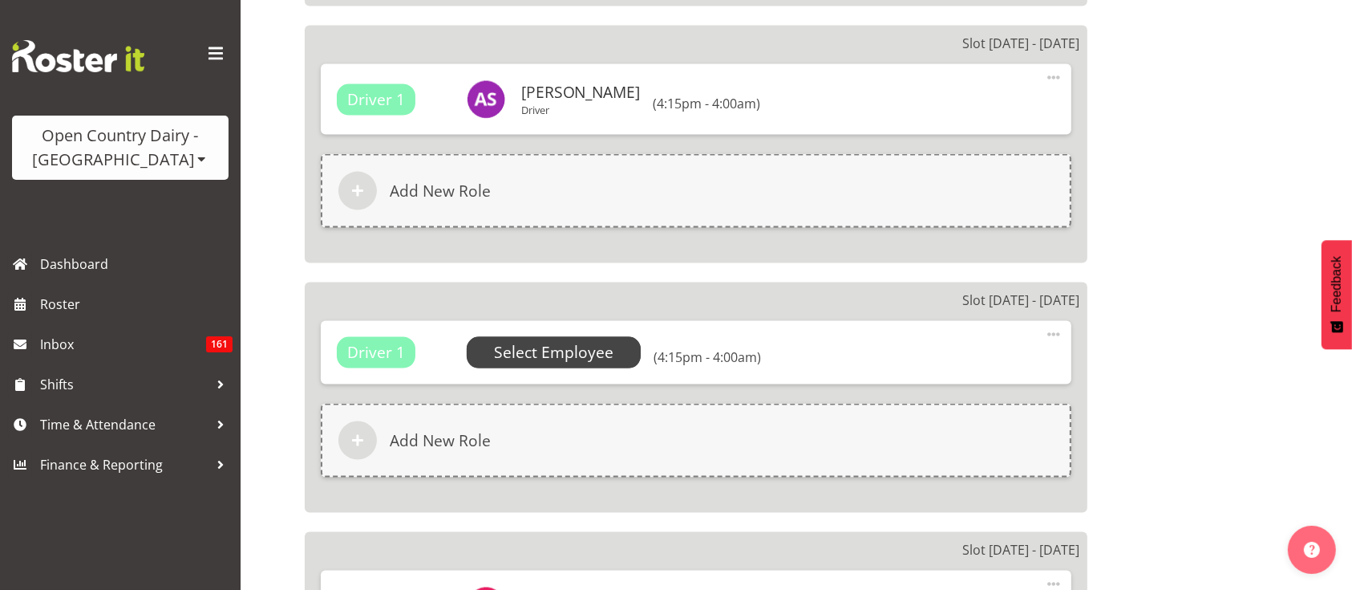
click at [561, 352] on span "Select Employee" at bounding box center [554, 352] width 120 height 23
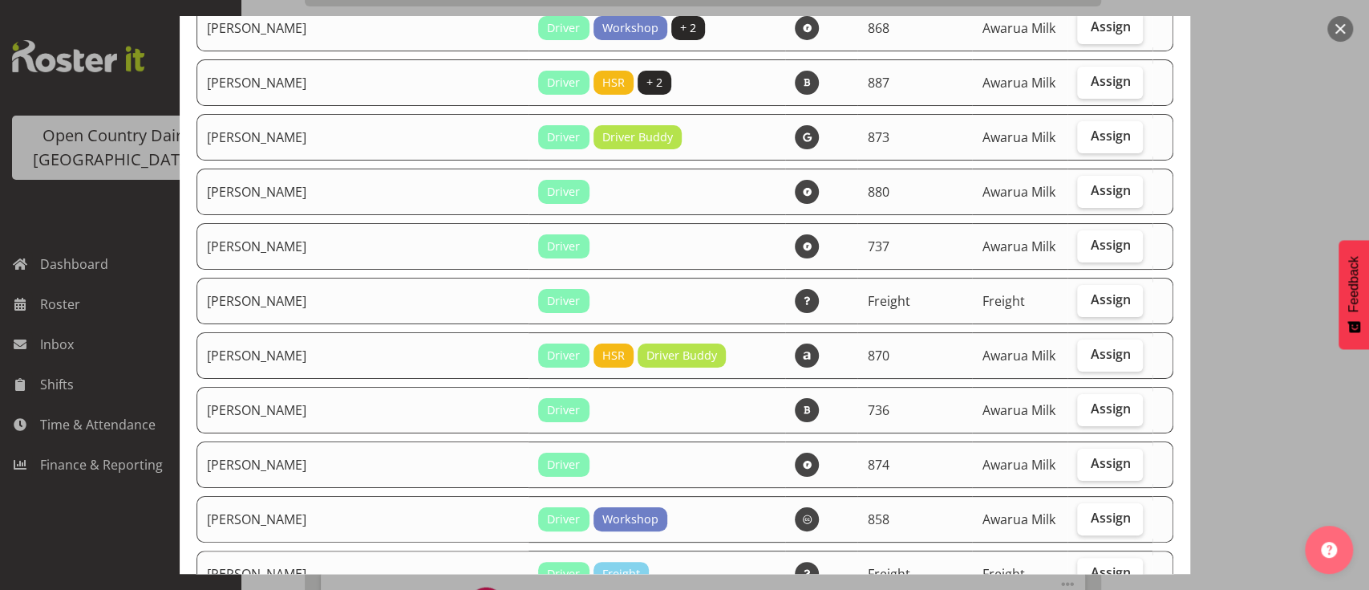
scroll to position [248, 0]
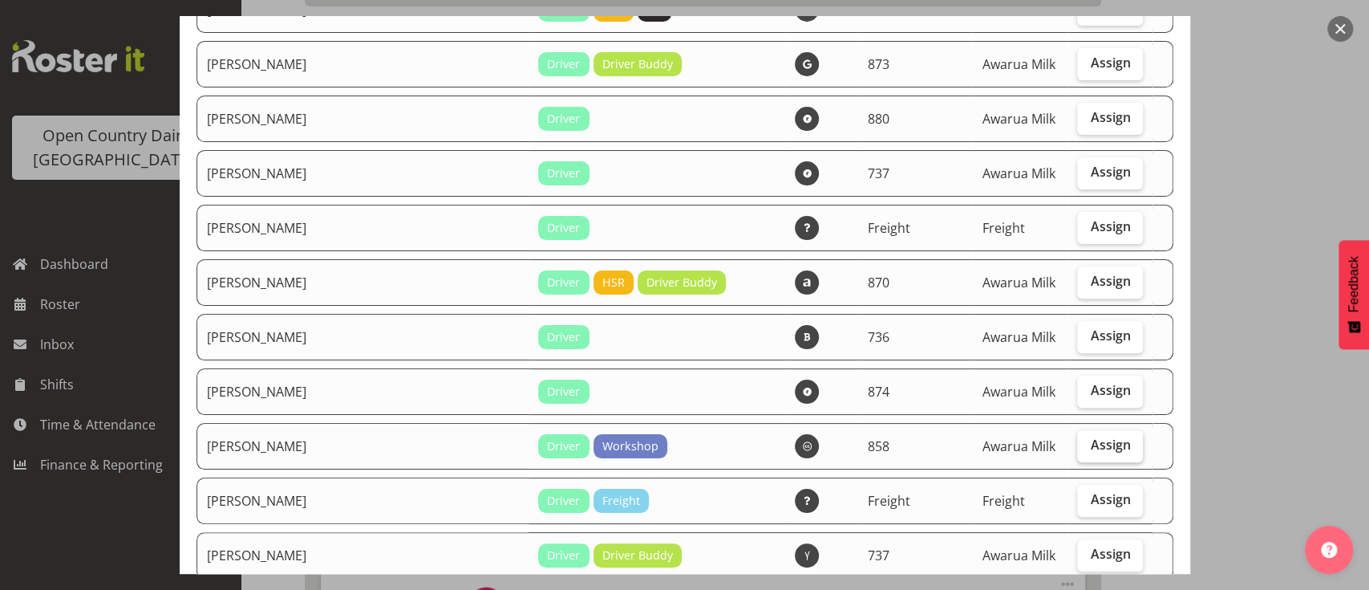
click at [1091, 453] on label "Assign" at bounding box center [1110, 446] width 66 height 32
click at [1088, 450] on input "Assign" at bounding box center [1082, 445] width 10 height 10
checkbox input "true"
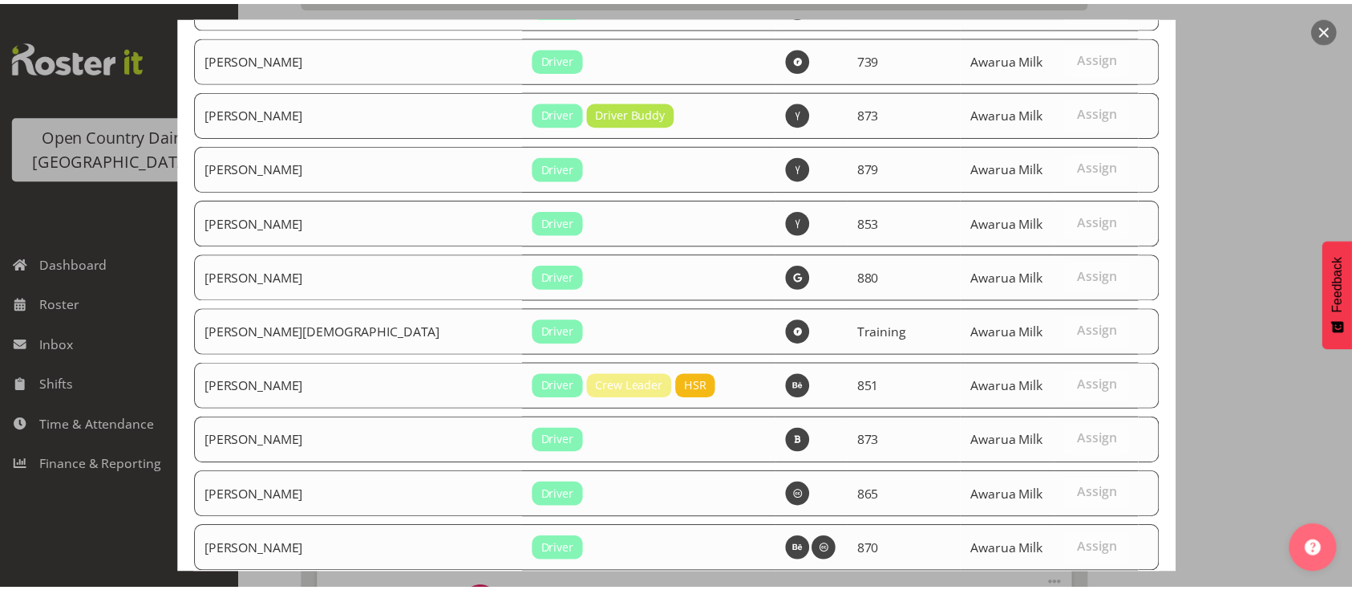
scroll to position [6001, 0]
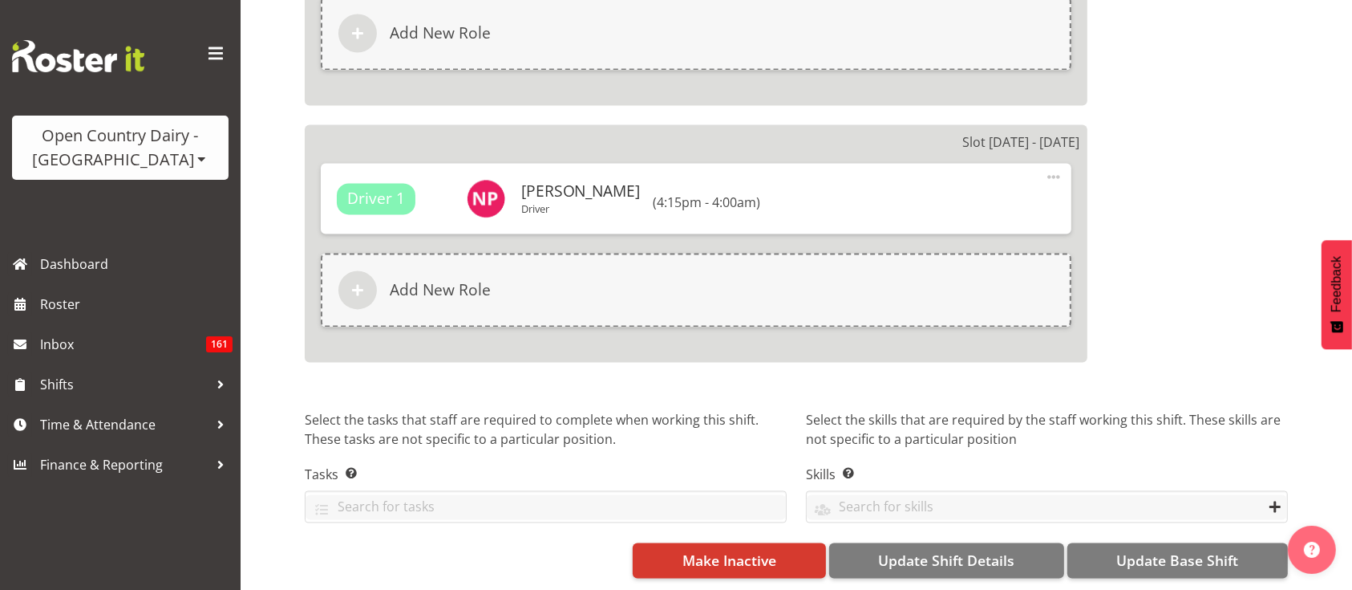
scroll to position [3065, 0]
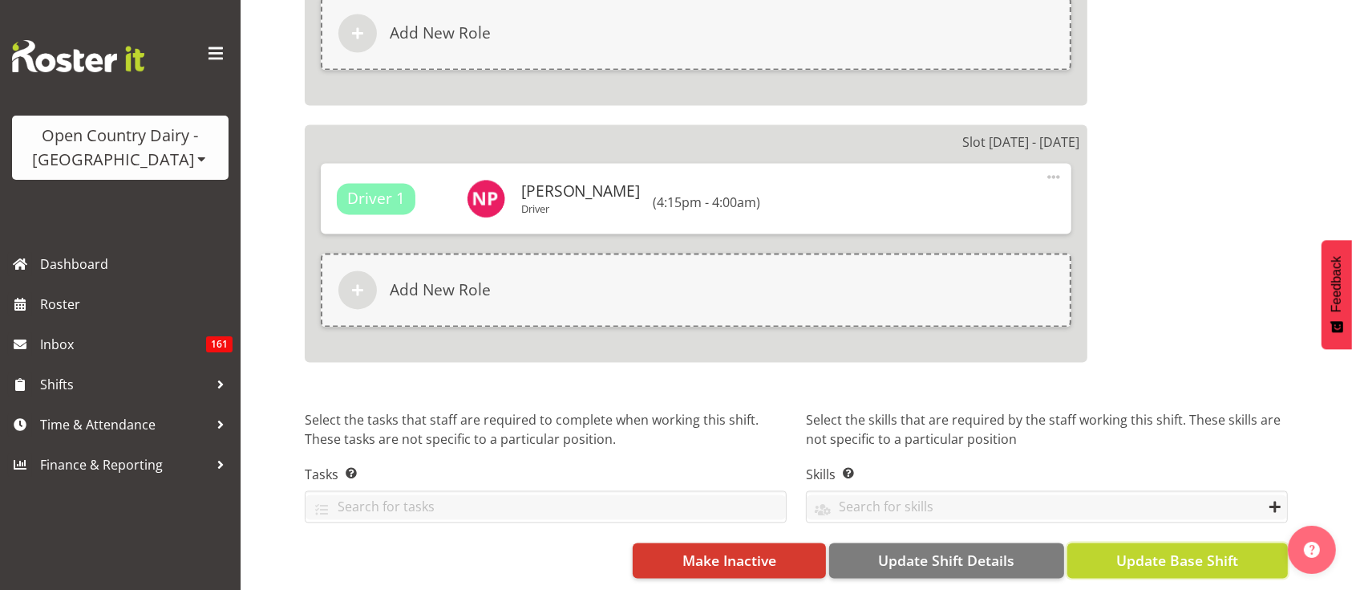
click at [1176, 542] on button "Update Base Shift" at bounding box center [1178, 559] width 221 height 35
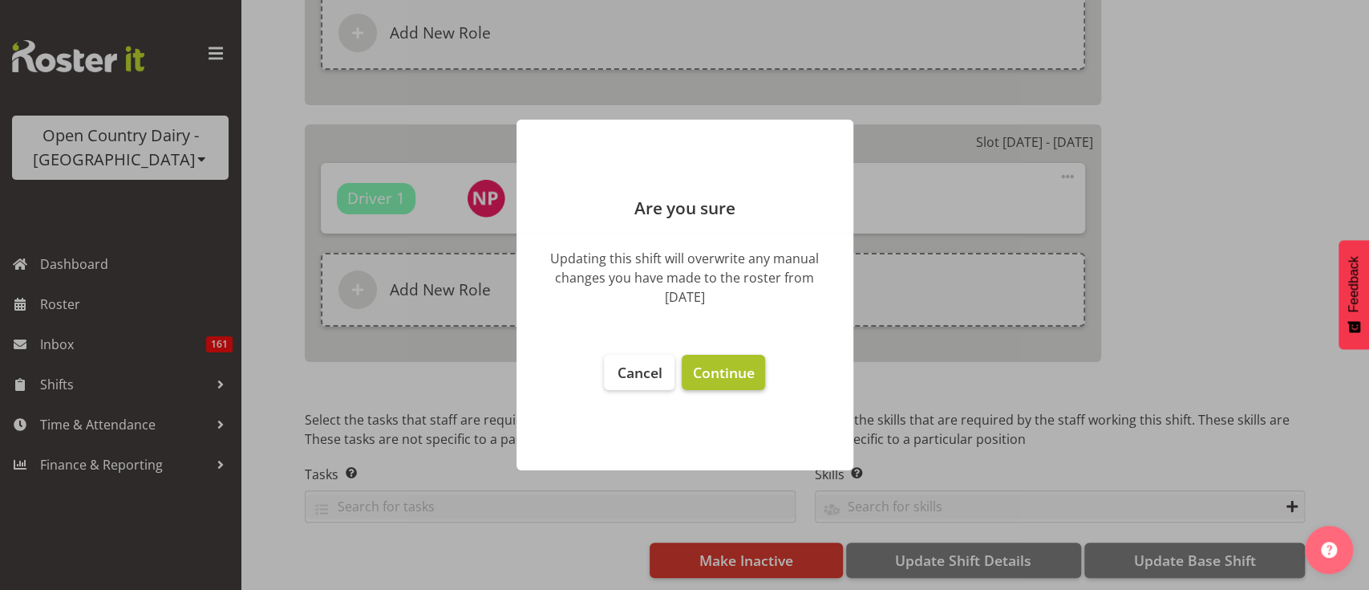
click at [759, 377] on button "Continue" at bounding box center [723, 372] width 83 height 35
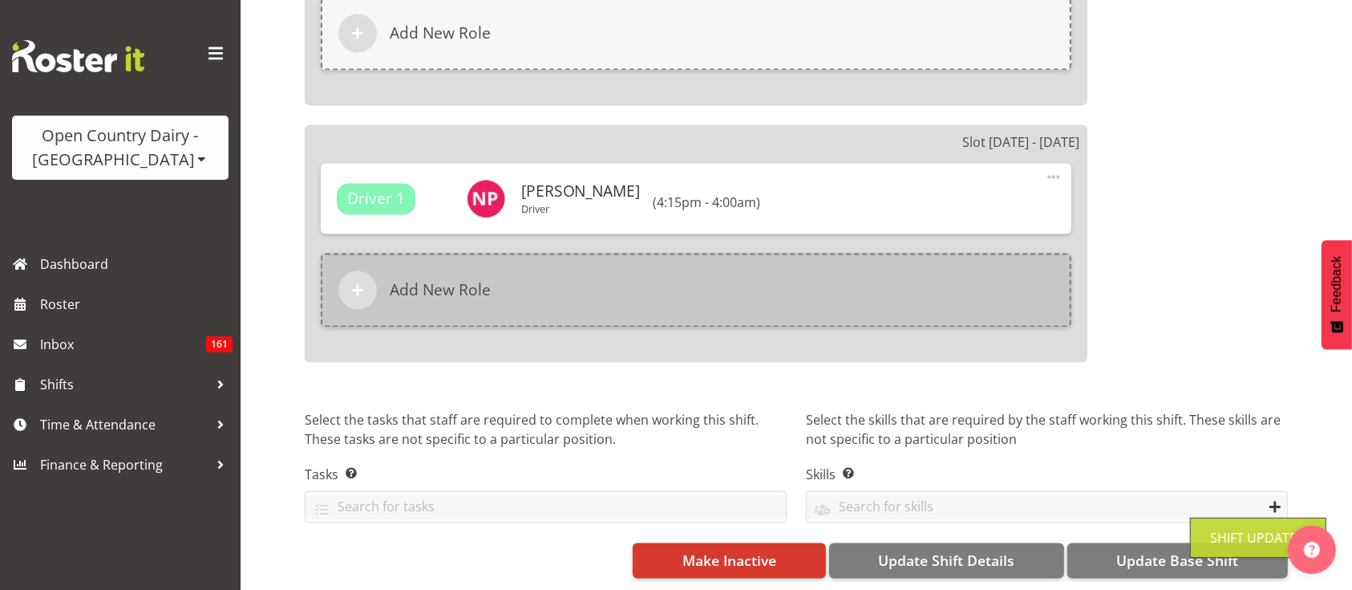
scroll to position [2560, 0]
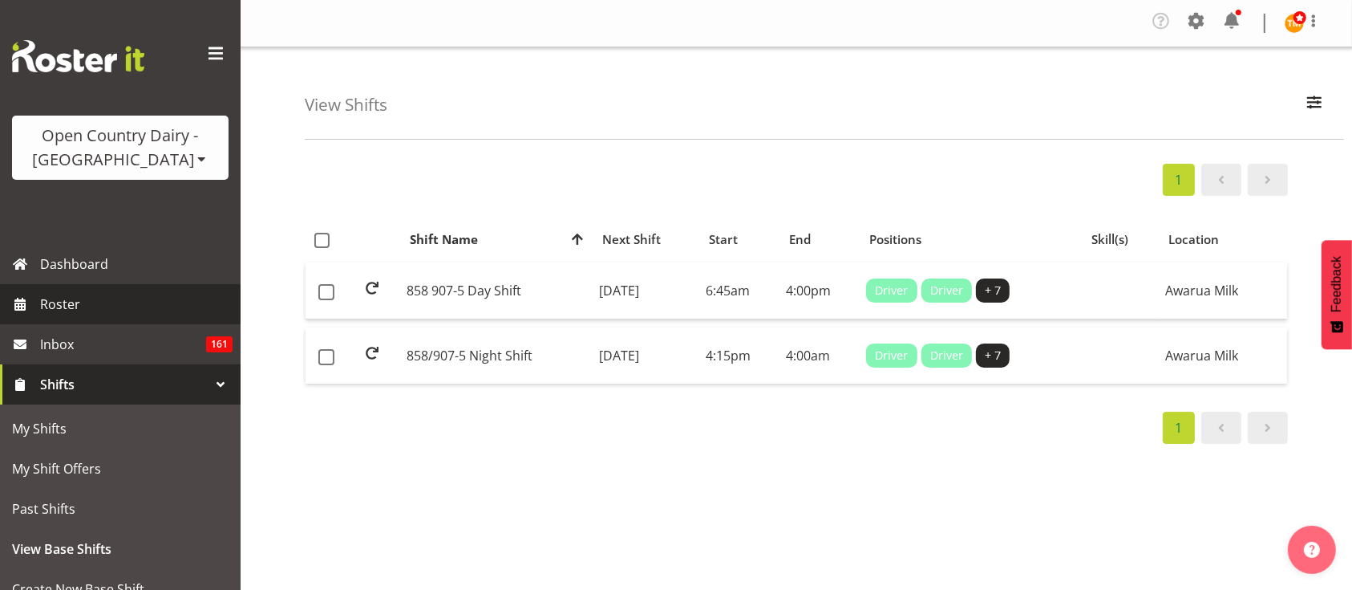
click at [70, 312] on span "Roster" at bounding box center [136, 304] width 192 height 24
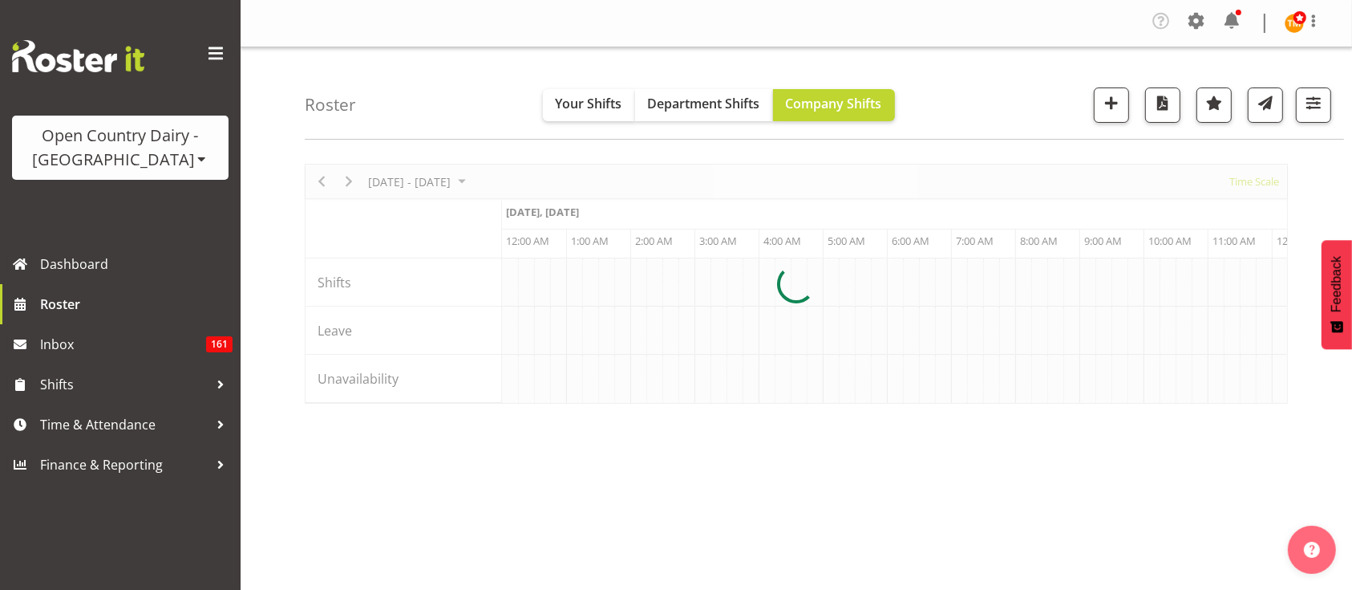
scroll to position [0, 7700]
